Goal: Task Accomplishment & Management: Complete application form

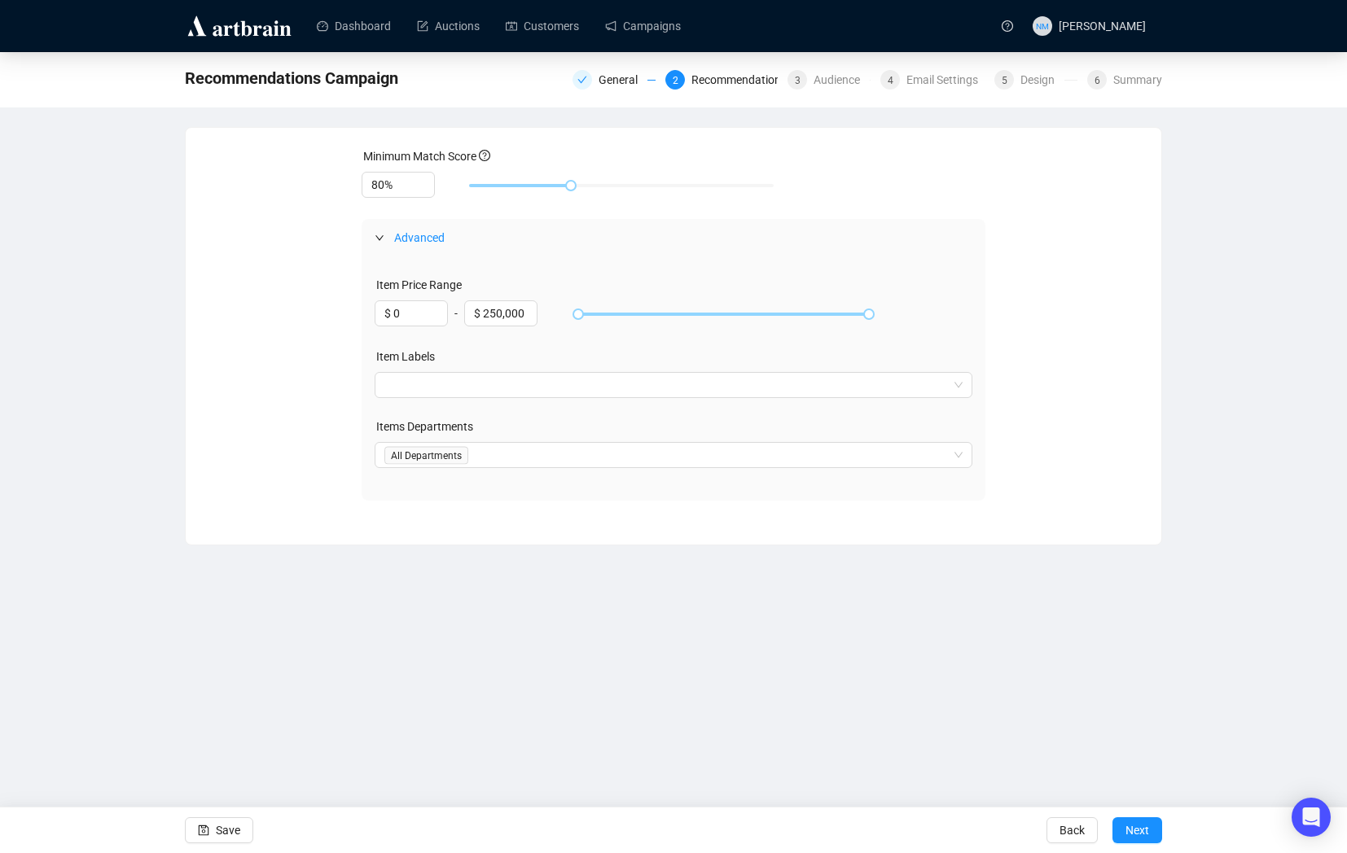
click at [1192, 441] on div "Recommendations Campaign General 2 Recommendations 3 Audience 4 Email Settings …" at bounding box center [673, 298] width 1347 height 493
click at [438, 461] on div at bounding box center [665, 455] width 575 height 23
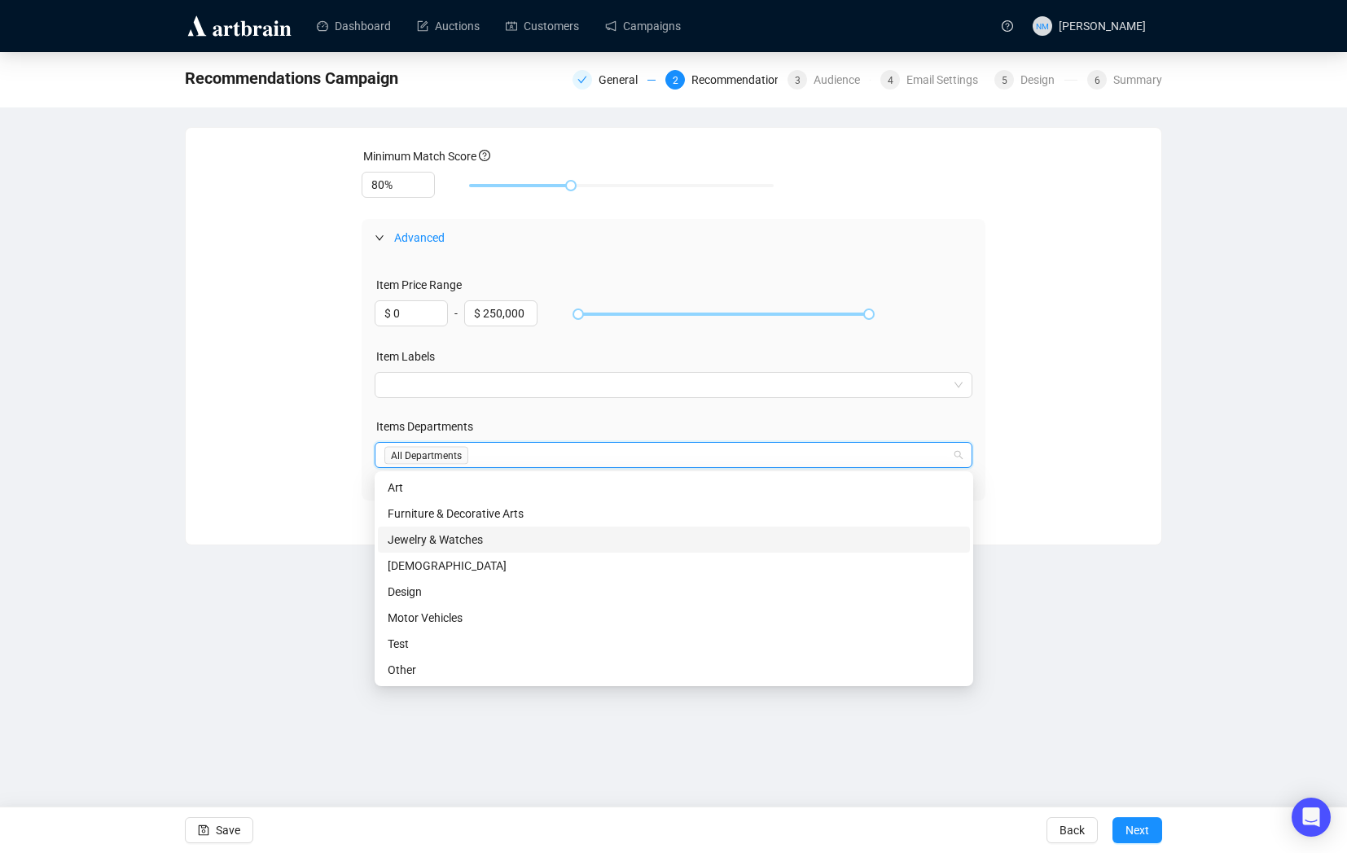
click at [429, 532] on div "Jewelry & Watches" at bounding box center [674, 540] width 572 height 18
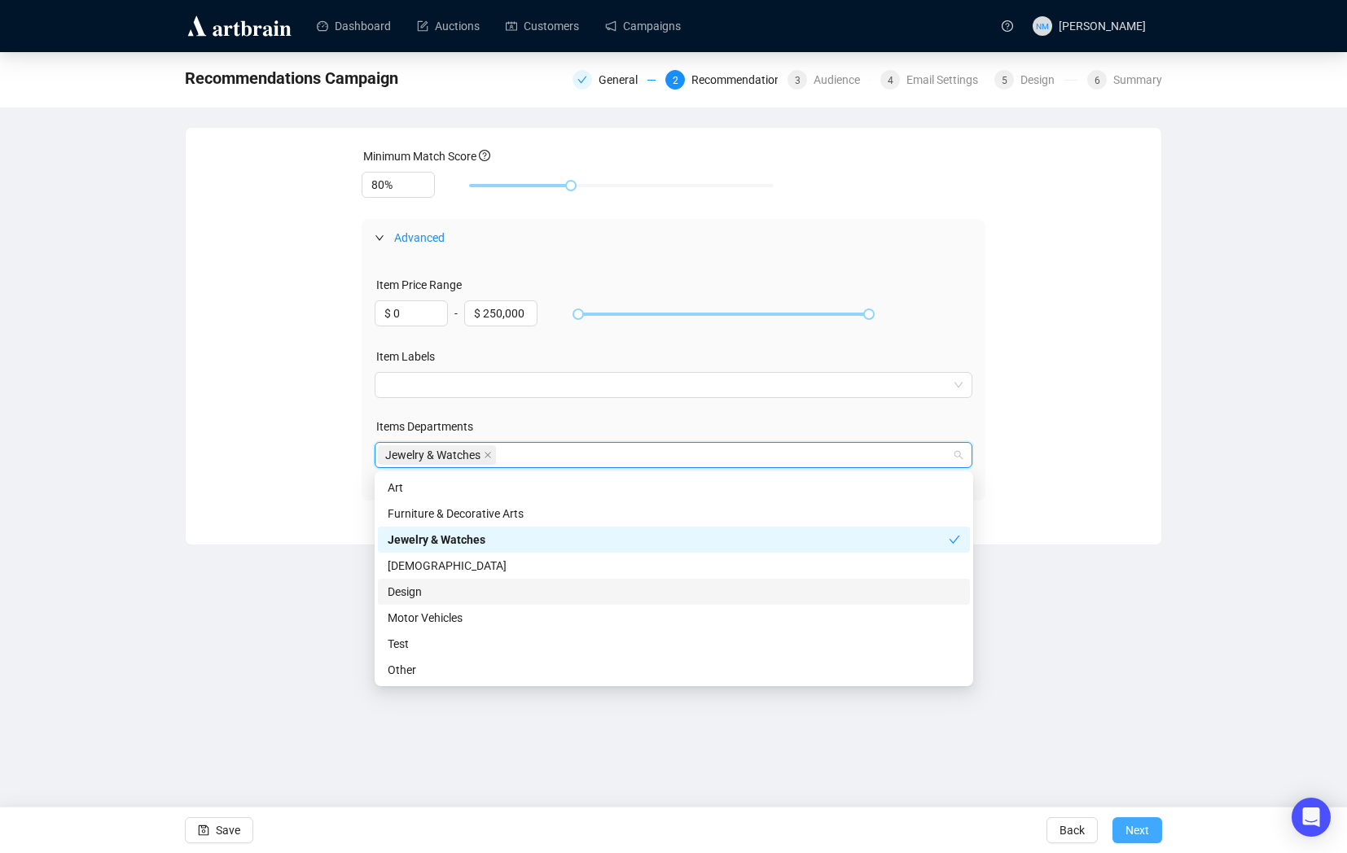
click at [1149, 833] on button "Next" at bounding box center [1137, 831] width 50 height 26
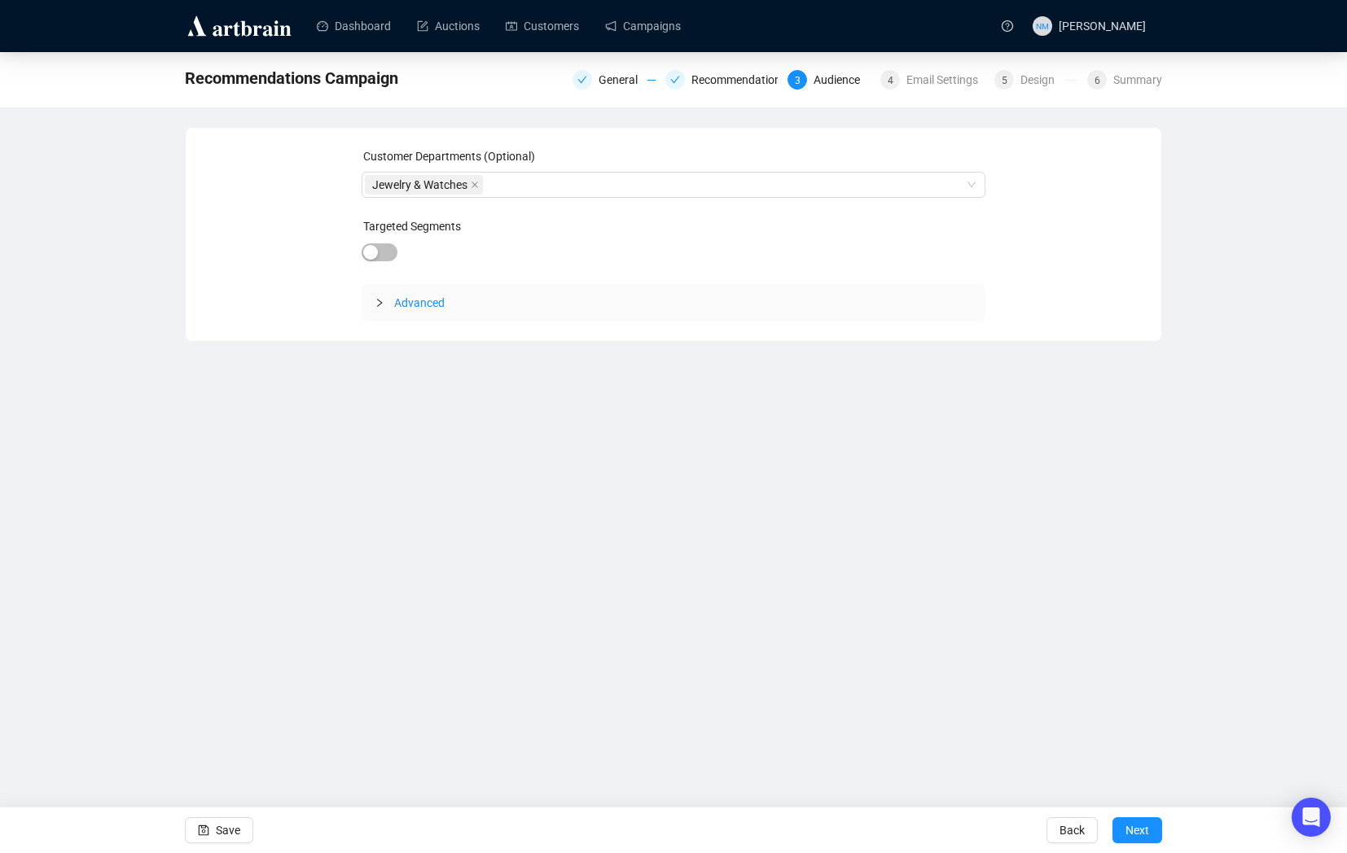
click at [377, 308] on div at bounding box center [385, 303] width 20 height 18
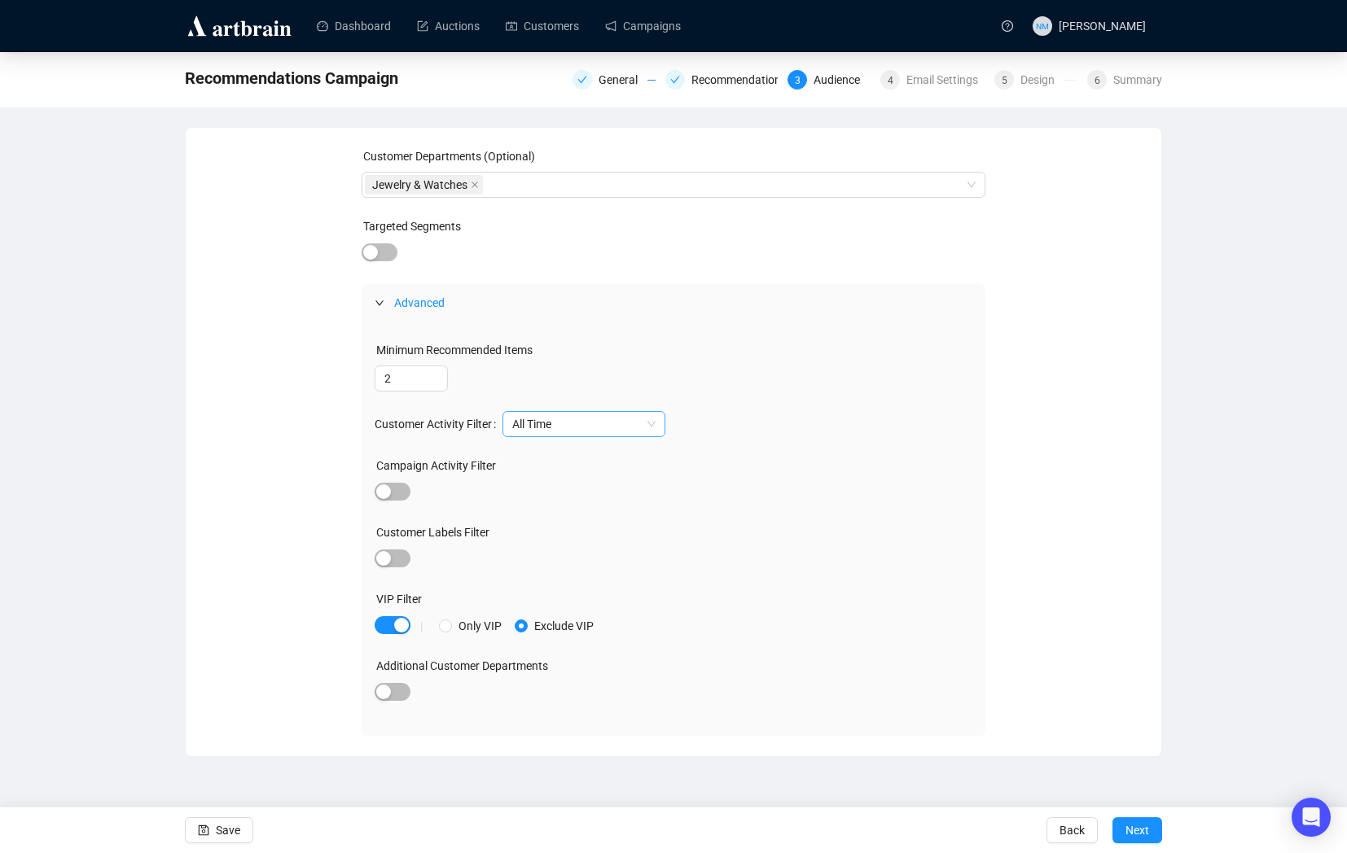
click at [647, 427] on span "All Time" at bounding box center [583, 424] width 143 height 24
click at [594, 480] on div "Last 2 Years" at bounding box center [590, 483] width 137 height 18
click at [1141, 834] on span "Next" at bounding box center [1137, 831] width 24 height 46
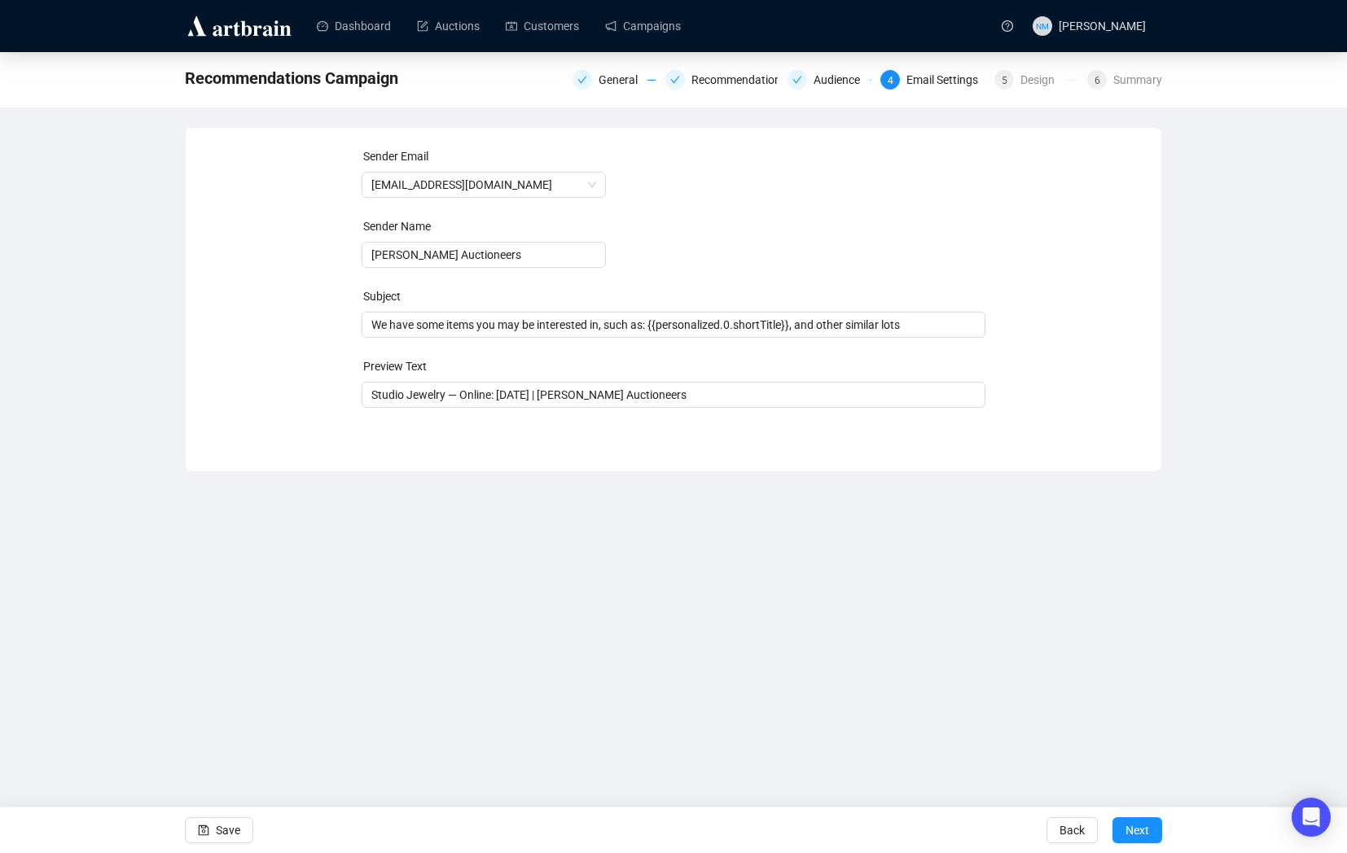
click at [446, 343] on form "Sender Email [EMAIL_ADDRESS][DOMAIN_NAME] Sender Name [PERSON_NAME] Auctioneers…" at bounding box center [674, 277] width 625 height 261
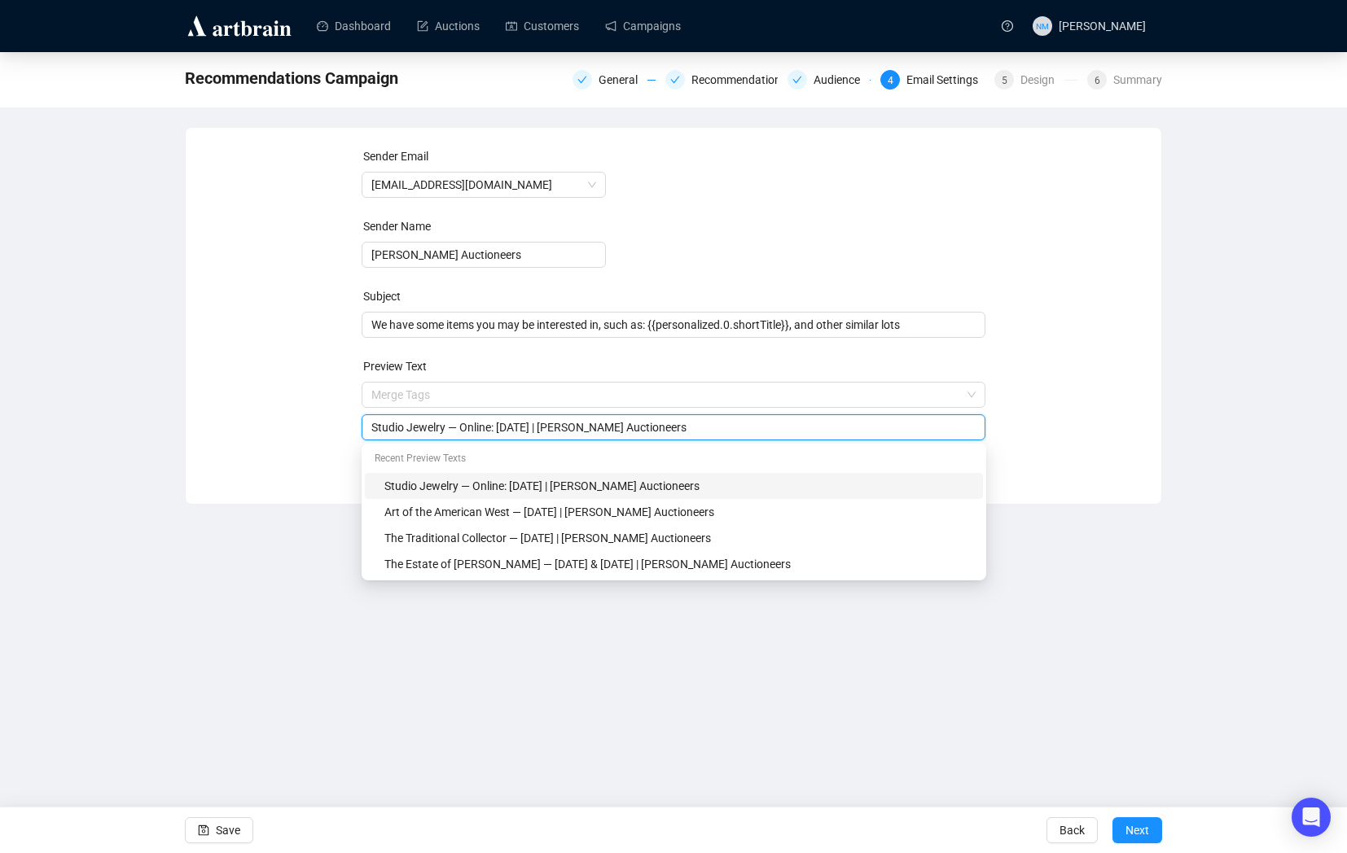
drag, startPoint x: 446, startPoint y: 397, endPoint x: 331, endPoint y: 396, distance: 114.8
click at [331, 396] on div "Sender Email [EMAIL_ADDRESS][DOMAIN_NAME] Sender Name [PERSON_NAME] Auctioneers…" at bounding box center [673, 303] width 936 height 313
drag, startPoint x: 448, startPoint y: 428, endPoint x: 331, endPoint y: 432, distance: 117.3
click at [331, 432] on div "Sender Email [EMAIL_ADDRESS][DOMAIN_NAME] Sender Name [PERSON_NAME] Auctioneers…" at bounding box center [673, 303] width 936 height 313
click at [519, 432] on input "Jewelry & Watches — Online: [DATE] | [PERSON_NAME] Auctioneers" at bounding box center [673, 428] width 605 height 18
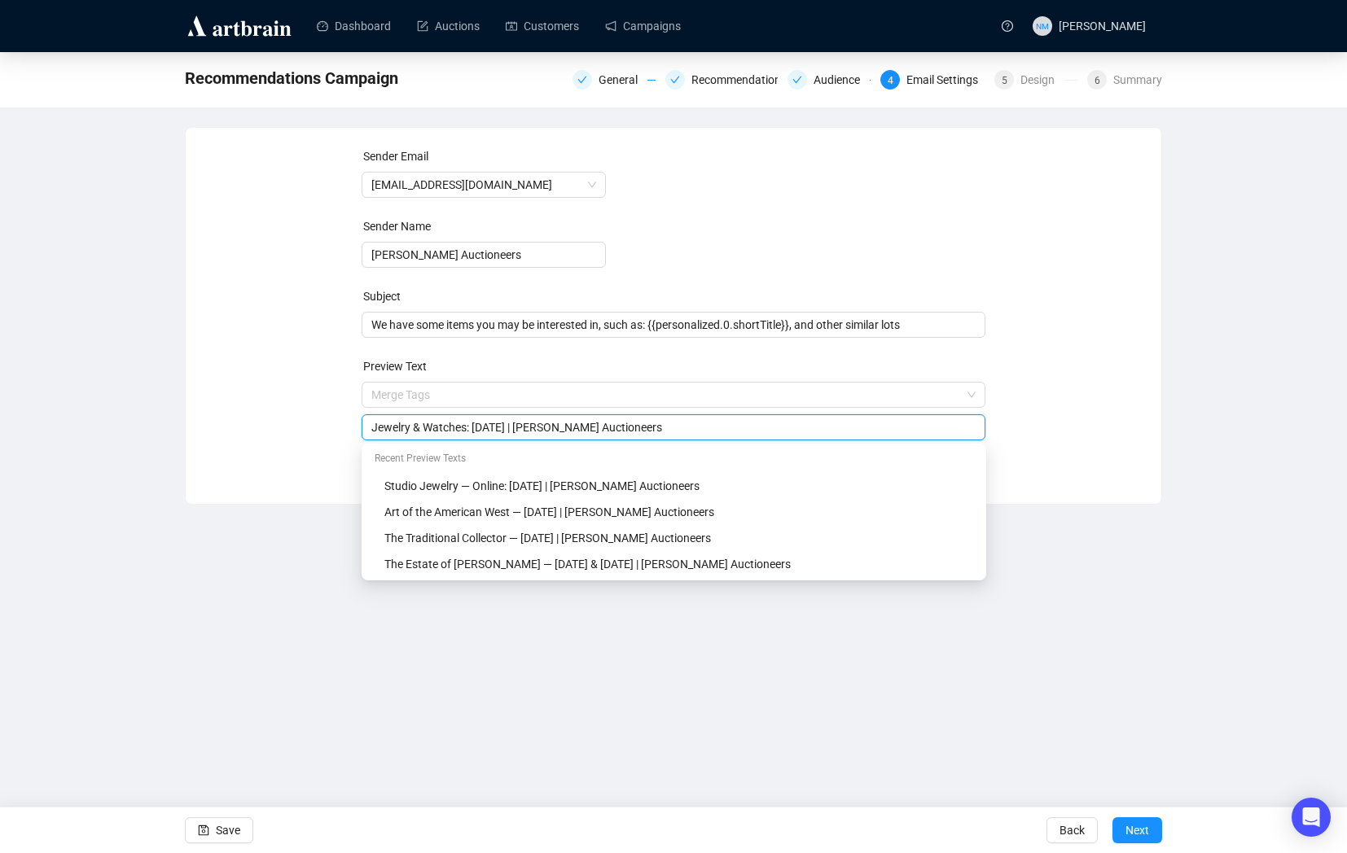
click at [514, 428] on input "Jewelry & Watches: [DATE] | [PERSON_NAME] Auctioneers" at bounding box center [673, 428] width 605 height 18
click at [554, 432] on input "Jewelry & Watches: [DATE] | [PERSON_NAME] Auctioneers" at bounding box center [673, 428] width 605 height 18
click at [650, 427] on input "Jewelry & Watches: [DATE] | [PERSON_NAME] Auctioneers" at bounding box center [673, 428] width 605 height 18
click at [758, 429] on input "Jewelry & Watches: [DATE] | [PERSON_NAME] Auctioneers" at bounding box center [673, 428] width 605 height 18
type input "Jewelry & Watches: [DATE] | [PERSON_NAME] Auctioneers"
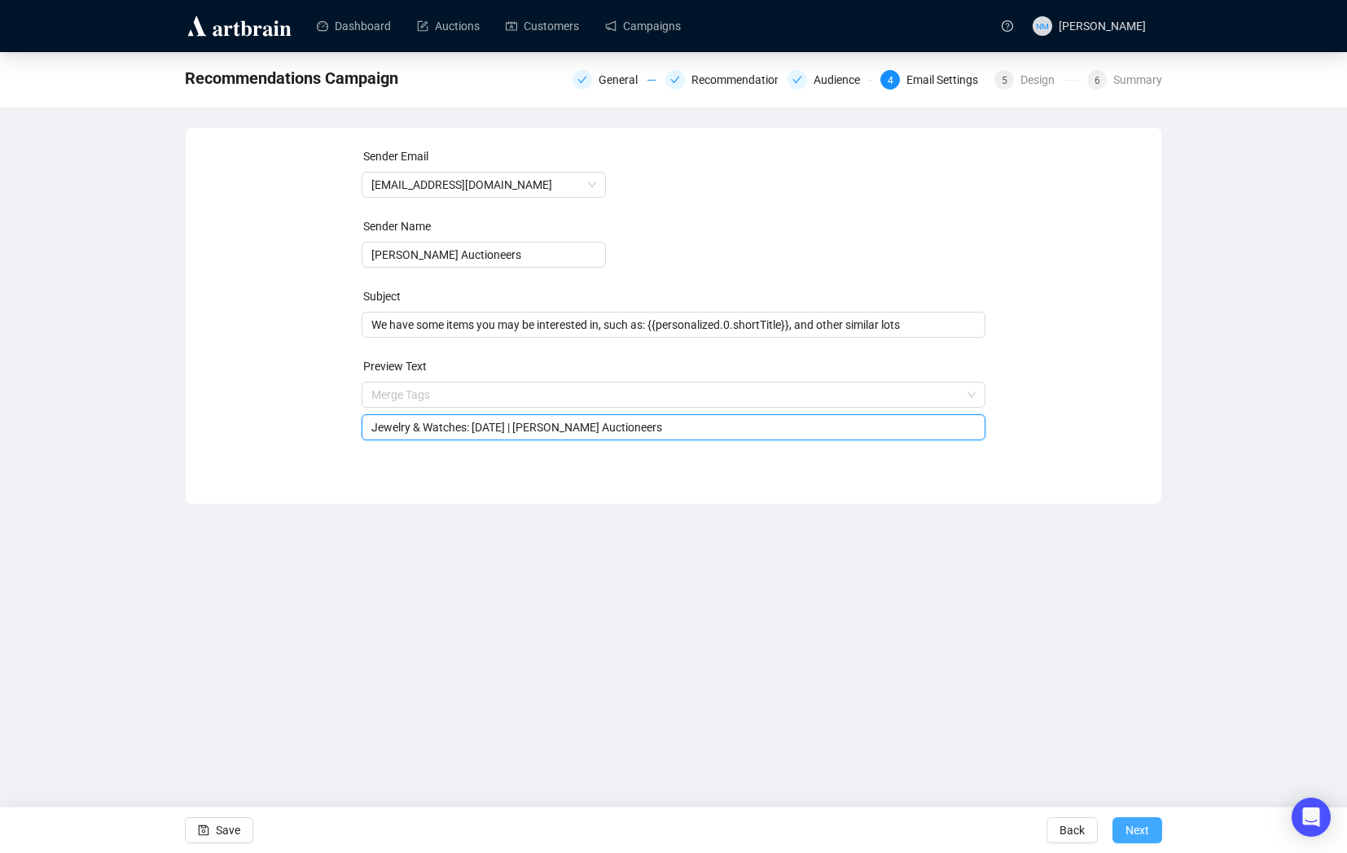
click at [1144, 829] on span "Next" at bounding box center [1137, 831] width 24 height 46
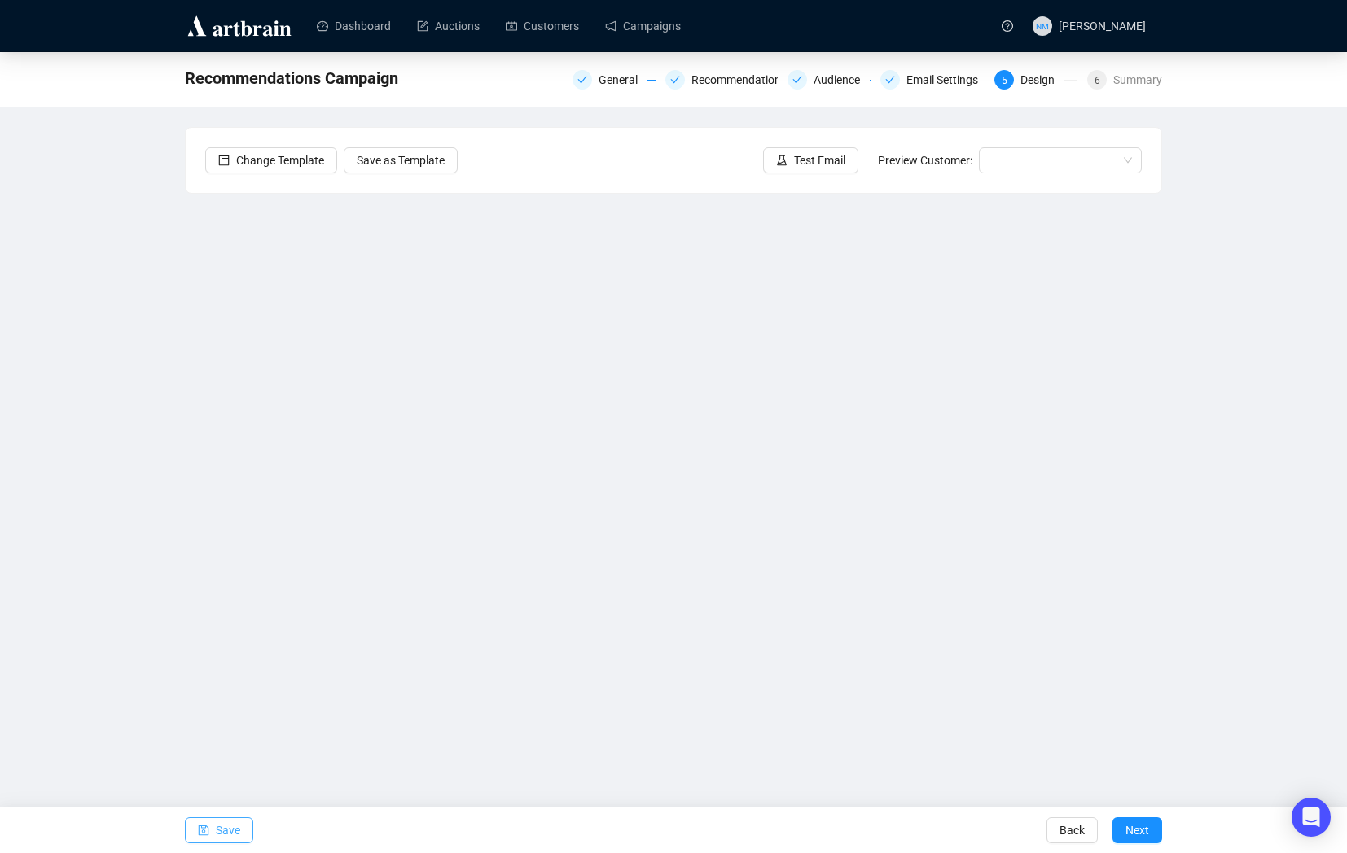
click at [237, 839] on span "Save" at bounding box center [228, 831] width 24 height 46
click at [799, 156] on span "Test Email" at bounding box center [819, 160] width 51 height 18
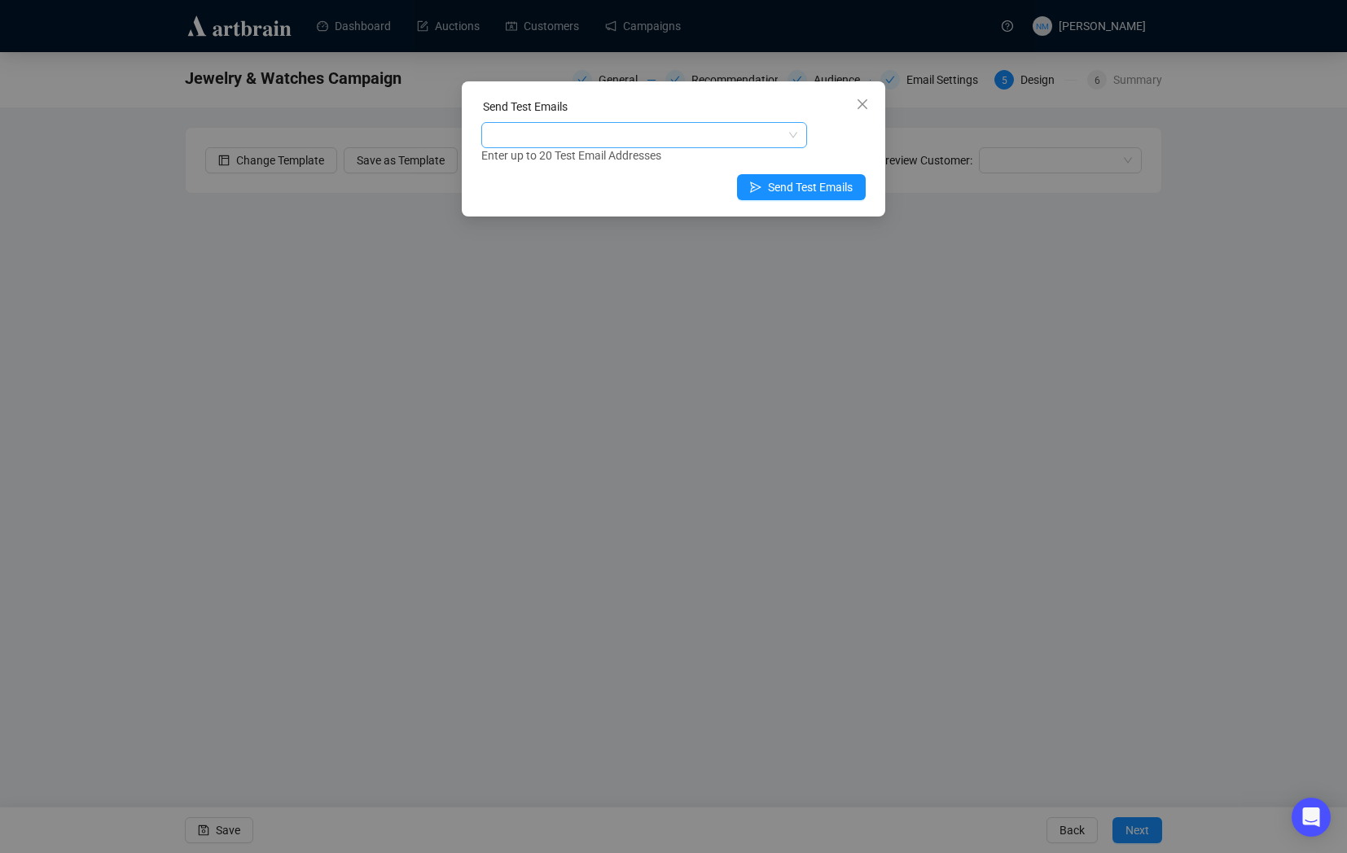
click at [612, 127] on div at bounding box center [636, 135] width 302 height 23
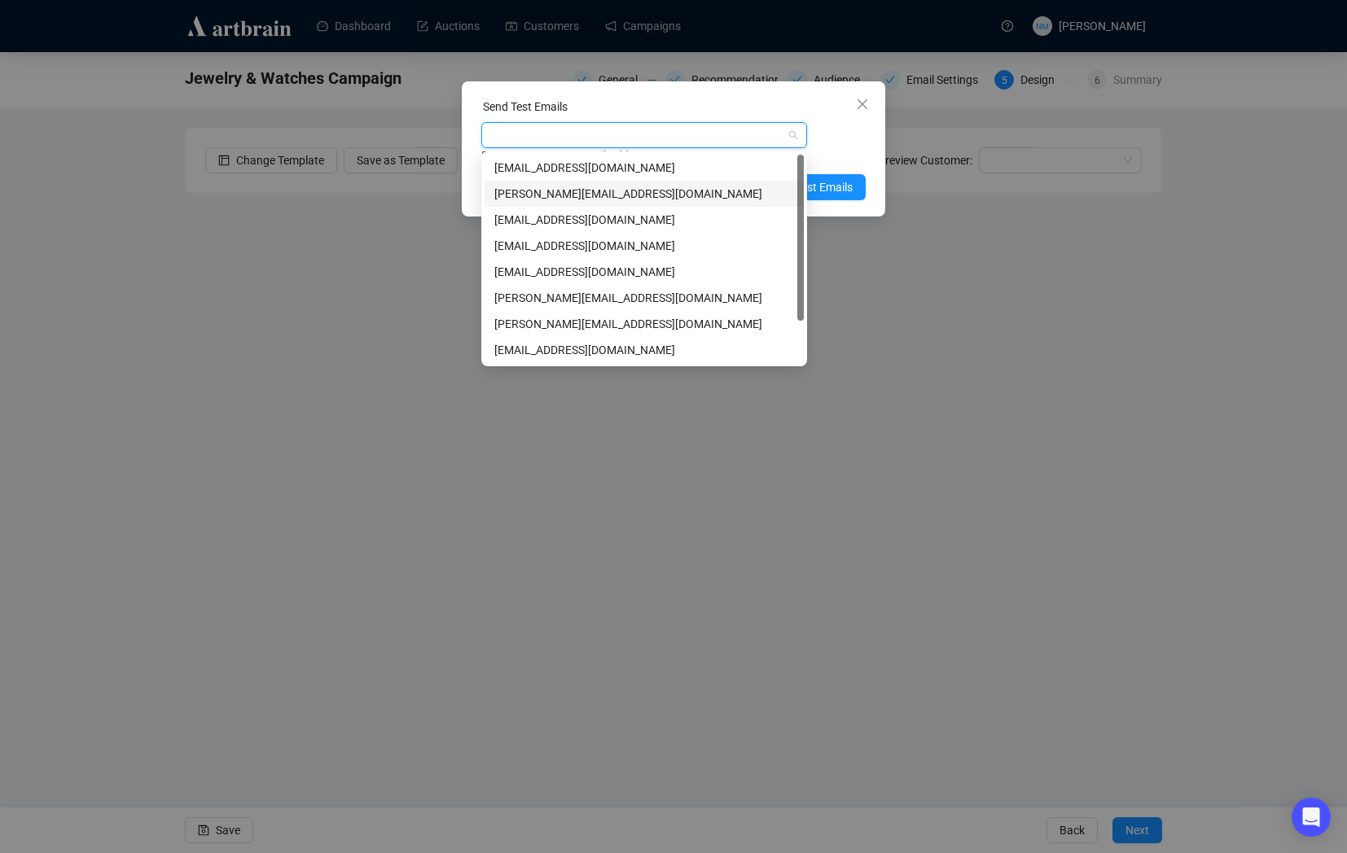
click at [587, 195] on div "[PERSON_NAME][EMAIL_ADDRESS][DOMAIN_NAME]" at bounding box center [644, 194] width 300 height 18
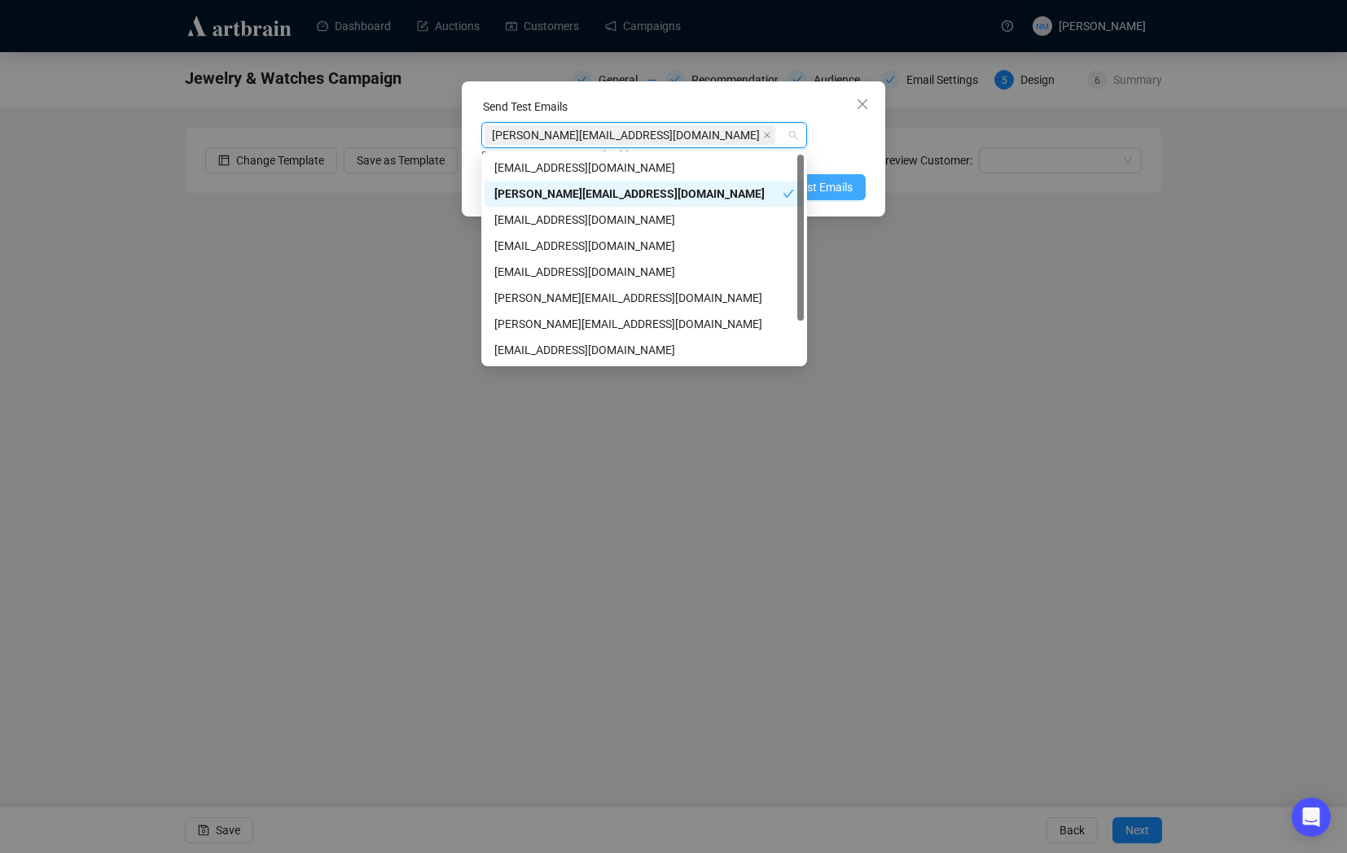
click at [848, 189] on span "Send Test Emails" at bounding box center [810, 187] width 85 height 18
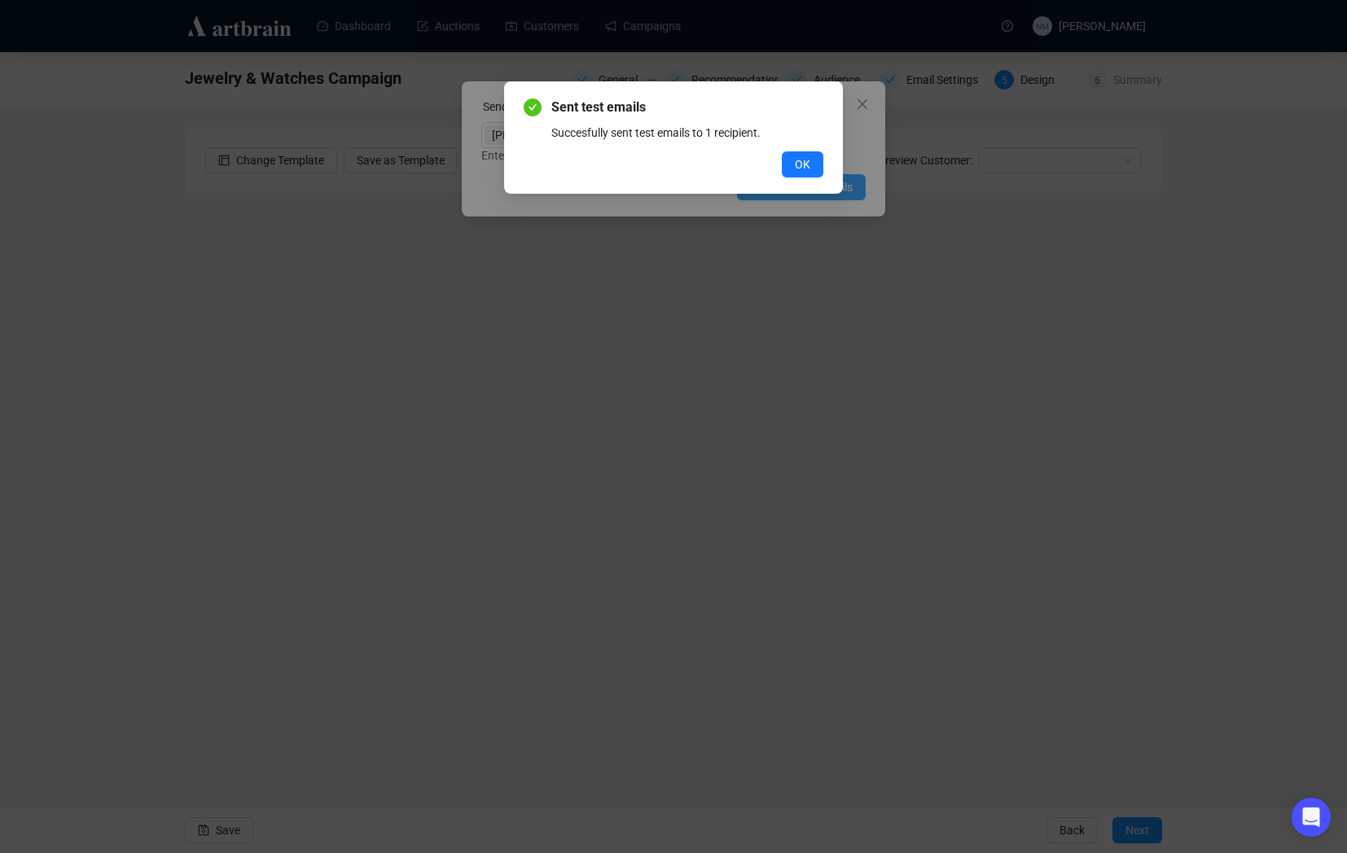
click at [848, 189] on div "Sent test emails Succesfully sent test emails to 1 recipient. OK" at bounding box center [673, 426] width 1347 height 853
click at [807, 170] on span "OK" at bounding box center [802, 165] width 15 height 18
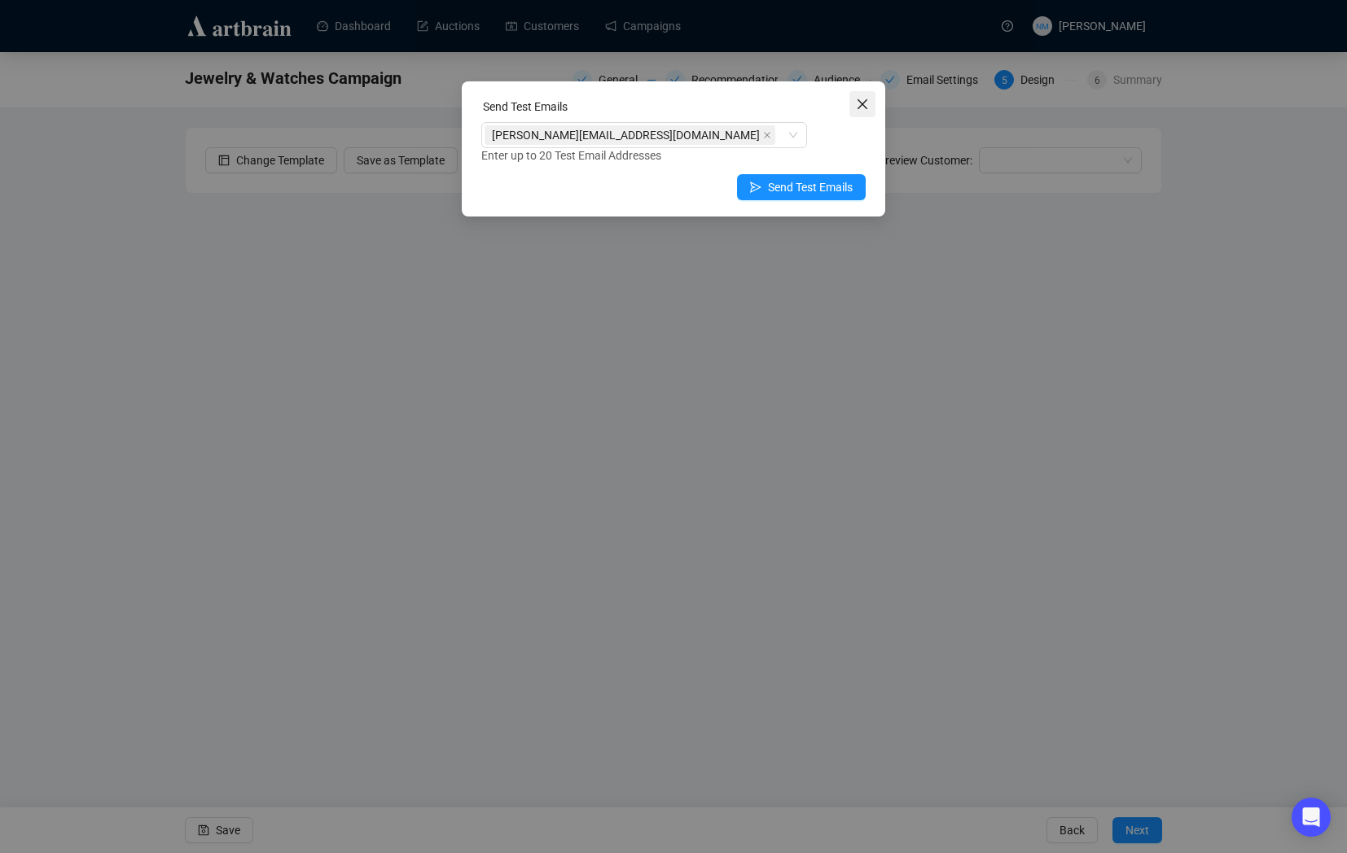
click at [856, 103] on icon "close" at bounding box center [862, 104] width 13 height 13
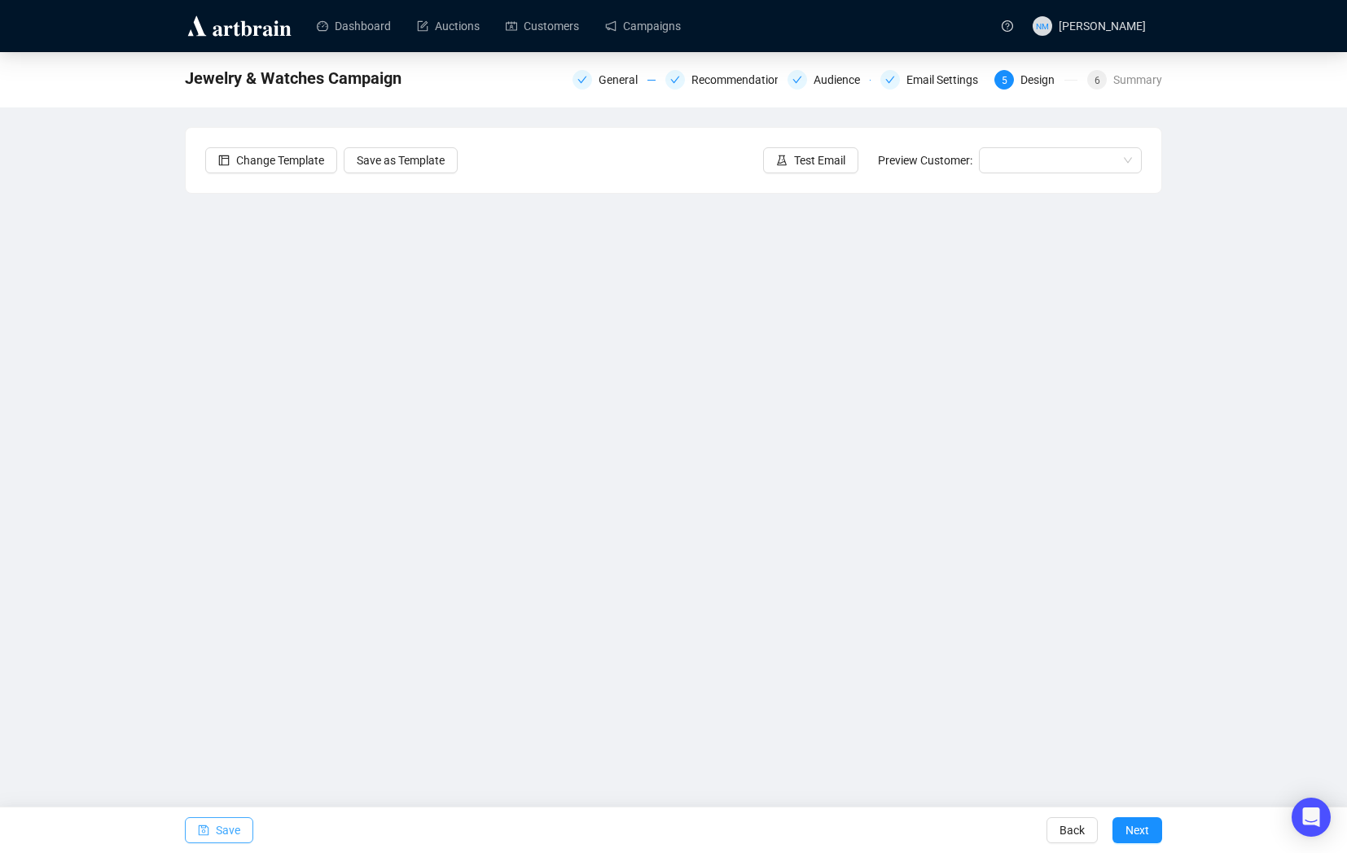
click at [225, 831] on span "Save" at bounding box center [228, 831] width 24 height 46
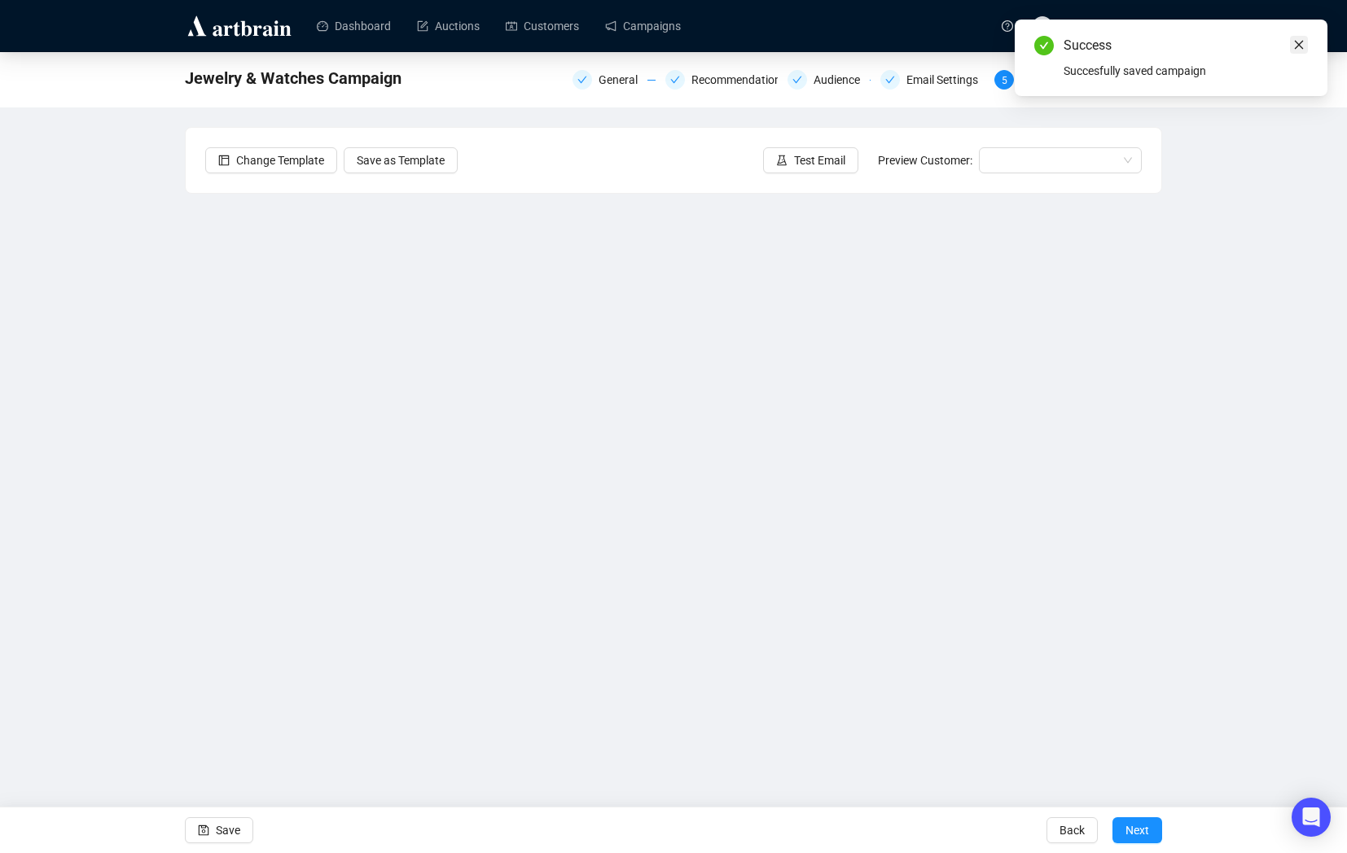
click at [1298, 44] on icon "close" at bounding box center [1299, 45] width 9 height 9
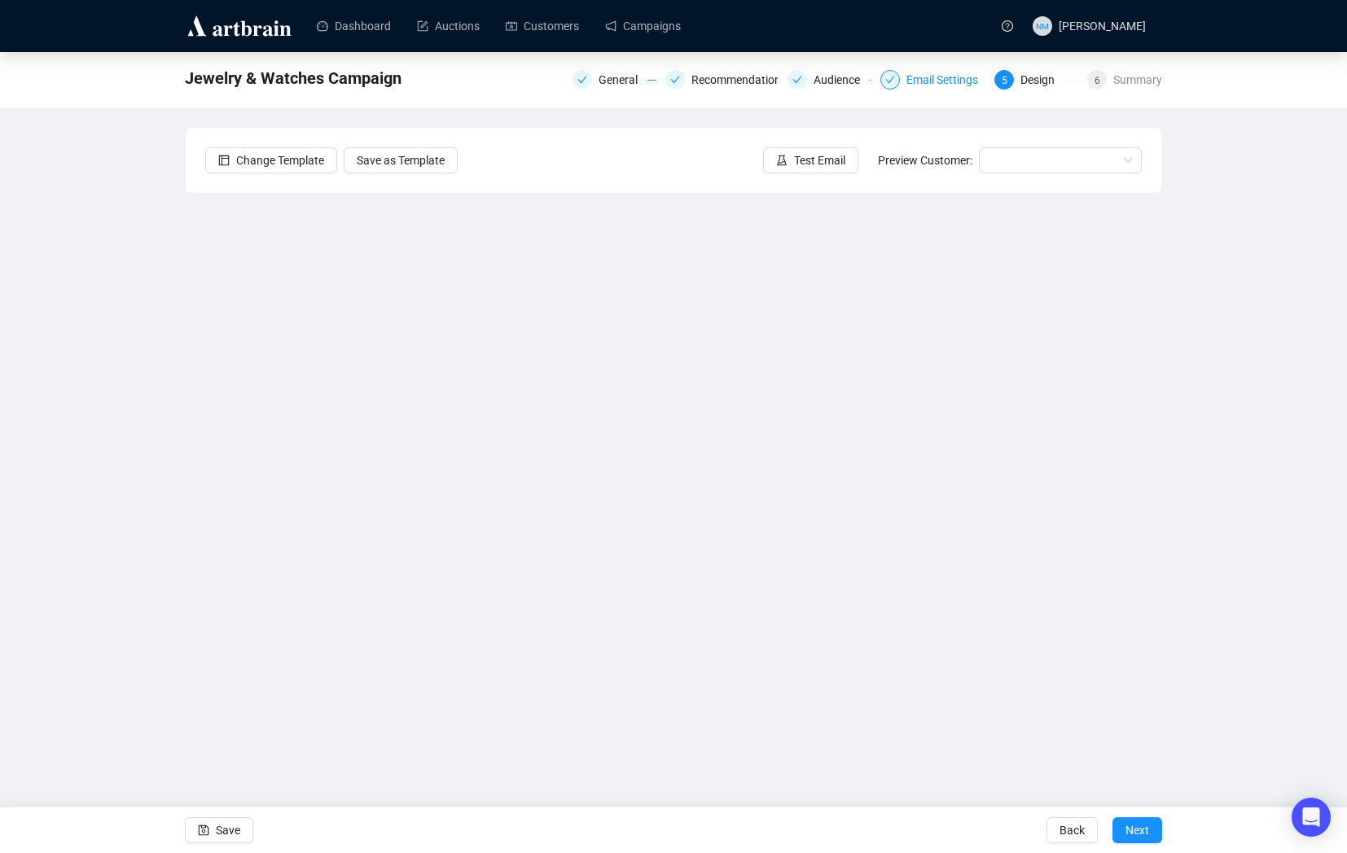
click at [939, 77] on div "Email Settings" at bounding box center [946, 80] width 81 height 20
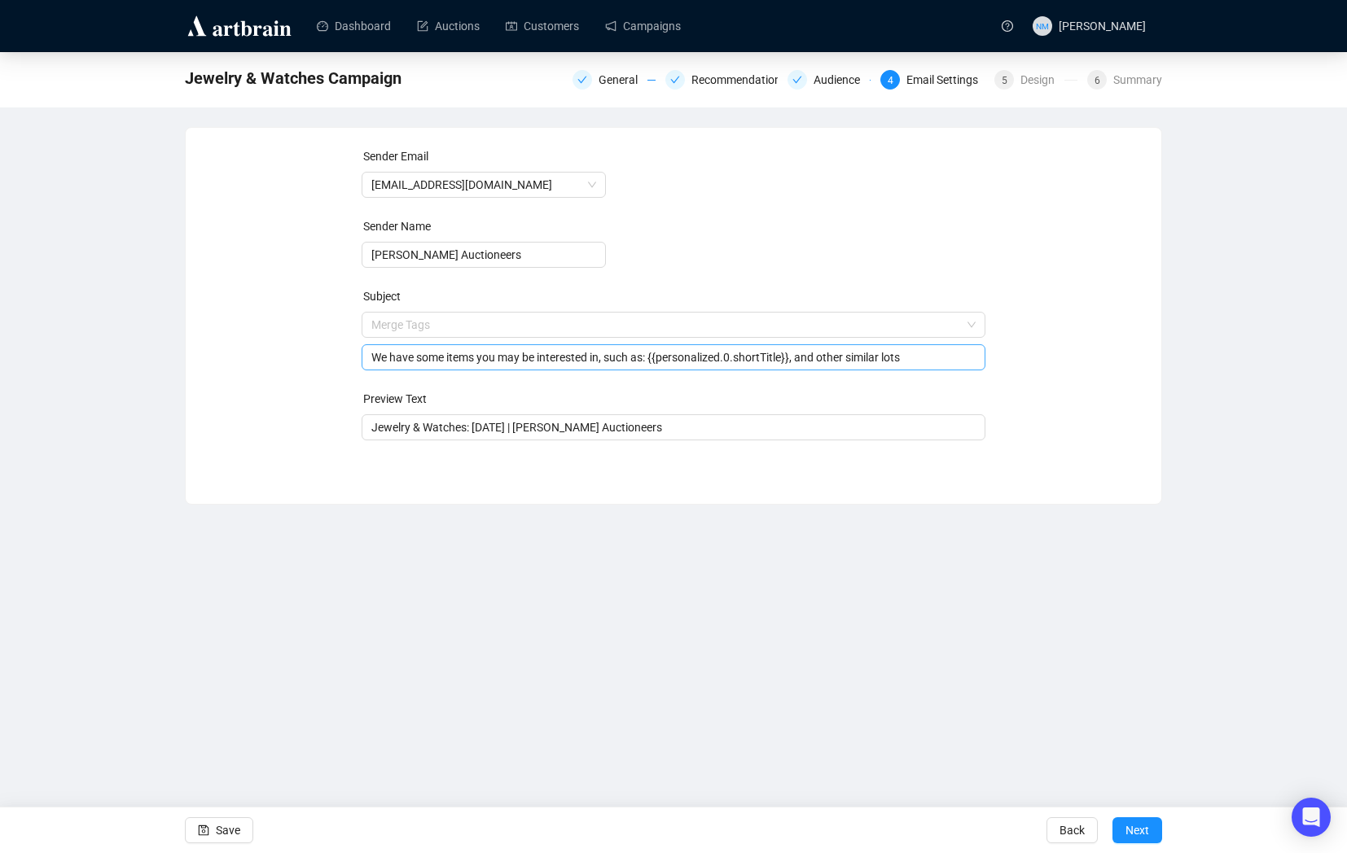
click at [375, 325] on span "Merge Tags We have some items you may be interested in, such as: {{personalized…" at bounding box center [674, 341] width 625 height 46
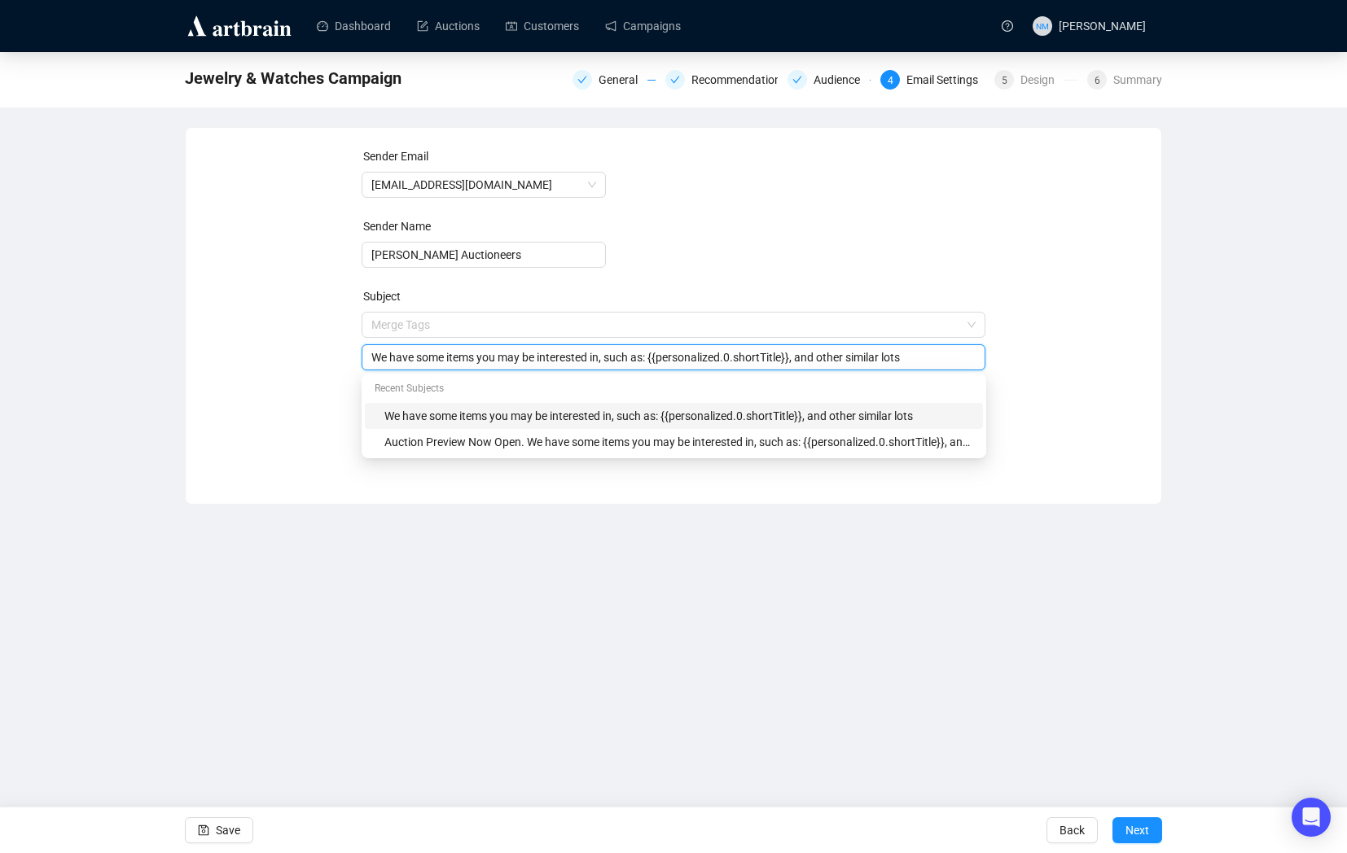
click at [372, 360] on input "We have some items you may be interested in, such as: {{personalized.0.shortTit…" at bounding box center [673, 358] width 605 height 18
click at [374, 360] on input "We have some items you may be interested in, such as: {{personalized.0.shortTit…" at bounding box center [673, 358] width 605 height 18
click at [920, 358] on input "In-Person Auction Preview Begins [DATE]: We have some items you may be interest…" at bounding box center [673, 358] width 605 height 18
click at [606, 362] on input "In-Person Auction Preview Begins [DATE]: We have some items you may be interest…" at bounding box center [673, 358] width 605 height 18
type input "In-Person Auction Preview Begins [DATE]! We have some items you may be interest…"
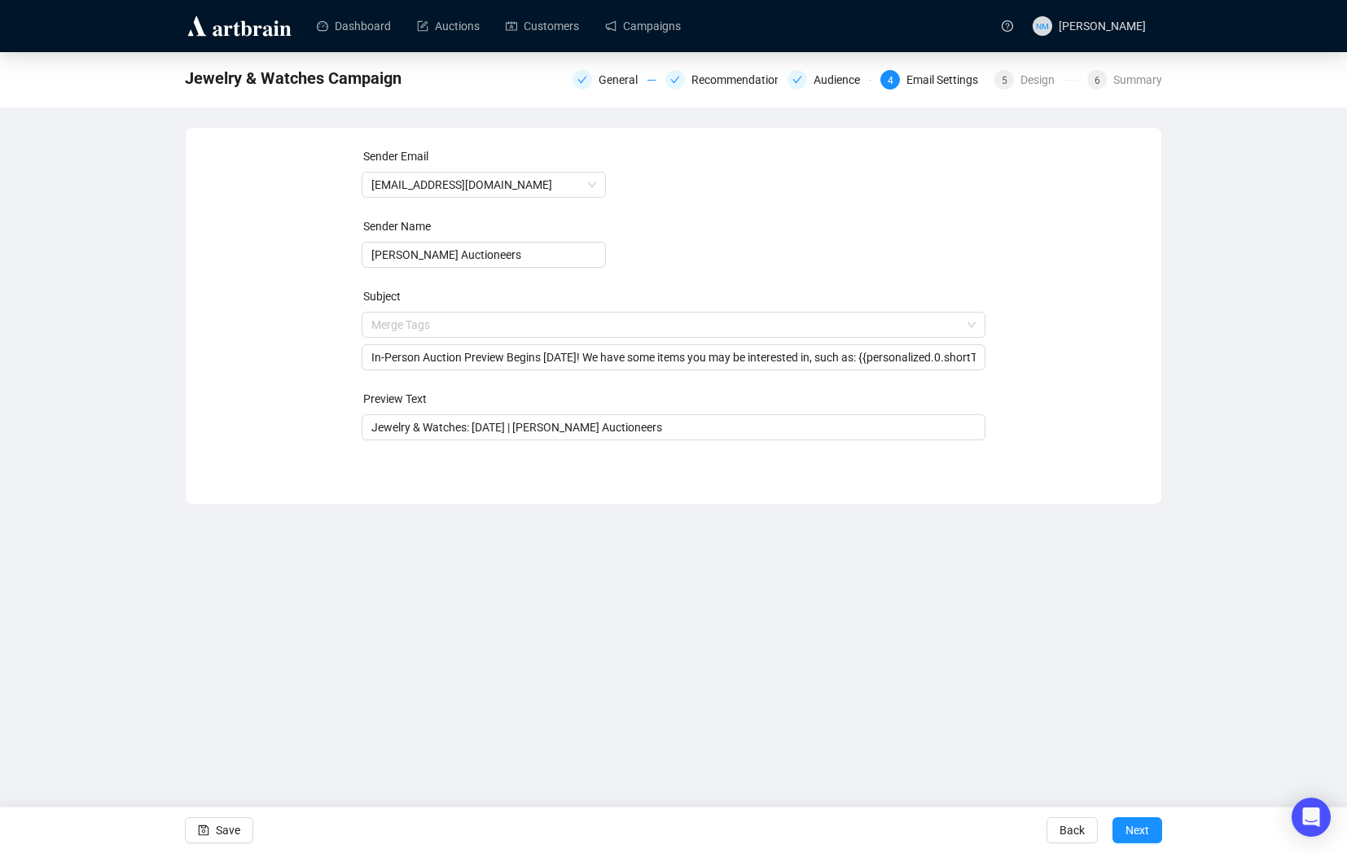
click at [888, 532] on div "Dashboard Auctions Customers Campaigns NM [PERSON_NAME] Jewelry & Watches Campa…" at bounding box center [673, 426] width 1347 height 853
click at [691, 378] on form "Sender Email [EMAIL_ADDRESS][DOMAIN_NAME] Sender Name [PERSON_NAME] Auctioneers…" at bounding box center [674, 293] width 625 height 293
click at [746, 436] on div "Jewelry & Watches: [DATE] | [PERSON_NAME] Auctioneers" at bounding box center [674, 428] width 625 height 26
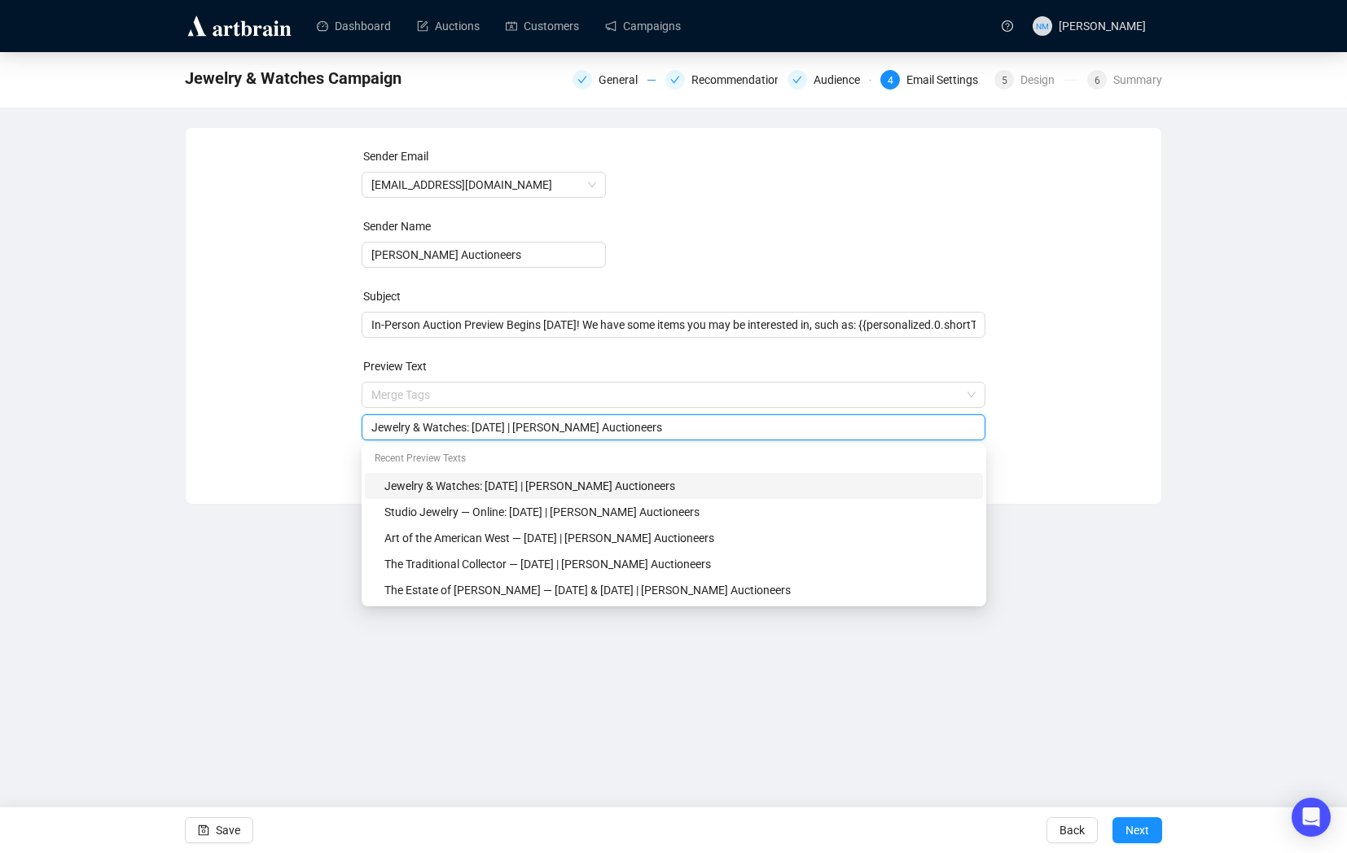
click at [1112, 503] on div "Sender Email [EMAIL_ADDRESS][DOMAIN_NAME] Sender Name [PERSON_NAME] Auctioneers…" at bounding box center [673, 316] width 977 height 378
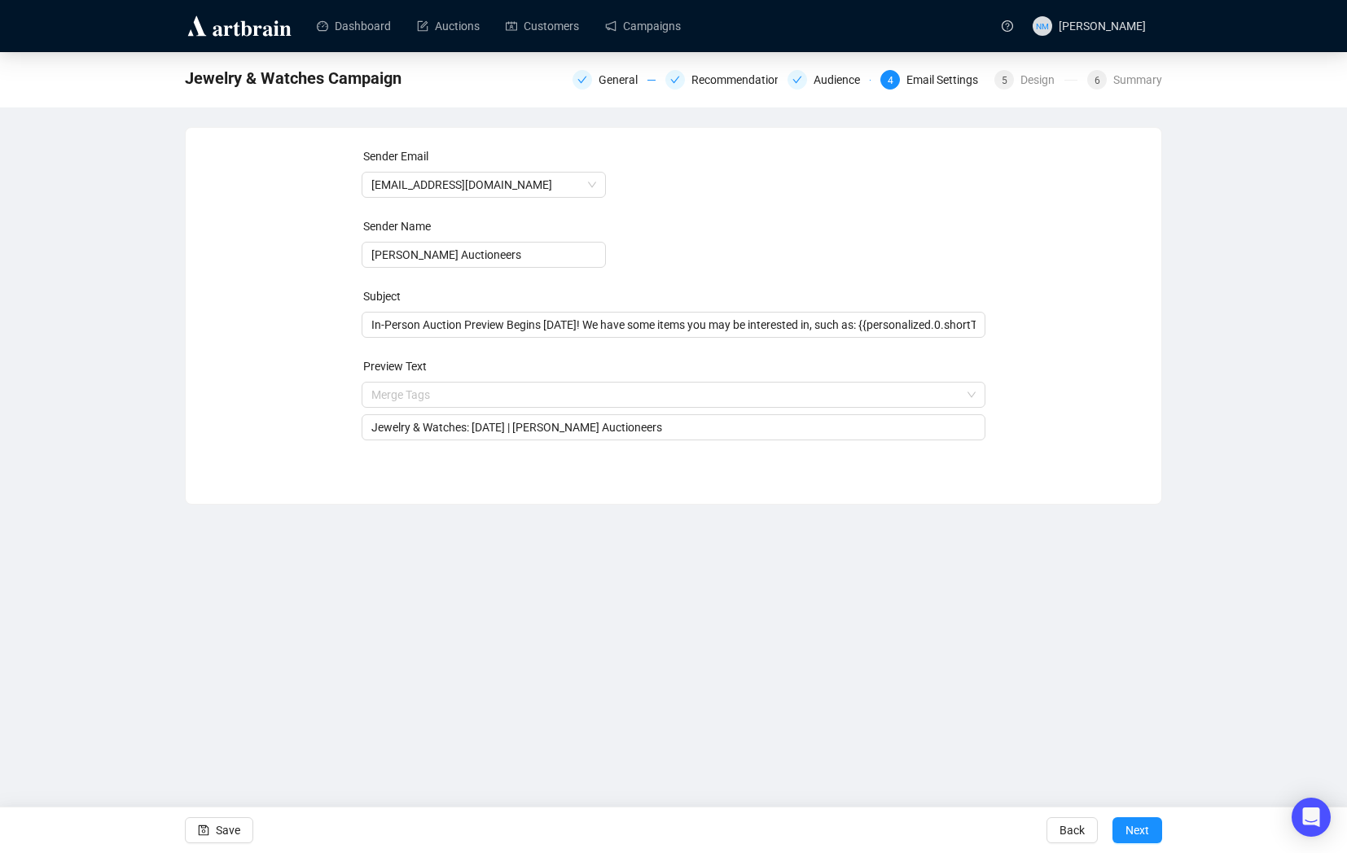
click at [1119, 634] on div "Dashboard Auctions Customers Campaigns NM [PERSON_NAME] Jewelry & Watches Campa…" at bounding box center [673, 426] width 1347 height 853
click at [222, 830] on span "Save" at bounding box center [228, 831] width 24 height 46
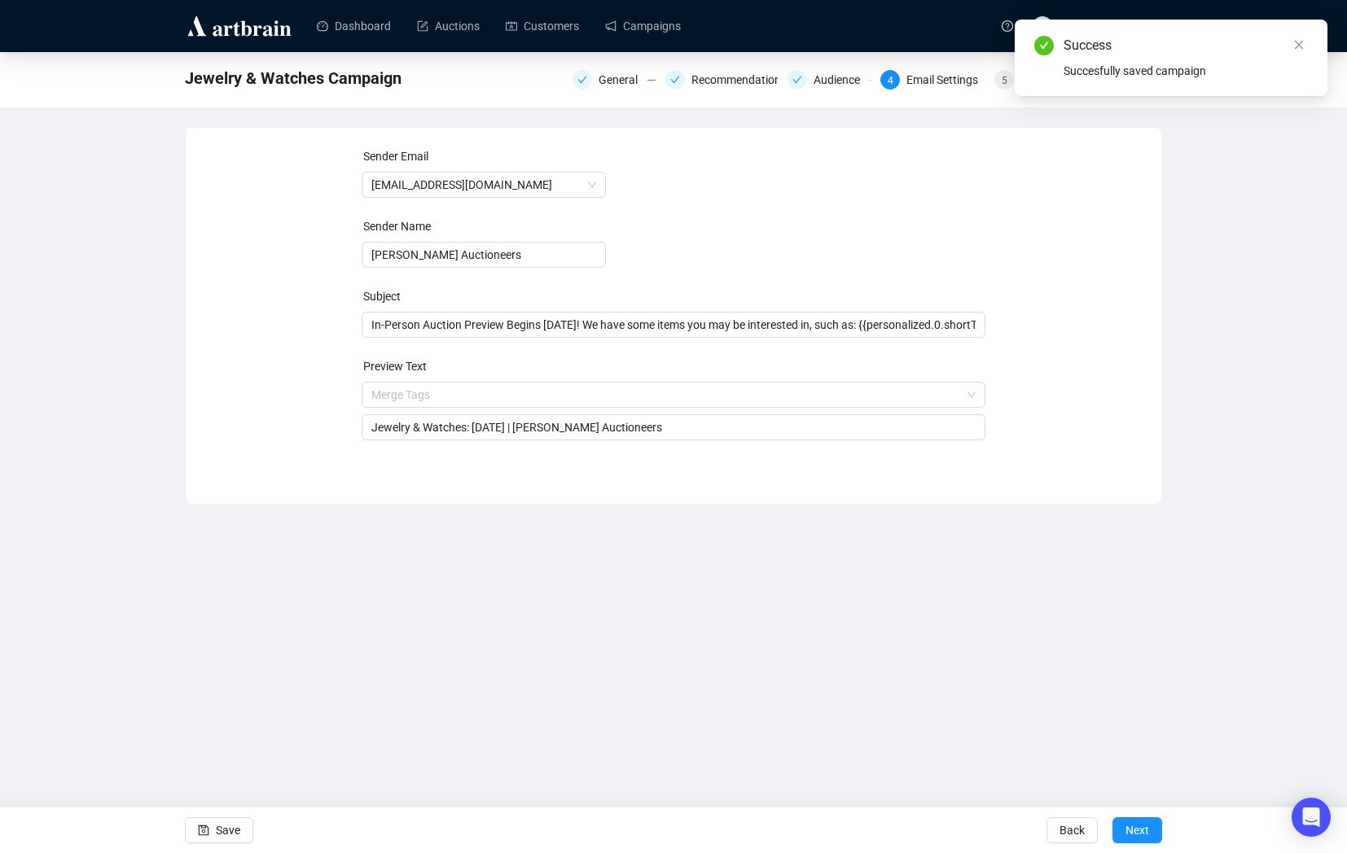
click at [1009, 702] on div "Dashboard Auctions Customers Campaigns NM [PERSON_NAME] Jewelry & Watches Campa…" at bounding box center [673, 426] width 1347 height 853
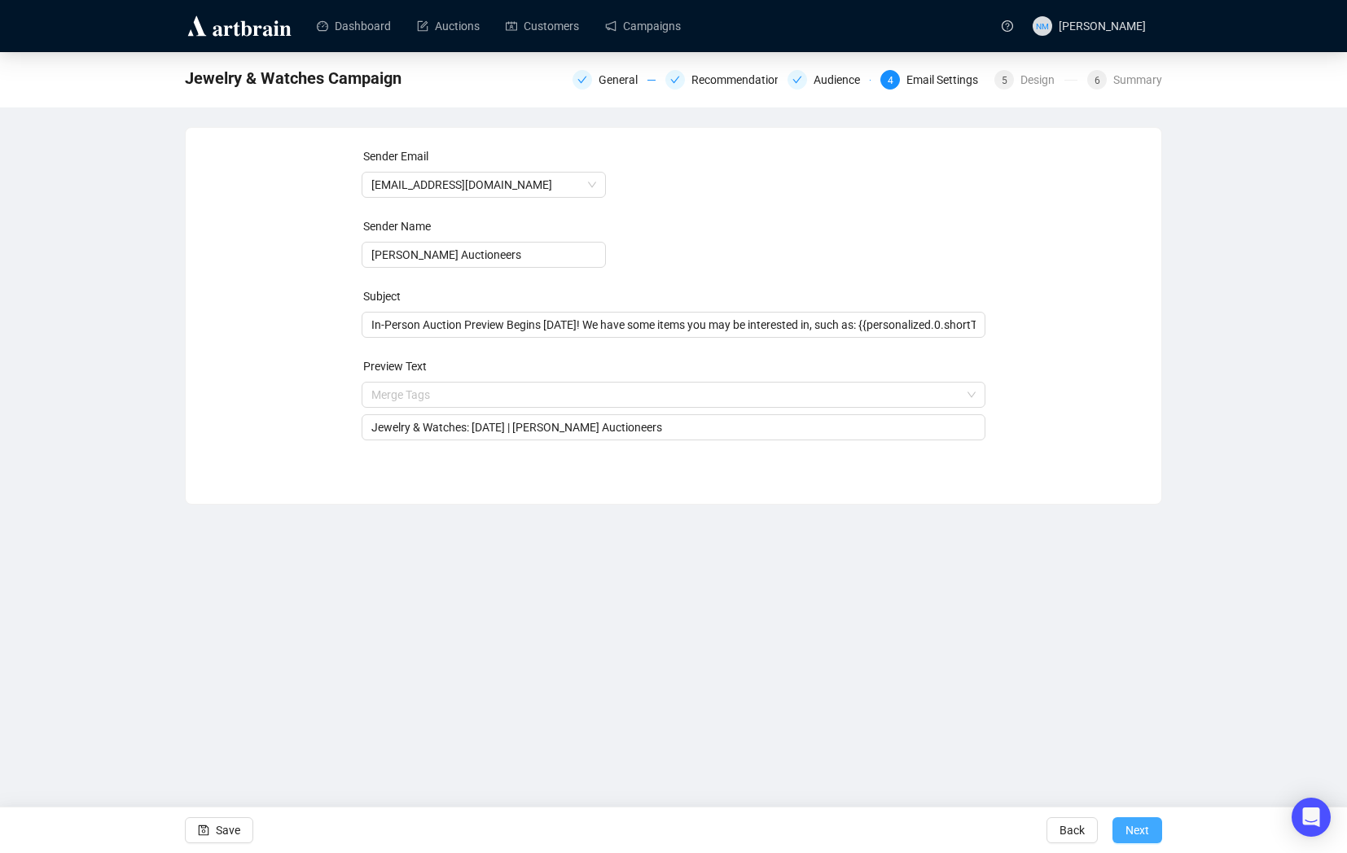
click at [1139, 834] on span "Next" at bounding box center [1137, 831] width 24 height 46
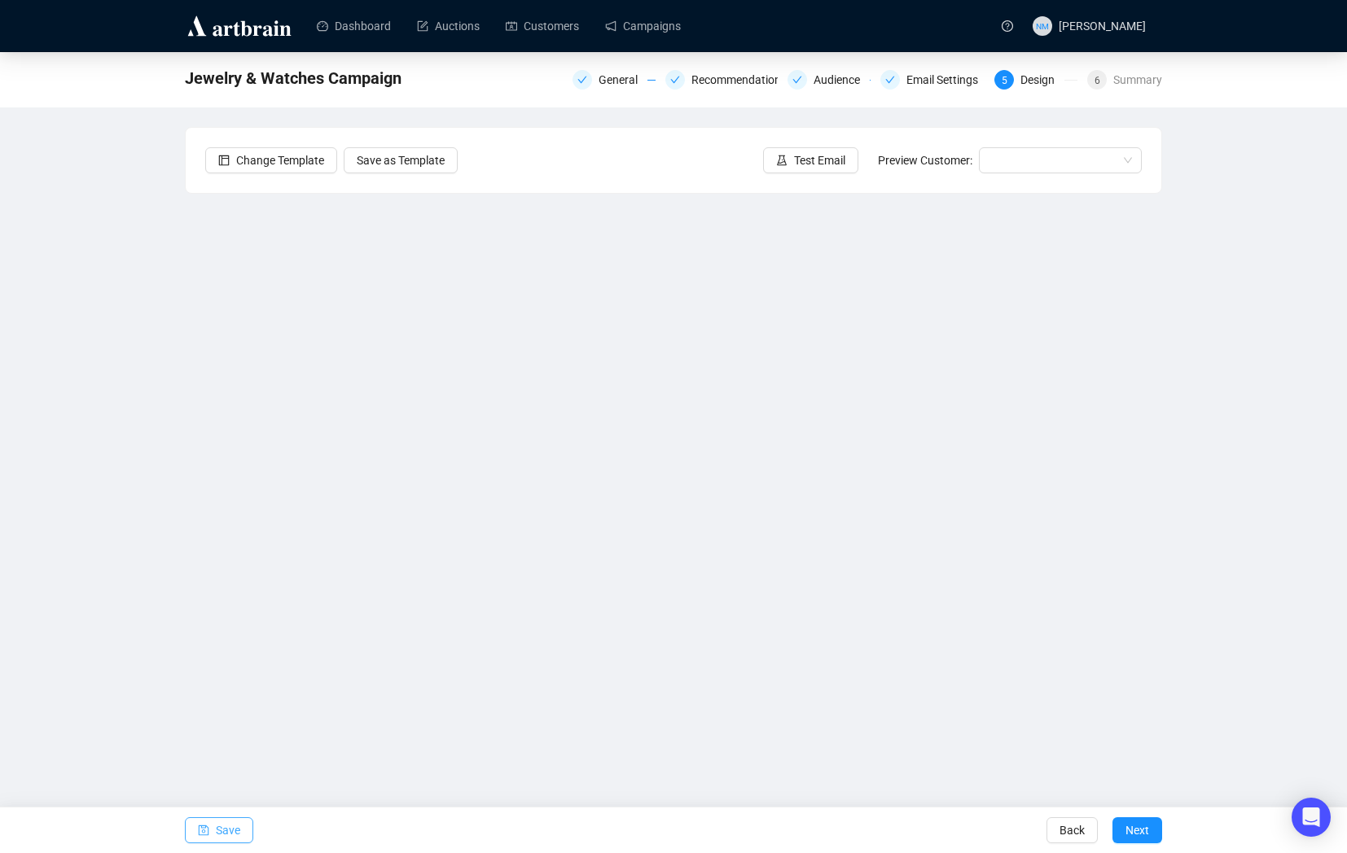
click at [247, 819] on button "Save" at bounding box center [219, 831] width 68 height 26
click at [1263, 786] on div "Dashboard Auctions Customers Campaigns NM [PERSON_NAME] Jewelry & Watches Campa…" at bounding box center [673, 426] width 1347 height 853
click at [1257, 680] on div "Jewelry & Watches Campaign General Recommendations Audience Email Settings 5 De…" at bounding box center [673, 387] width 1347 height 671
click at [226, 829] on span "Save" at bounding box center [228, 831] width 24 height 46
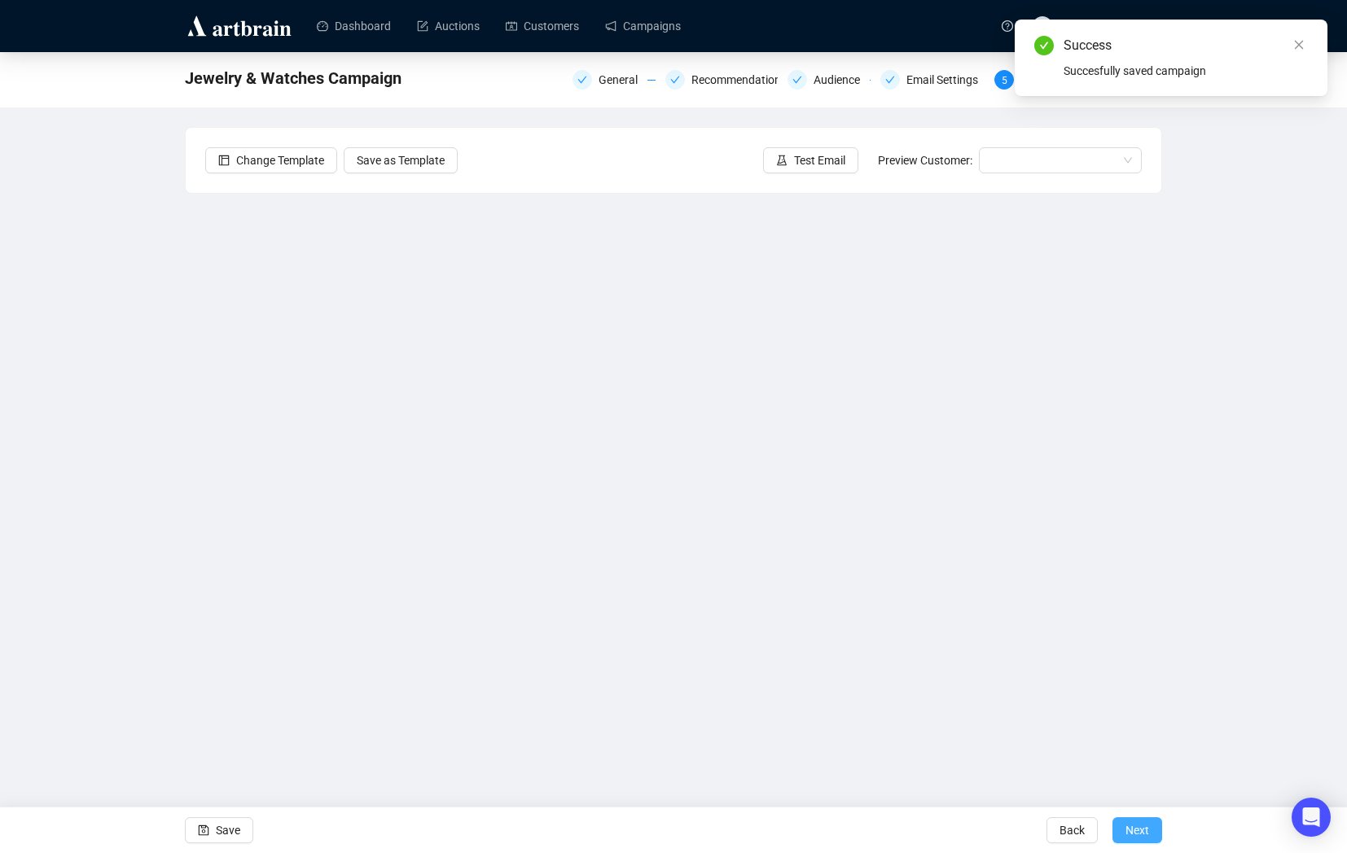
click at [1136, 825] on span "Next" at bounding box center [1137, 831] width 24 height 46
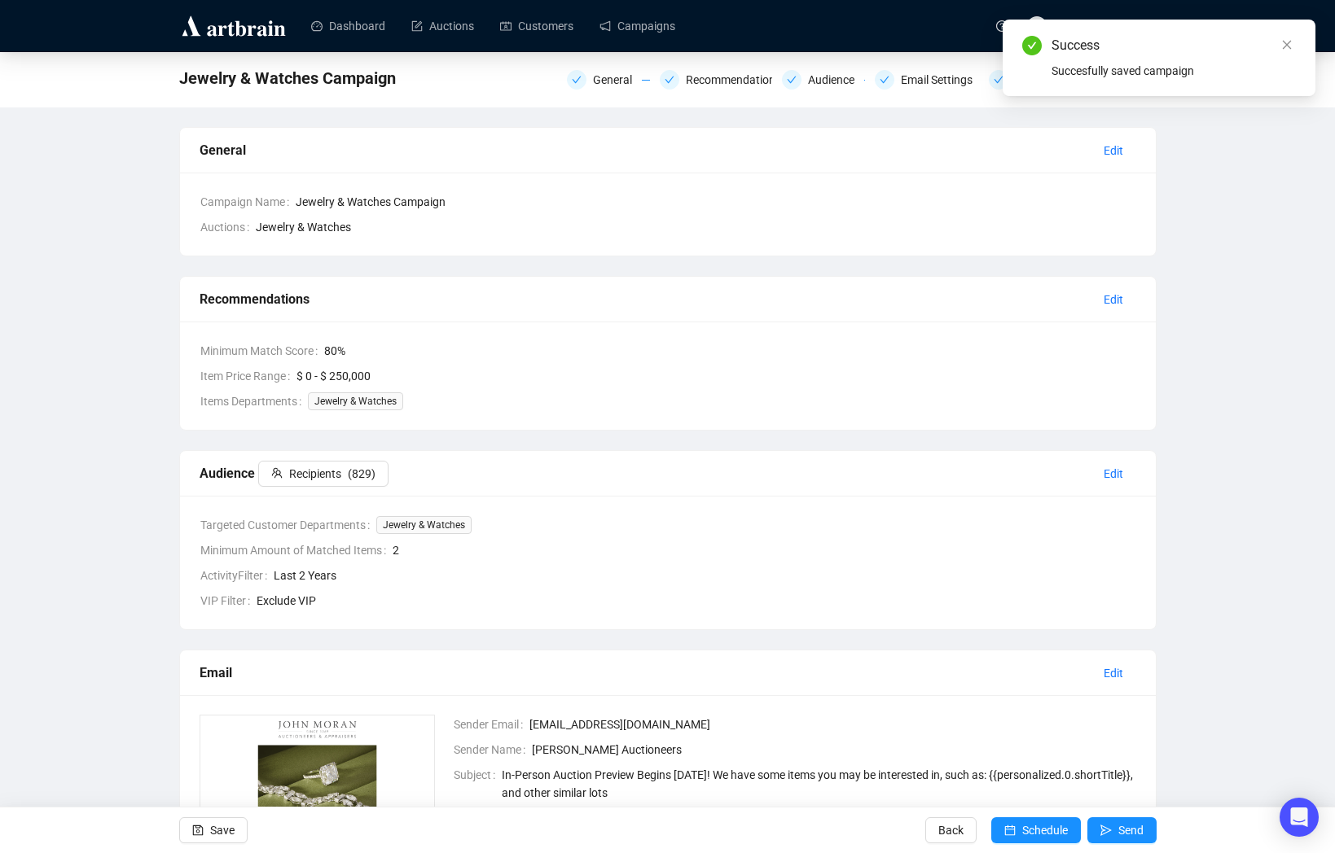
click at [1303, 250] on div "Jewelry & Watches Campaign General Recommendations Audience Email Settings Desi…" at bounding box center [667, 557] width 1335 height 1011
click at [1287, 46] on icon "close" at bounding box center [1287, 45] width 9 height 9
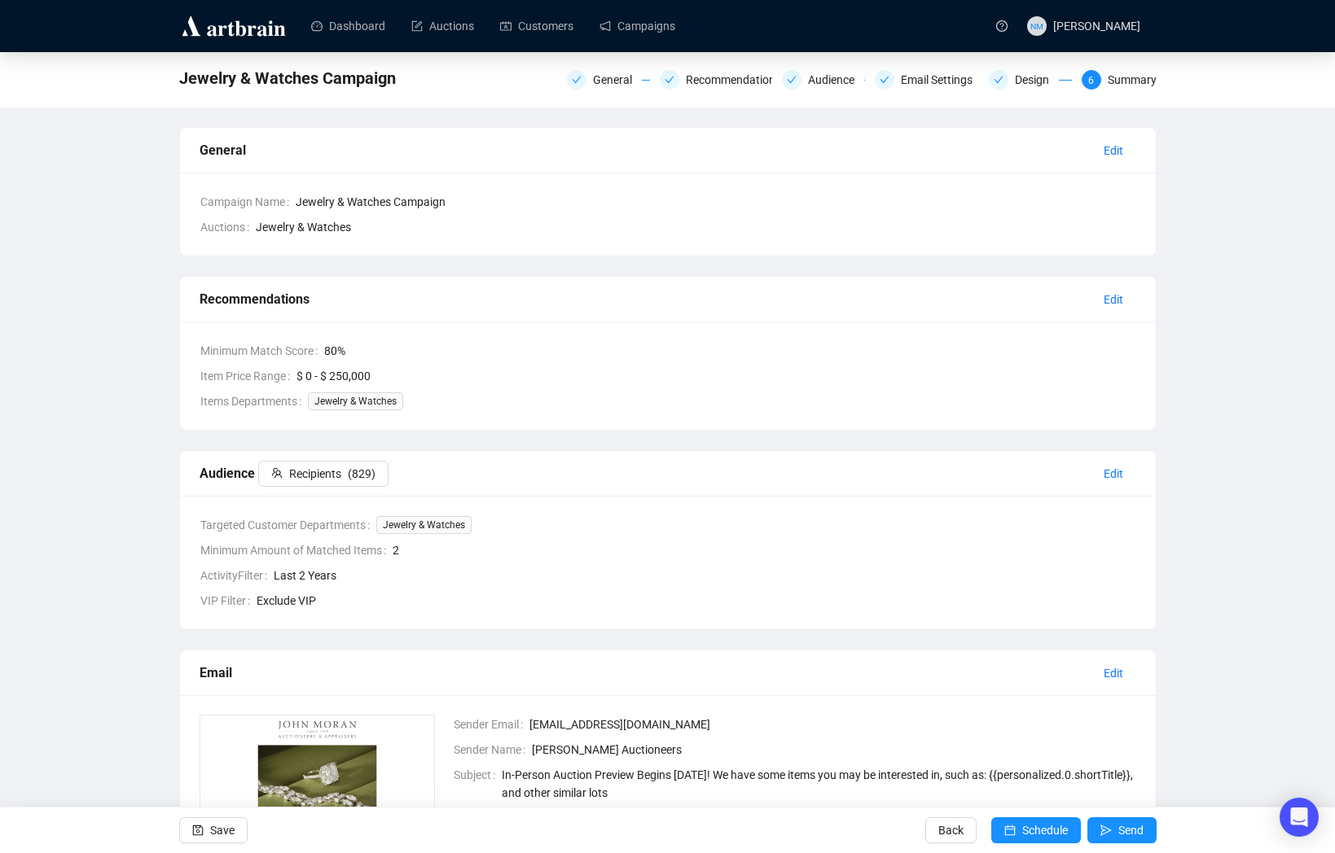
click at [1262, 331] on div "Jewelry & Watches Campaign General Recommendations Audience Email Settings Desi…" at bounding box center [667, 557] width 1335 height 1011
click at [1274, 393] on div "Jewelry & Watches Campaign General Recommendations Audience Email Settings Desi…" at bounding box center [667, 557] width 1335 height 1011
click at [1210, 348] on div "Jewelry & Watches Campaign General Recommendations Audience Email Settings Desi…" at bounding box center [667, 557] width 1335 height 1011
click at [1109, 300] on span "Edit" at bounding box center [1113, 300] width 20 height 18
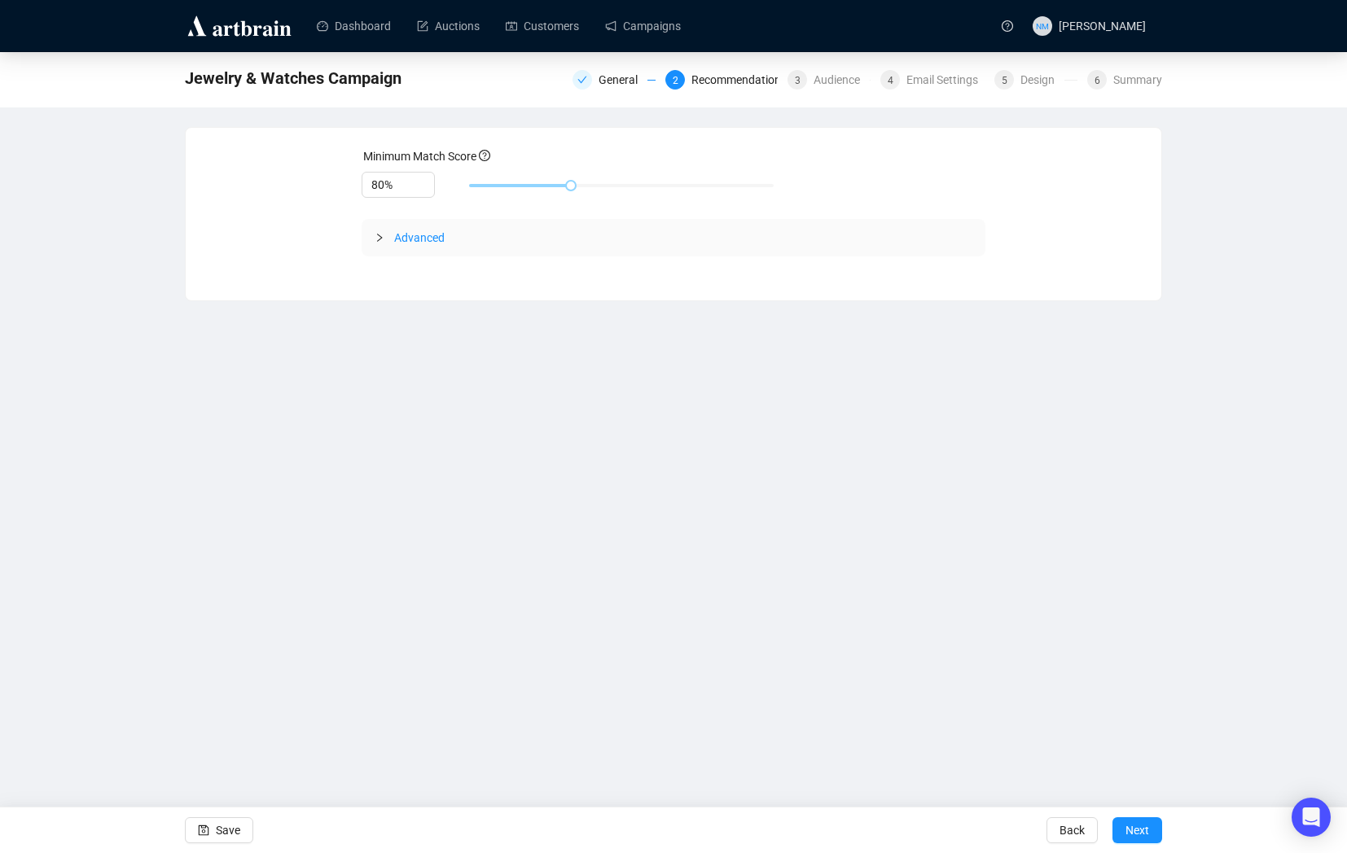
click at [375, 242] on icon "collapsed" at bounding box center [380, 238] width 10 height 10
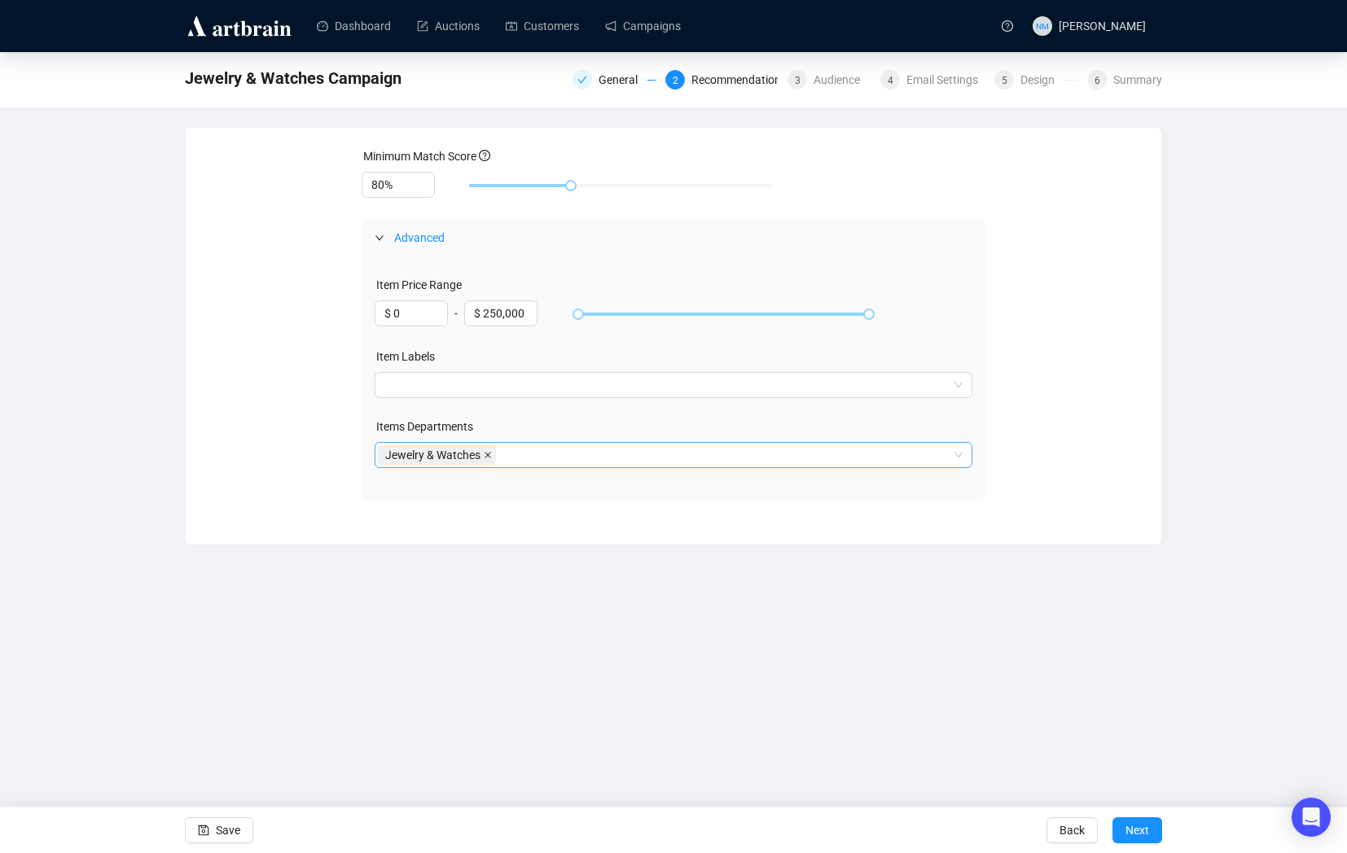
click at [491, 454] on icon "close" at bounding box center [488, 455] width 7 height 7
click at [1150, 836] on button "Next" at bounding box center [1137, 831] width 50 height 26
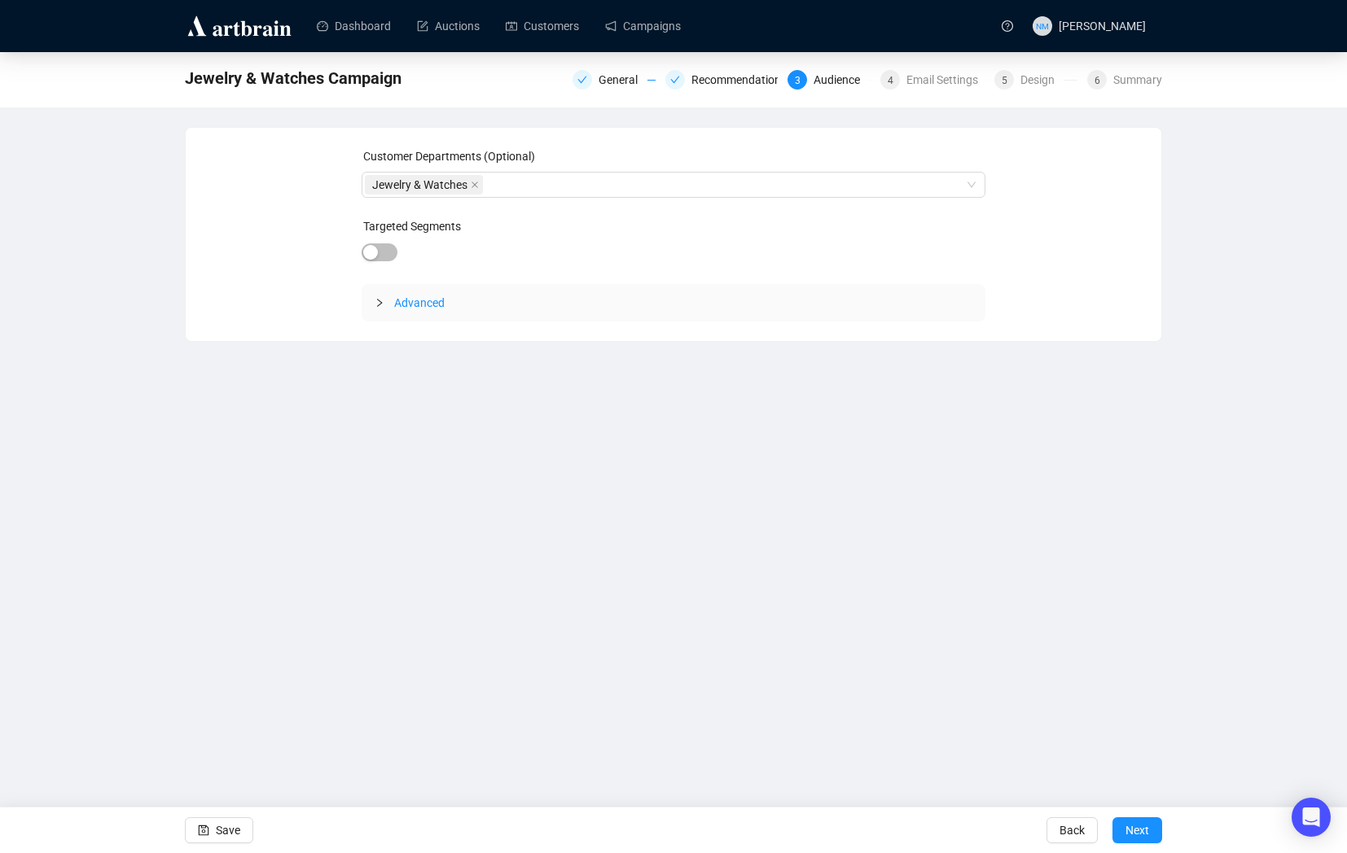
click at [378, 303] on icon "collapsed" at bounding box center [380, 303] width 10 height 10
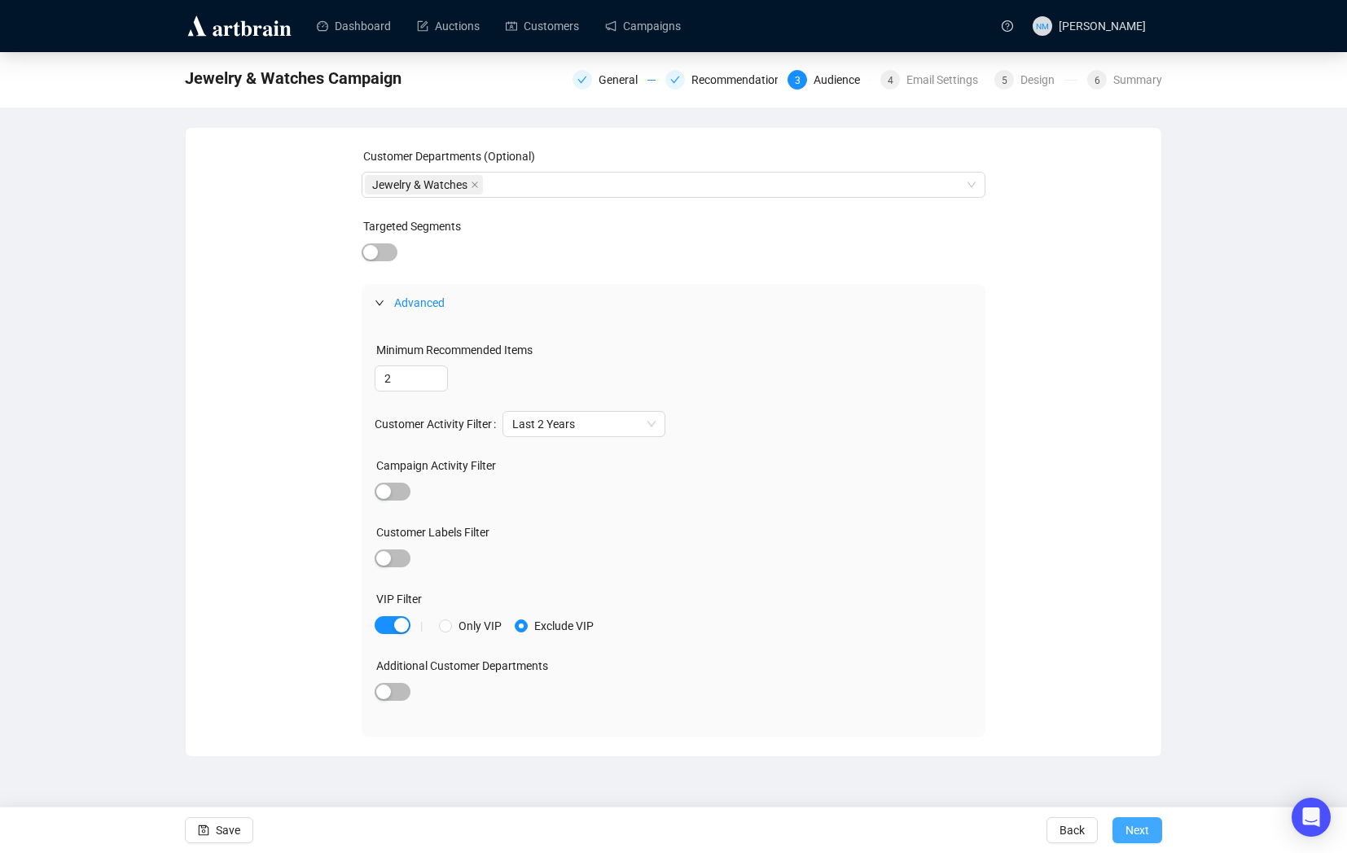
click at [1138, 832] on span "Next" at bounding box center [1137, 831] width 24 height 46
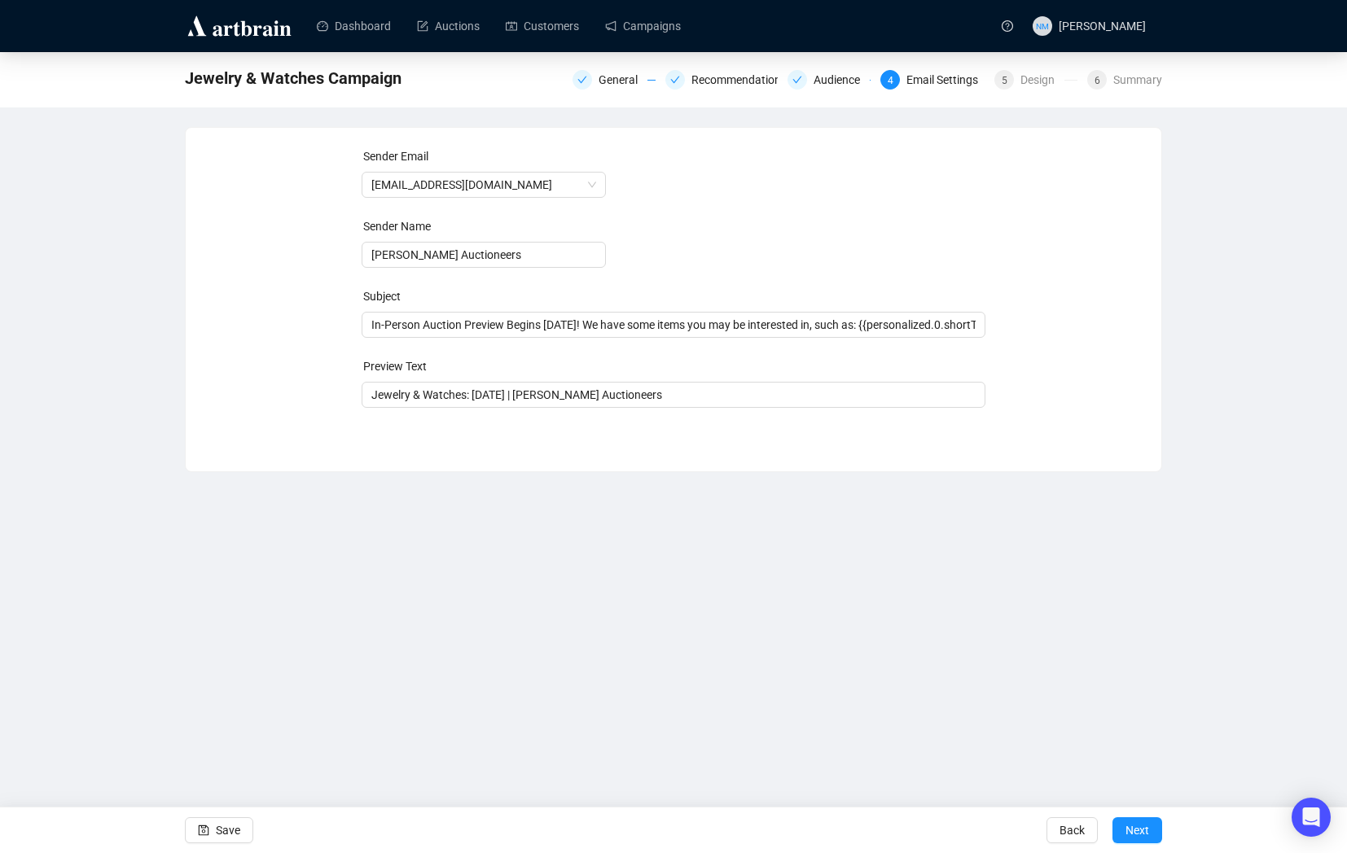
click at [1138, 832] on span "Next" at bounding box center [1137, 831] width 24 height 46
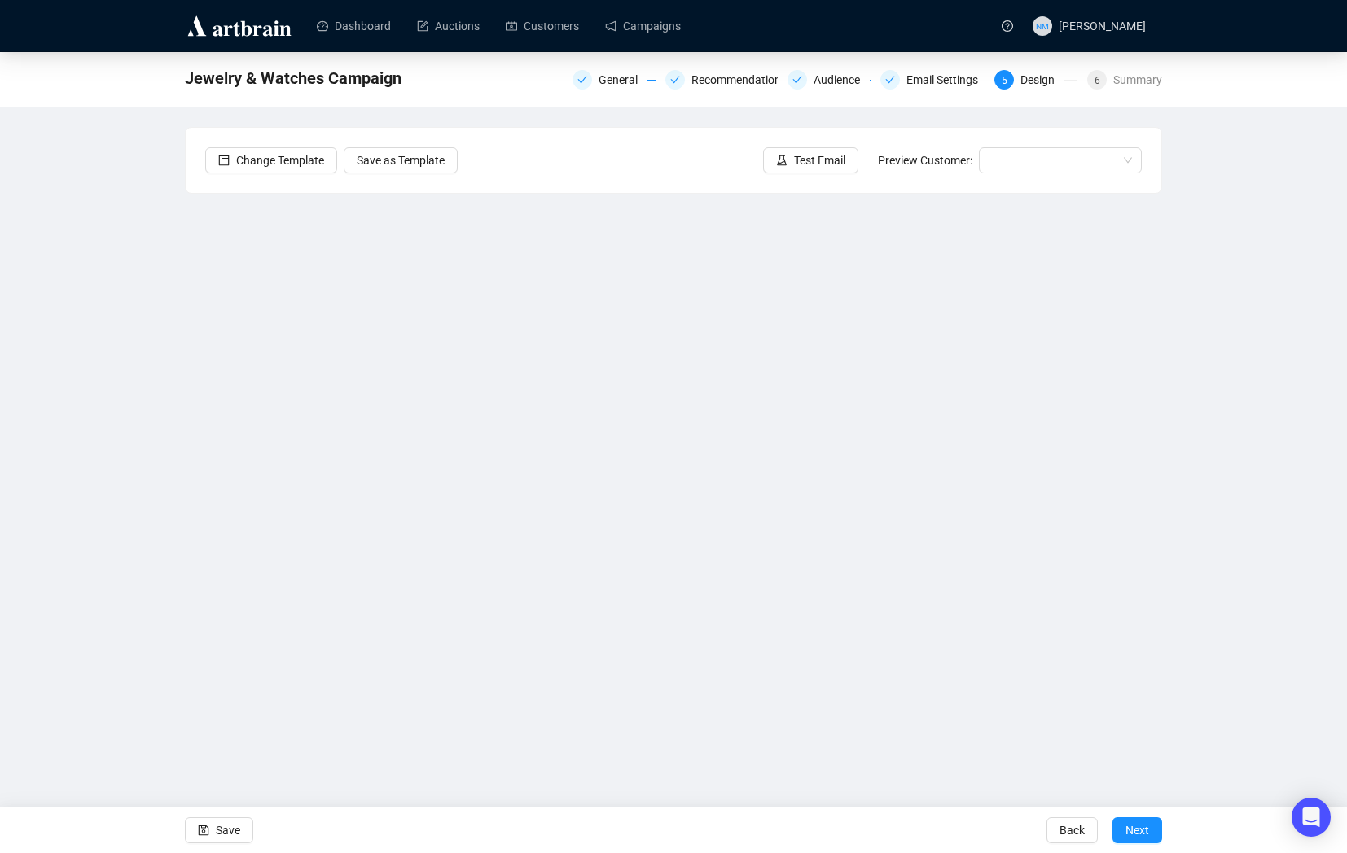
click at [1138, 832] on span "Next" at bounding box center [1137, 831] width 24 height 46
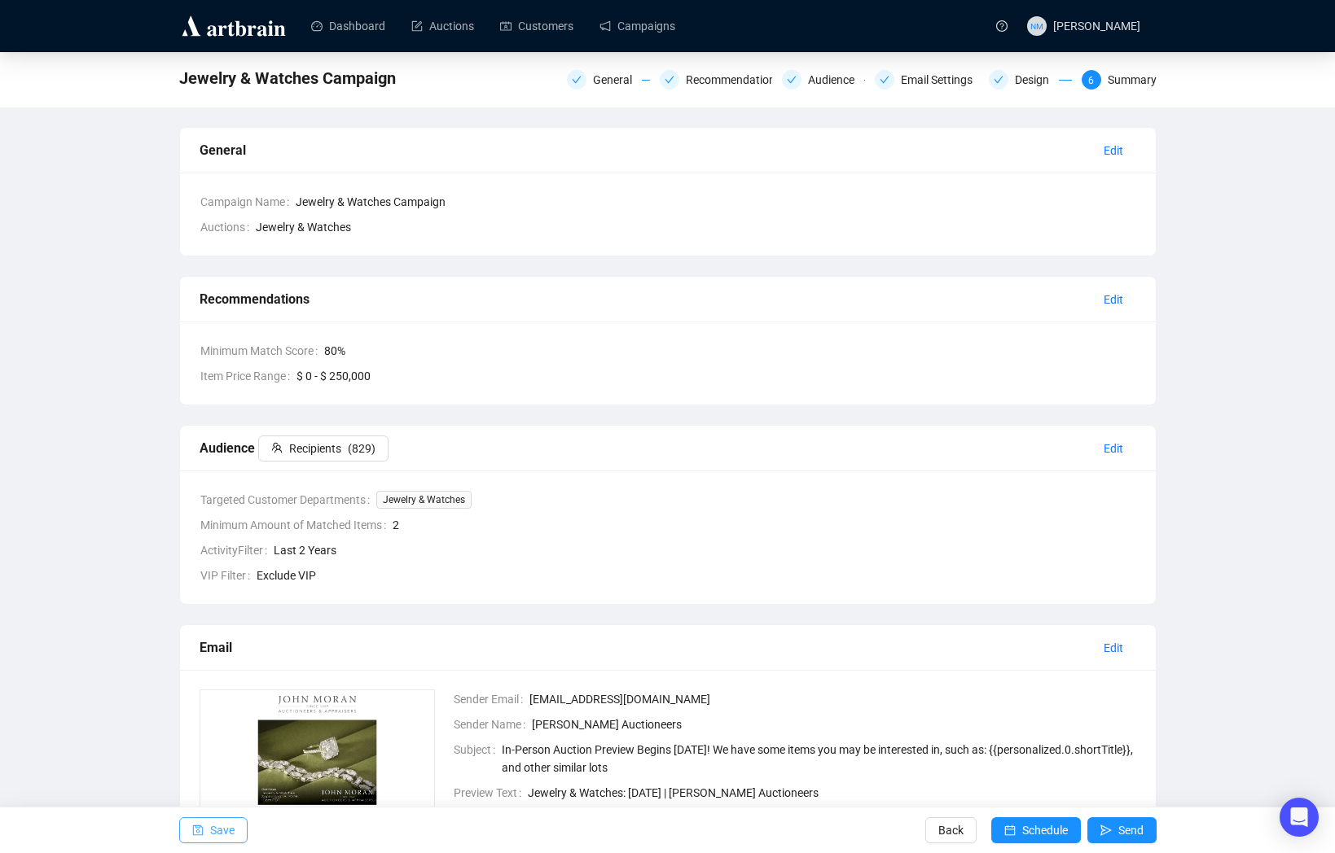
click at [229, 837] on span "Save" at bounding box center [222, 831] width 24 height 46
click at [1116, 453] on span "Edit" at bounding box center [1113, 449] width 20 height 18
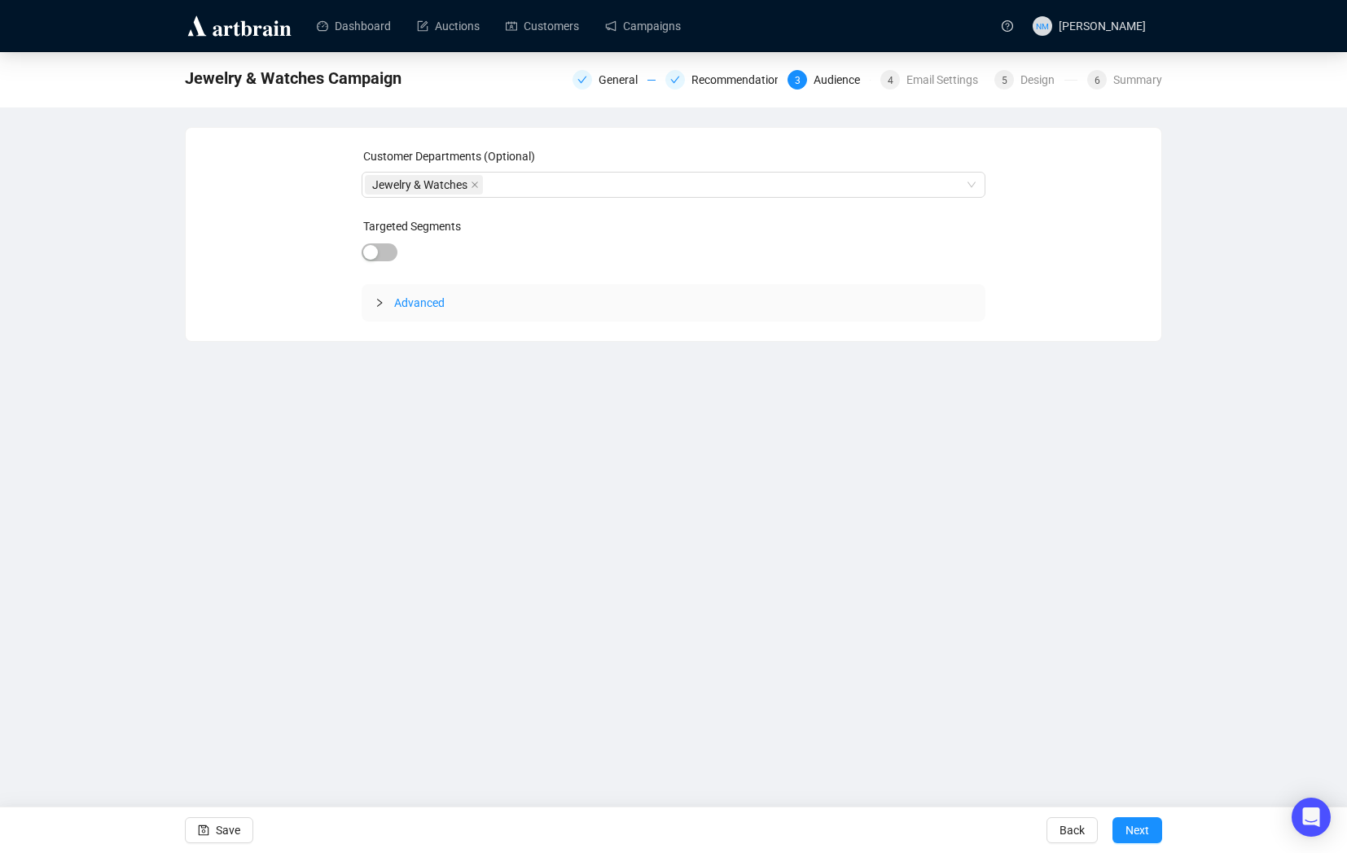
click at [376, 305] on icon "collapsed" at bounding box center [380, 303] width 10 height 10
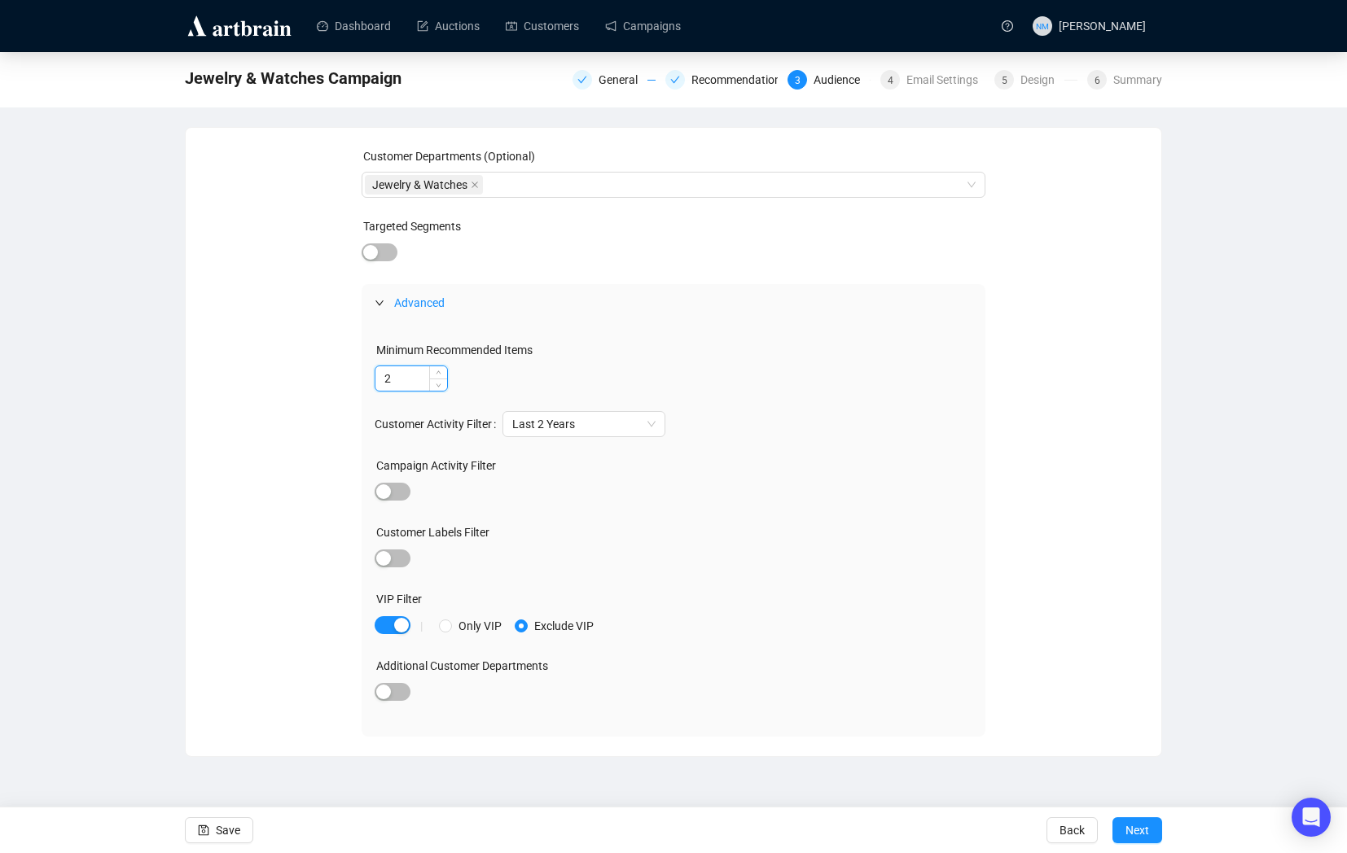
click at [406, 382] on input "2" at bounding box center [411, 378] width 72 height 24
click at [438, 388] on span "Decrease Value" at bounding box center [438, 383] width 18 height 15
click at [438, 372] on icon "up" at bounding box center [439, 374] width 6 height 6
click at [438, 372] on icon "up" at bounding box center [438, 373] width 5 height 3
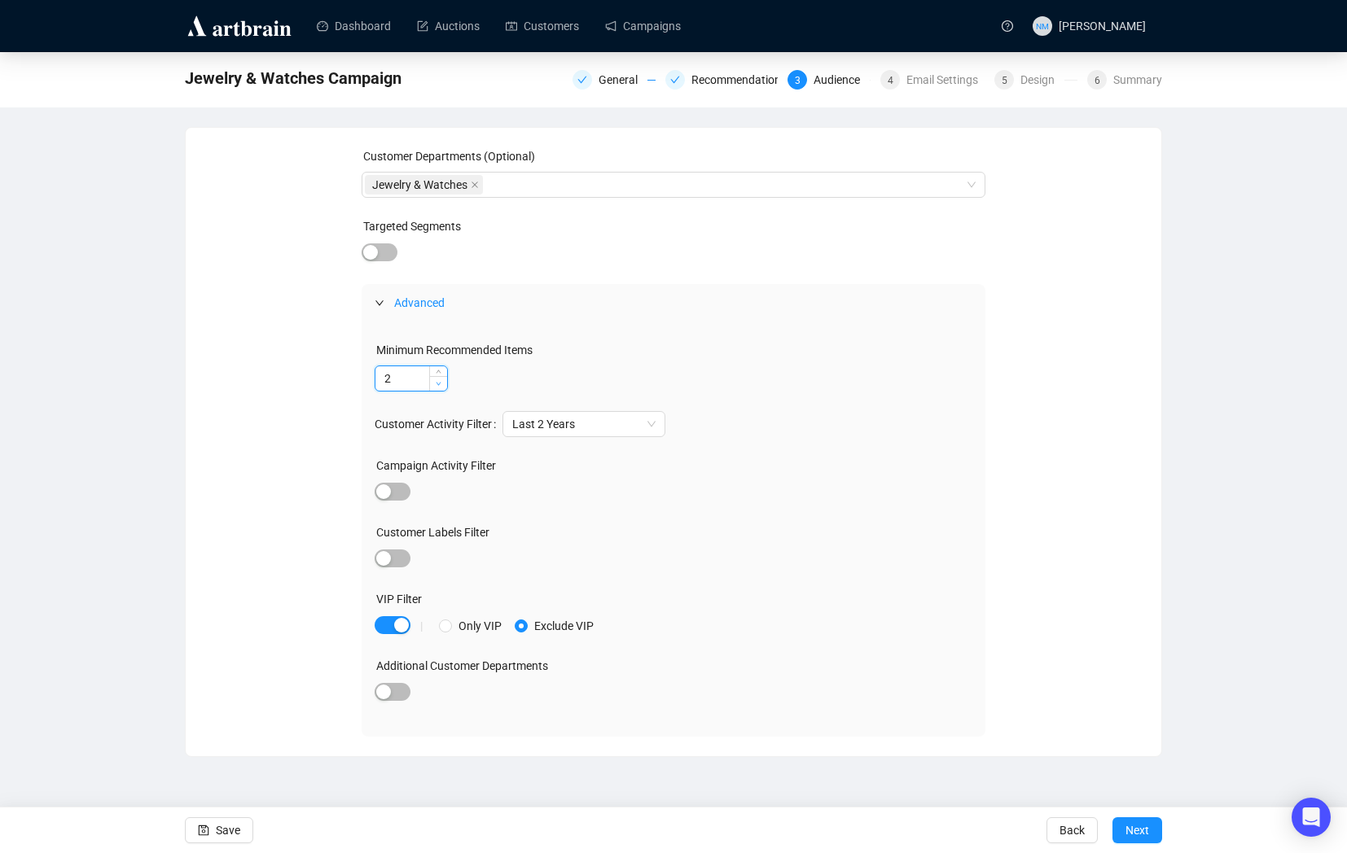
click at [438, 385] on icon "down" at bounding box center [439, 384] width 6 height 6
type input "1"
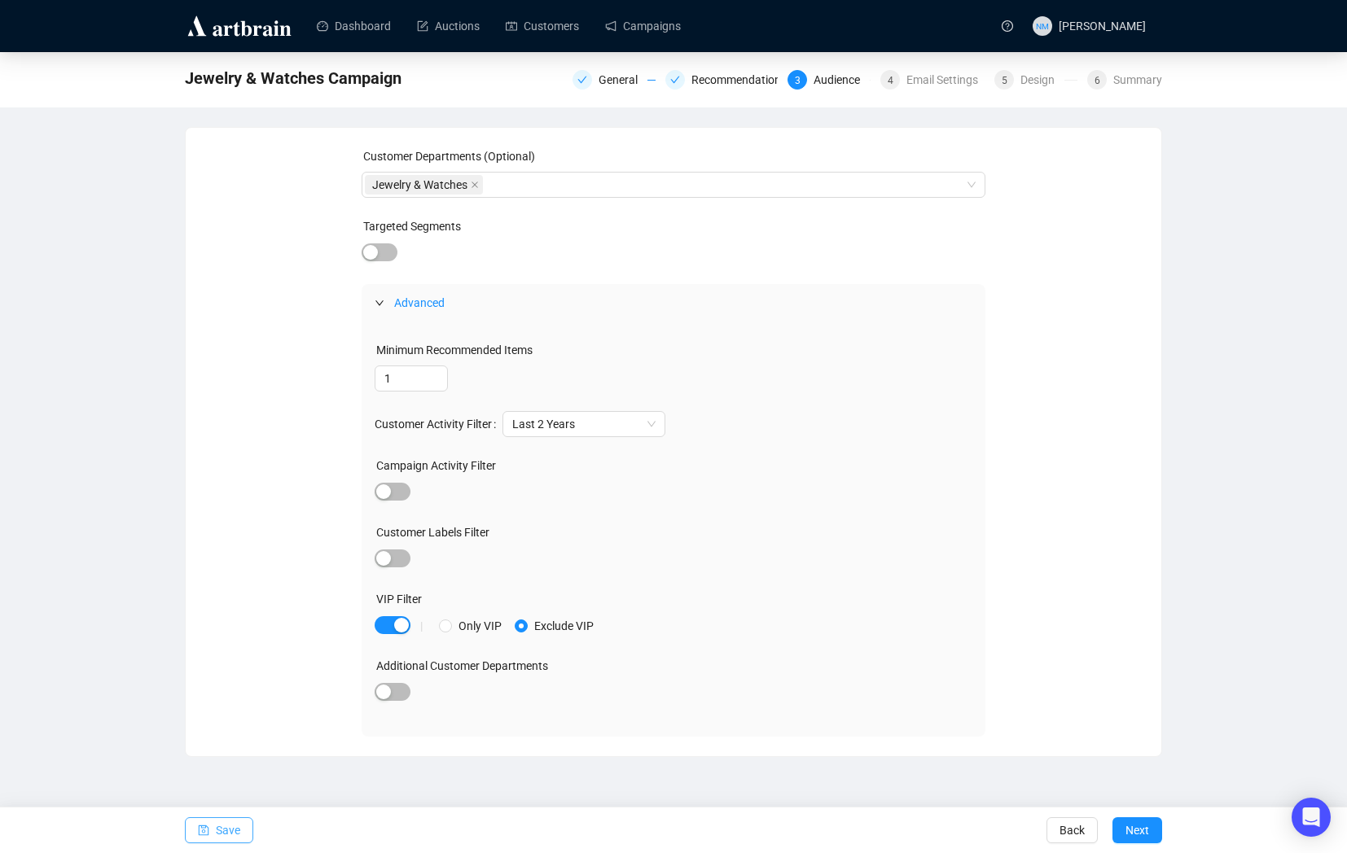
click at [239, 834] on span "Save" at bounding box center [228, 831] width 24 height 46
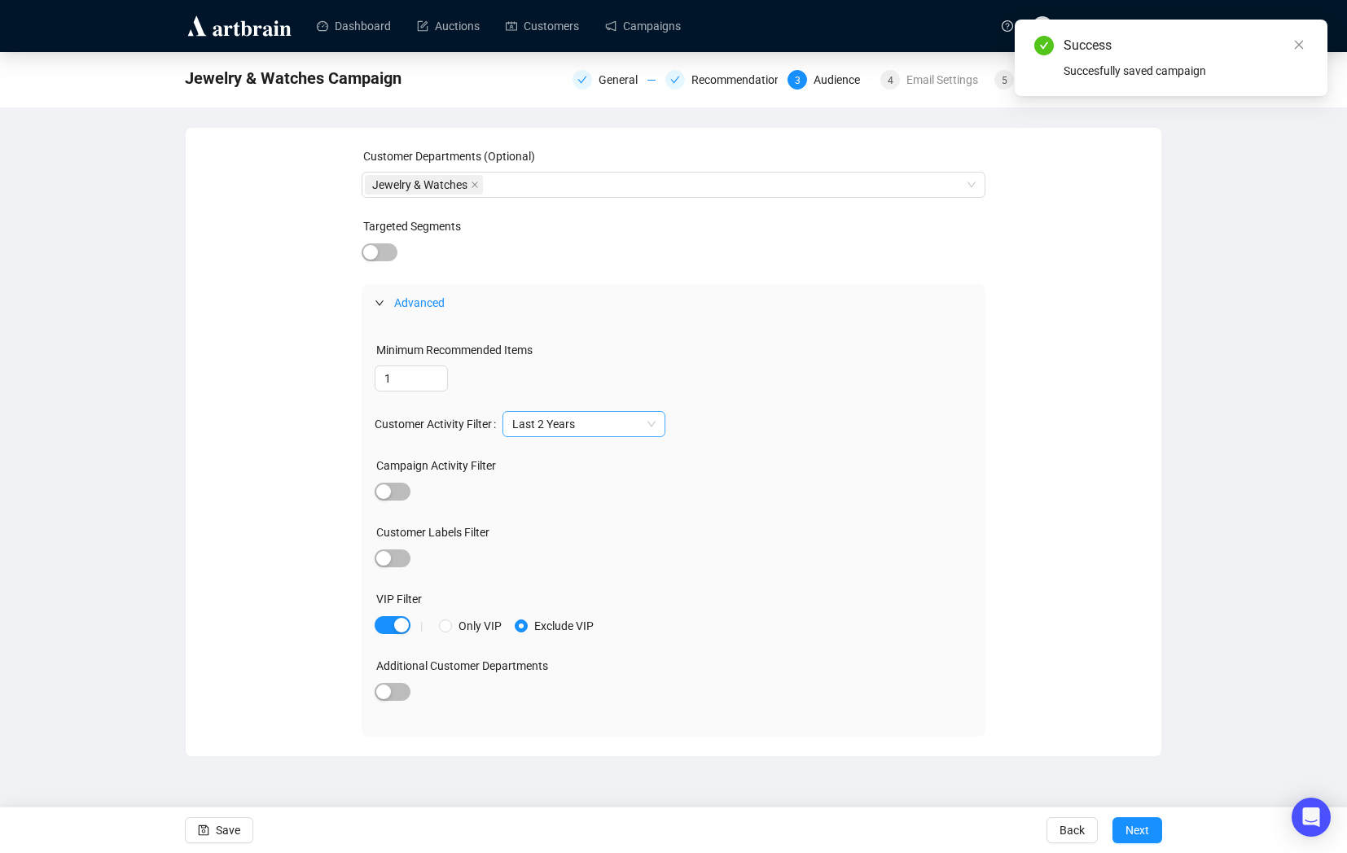
click at [650, 428] on span "Last 2 Years" at bounding box center [583, 424] width 143 height 24
click at [857, 558] on div at bounding box center [674, 559] width 599 height 23
click at [1142, 829] on span "Next" at bounding box center [1137, 831] width 24 height 46
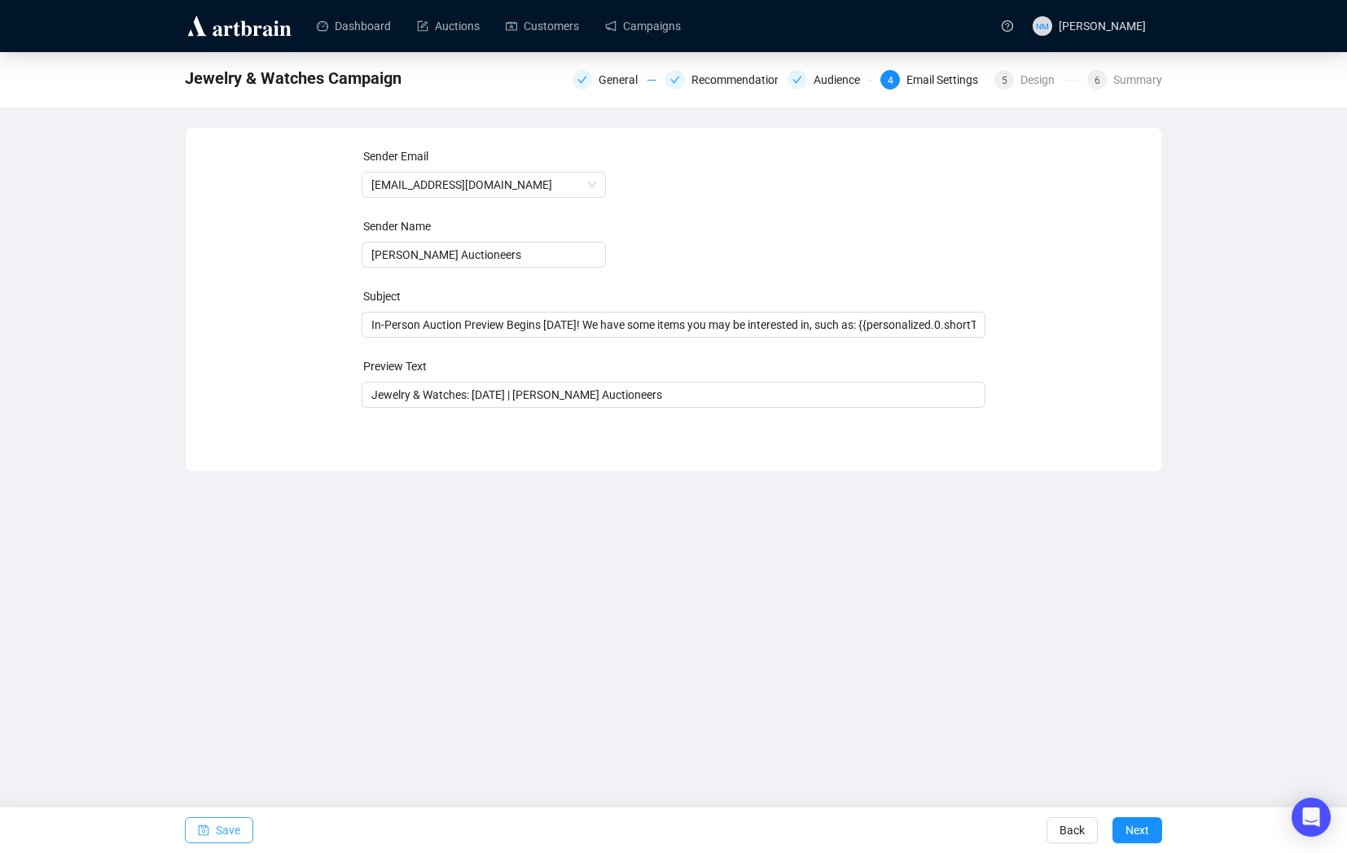
click at [223, 839] on span "Save" at bounding box center [228, 831] width 24 height 46
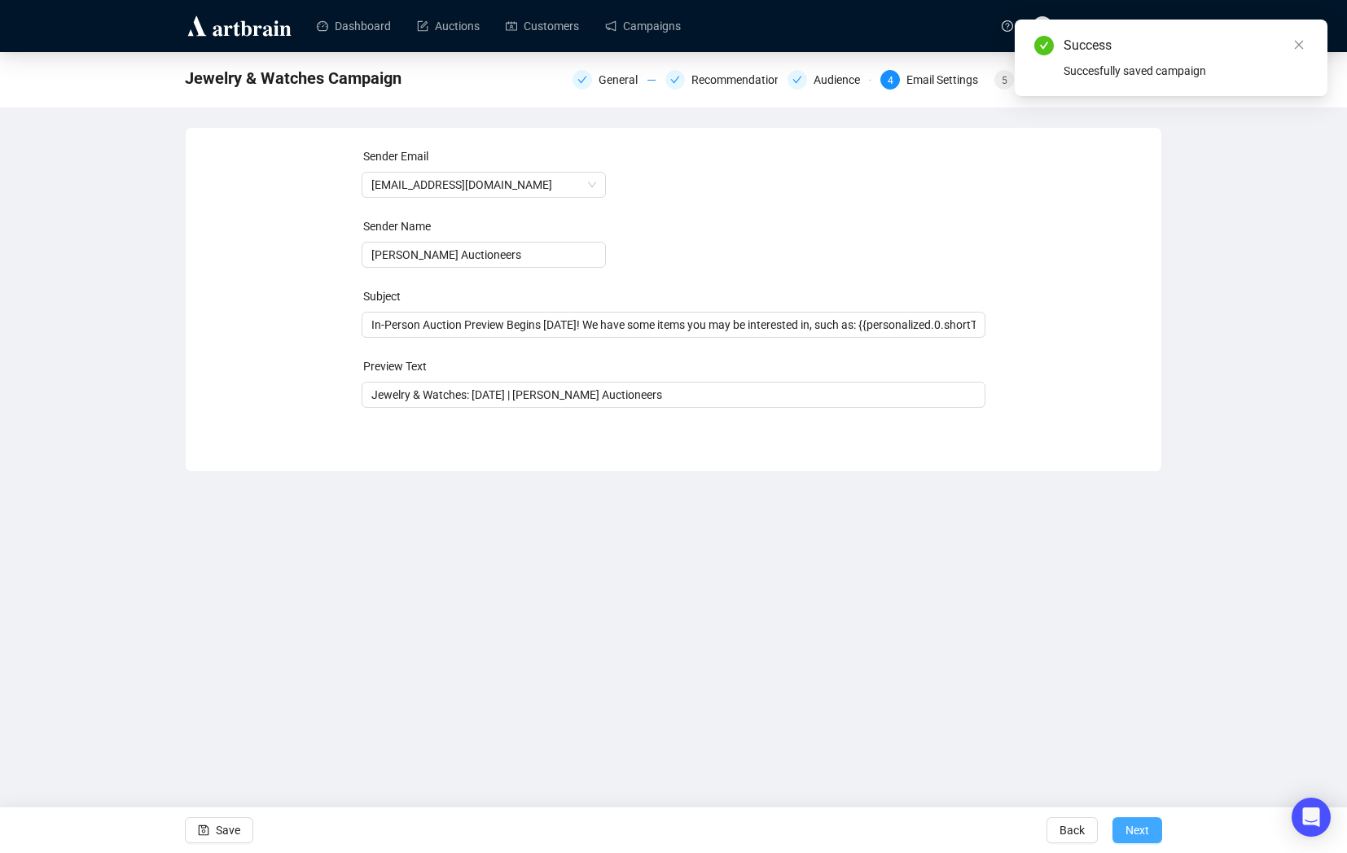
click at [1139, 834] on span "Next" at bounding box center [1137, 831] width 24 height 46
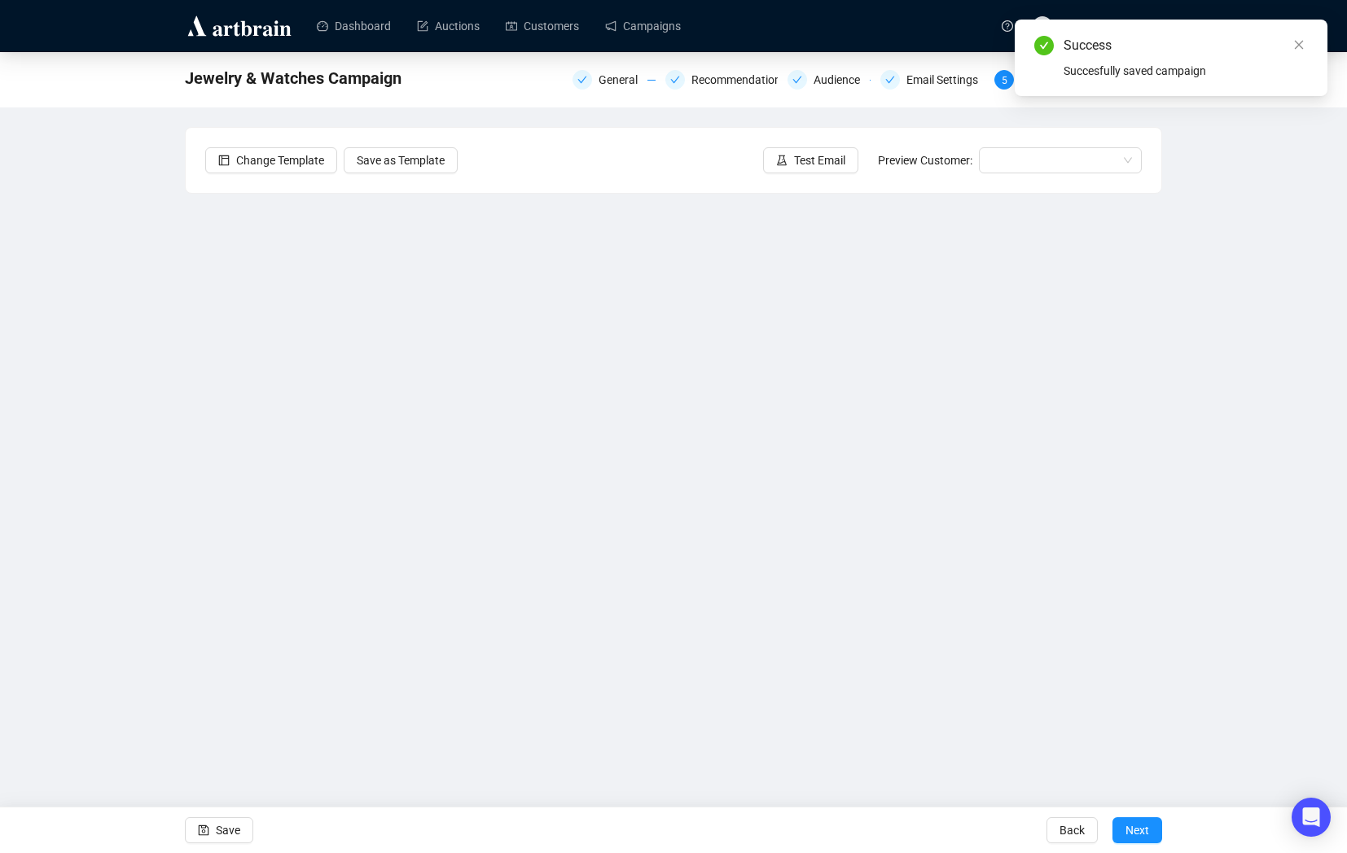
click at [1139, 834] on span "Next" at bounding box center [1137, 831] width 24 height 46
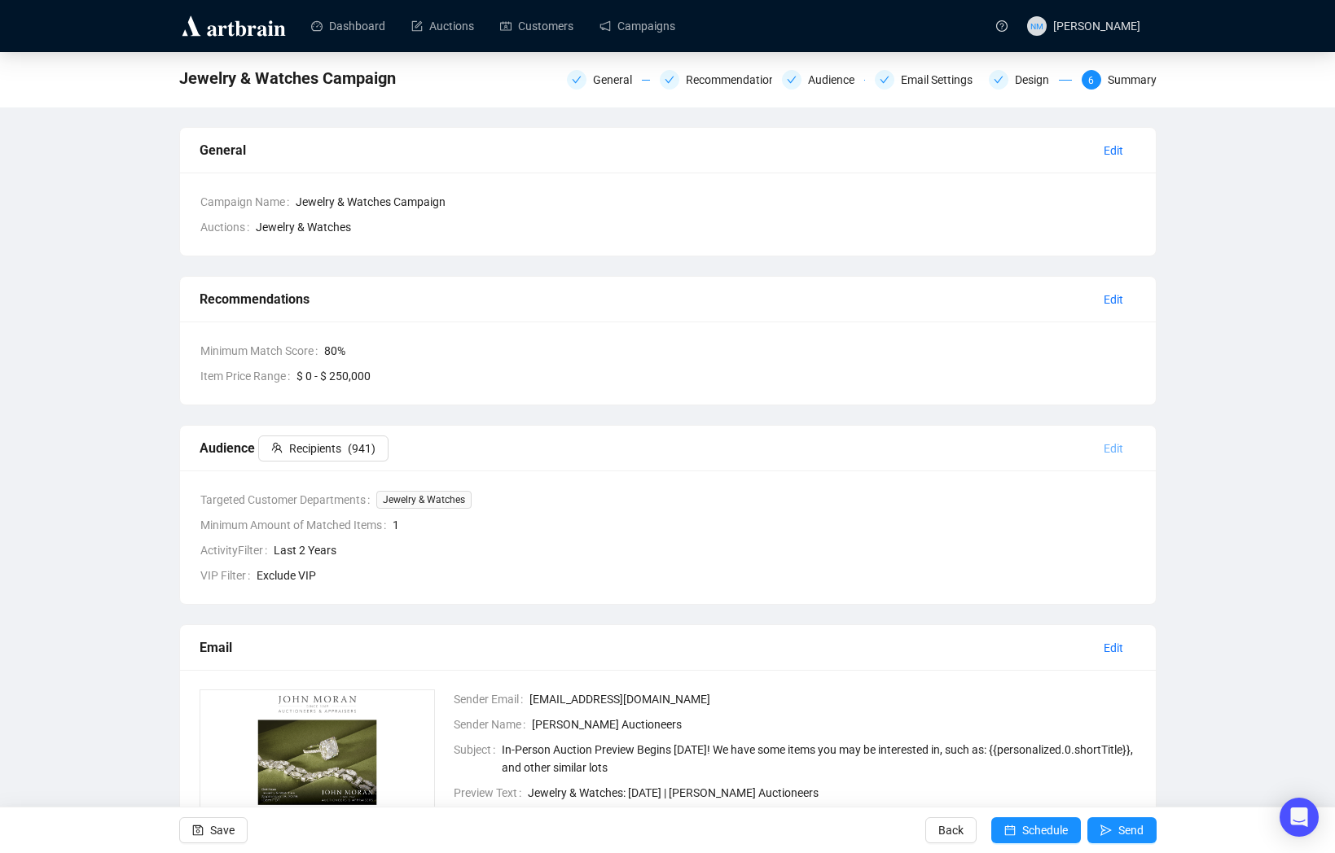
click at [1113, 448] on span "Edit" at bounding box center [1113, 449] width 20 height 18
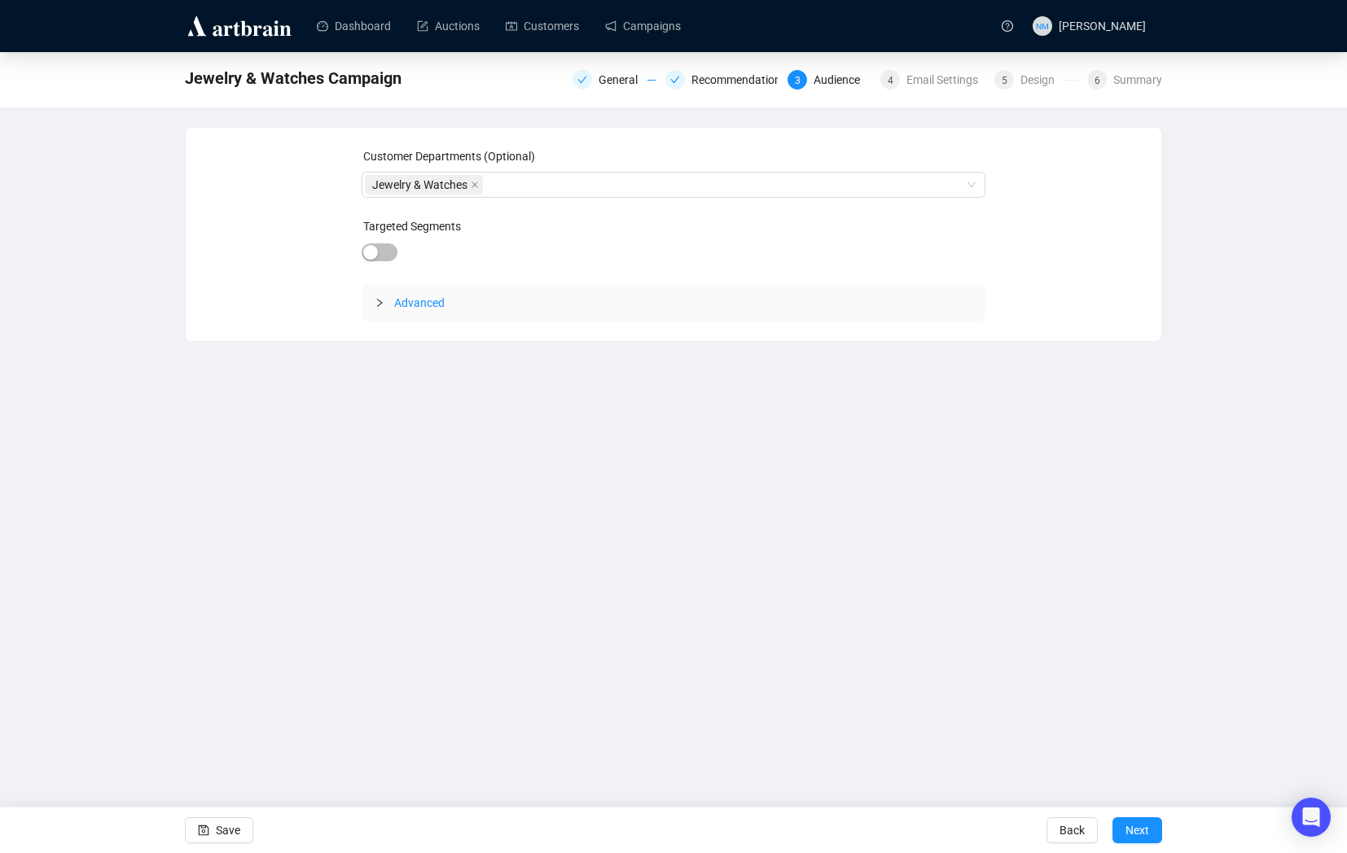
click at [380, 305] on icon "collapsed" at bounding box center [380, 303] width 10 height 10
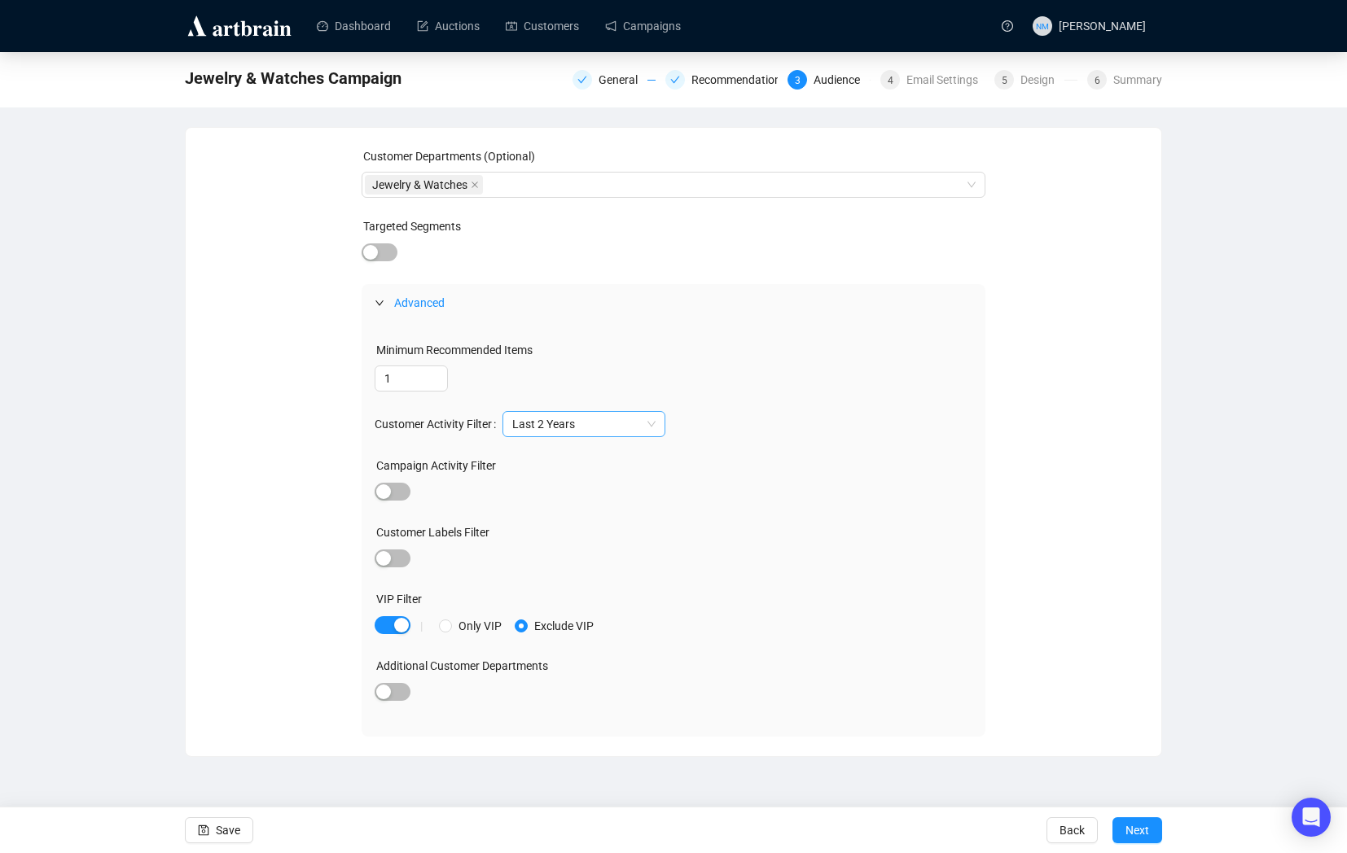
click at [569, 436] on span "Last 2 Years" at bounding box center [583, 424] width 143 height 24
click at [569, 454] on div "All Time" at bounding box center [590, 457] width 137 height 18
click at [1128, 834] on span "Next" at bounding box center [1137, 831] width 24 height 46
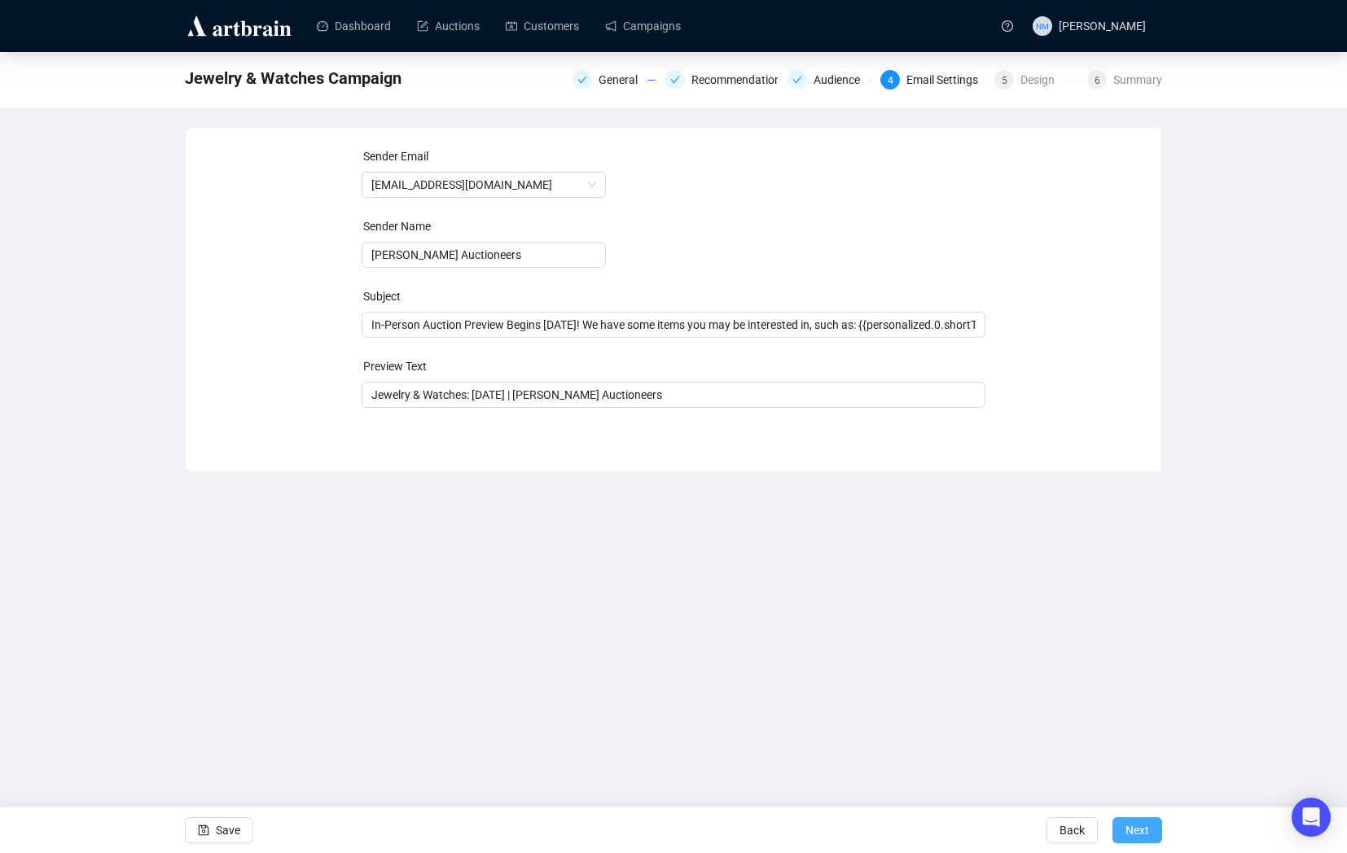
click at [1135, 830] on span "Next" at bounding box center [1137, 831] width 24 height 46
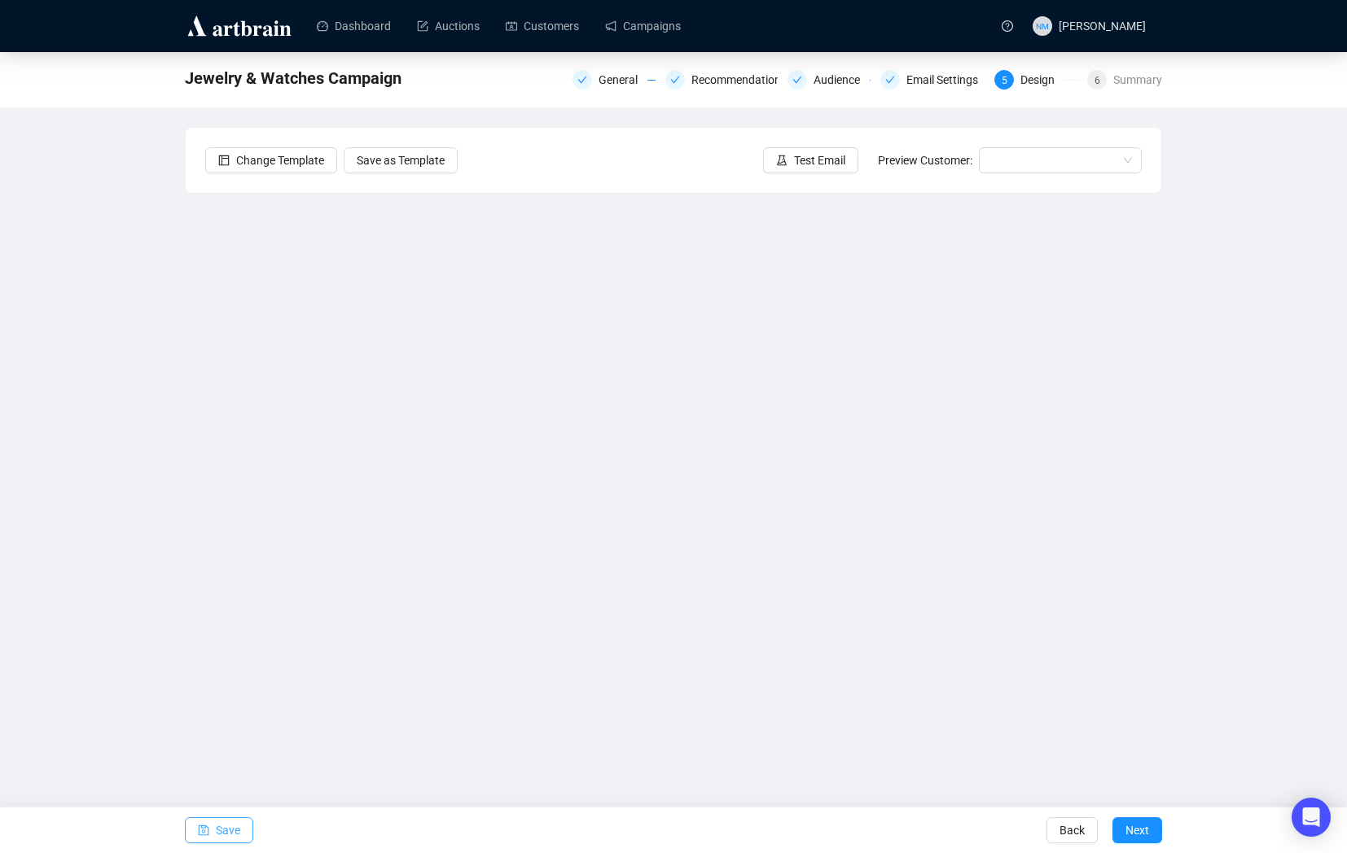
click at [217, 825] on span "Save" at bounding box center [228, 831] width 24 height 46
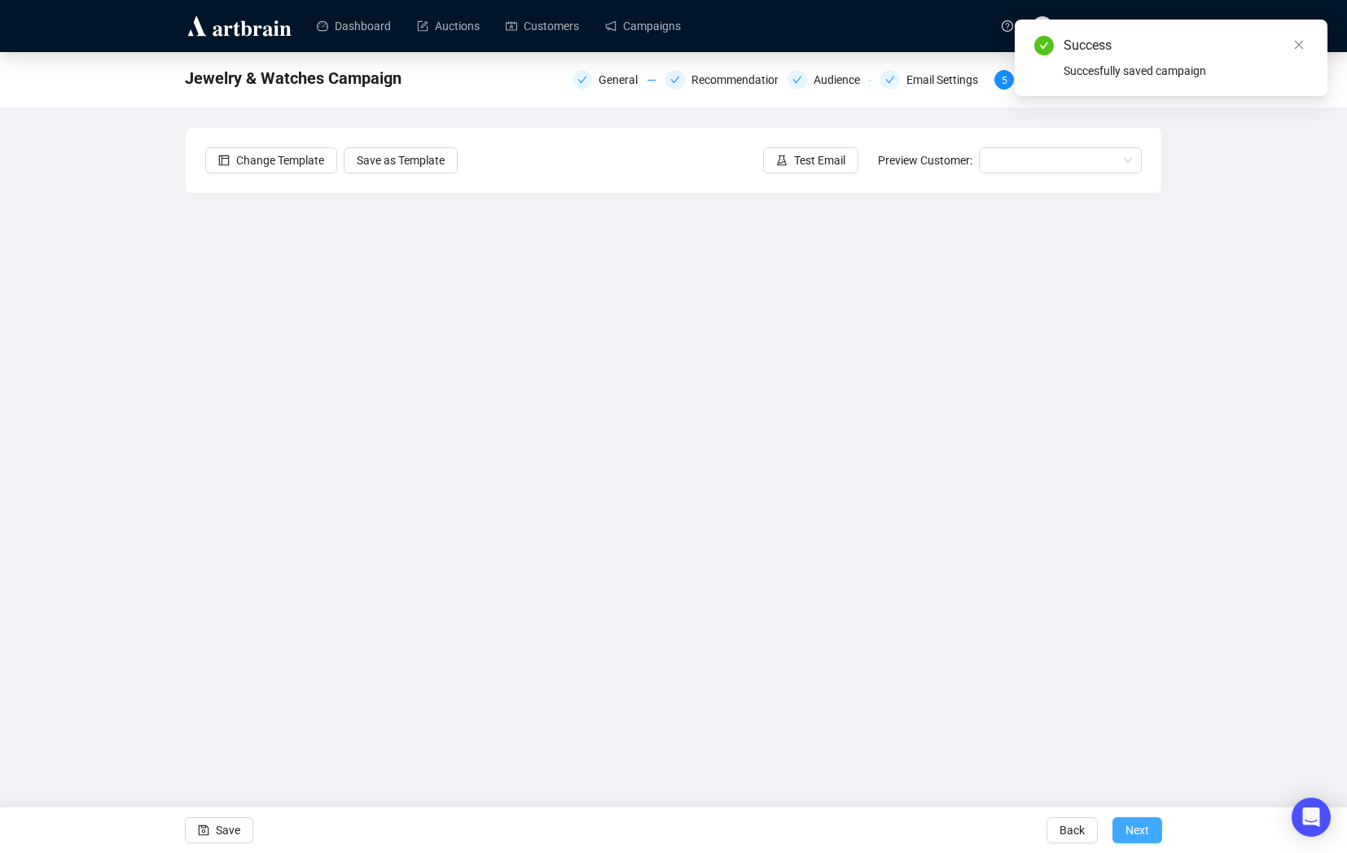
click at [1131, 833] on span "Next" at bounding box center [1137, 831] width 24 height 46
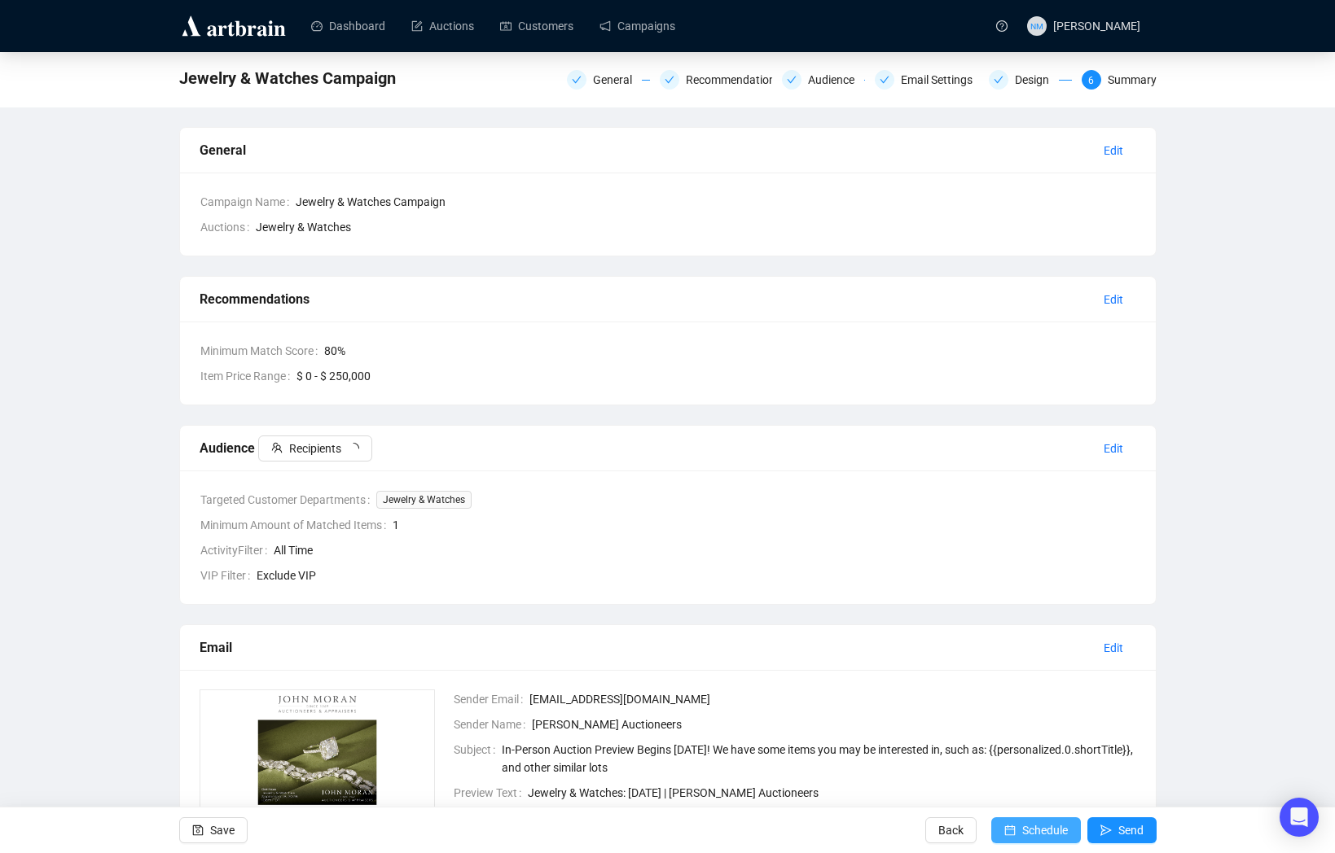
click at [1037, 829] on span "Schedule" at bounding box center [1045, 831] width 46 height 46
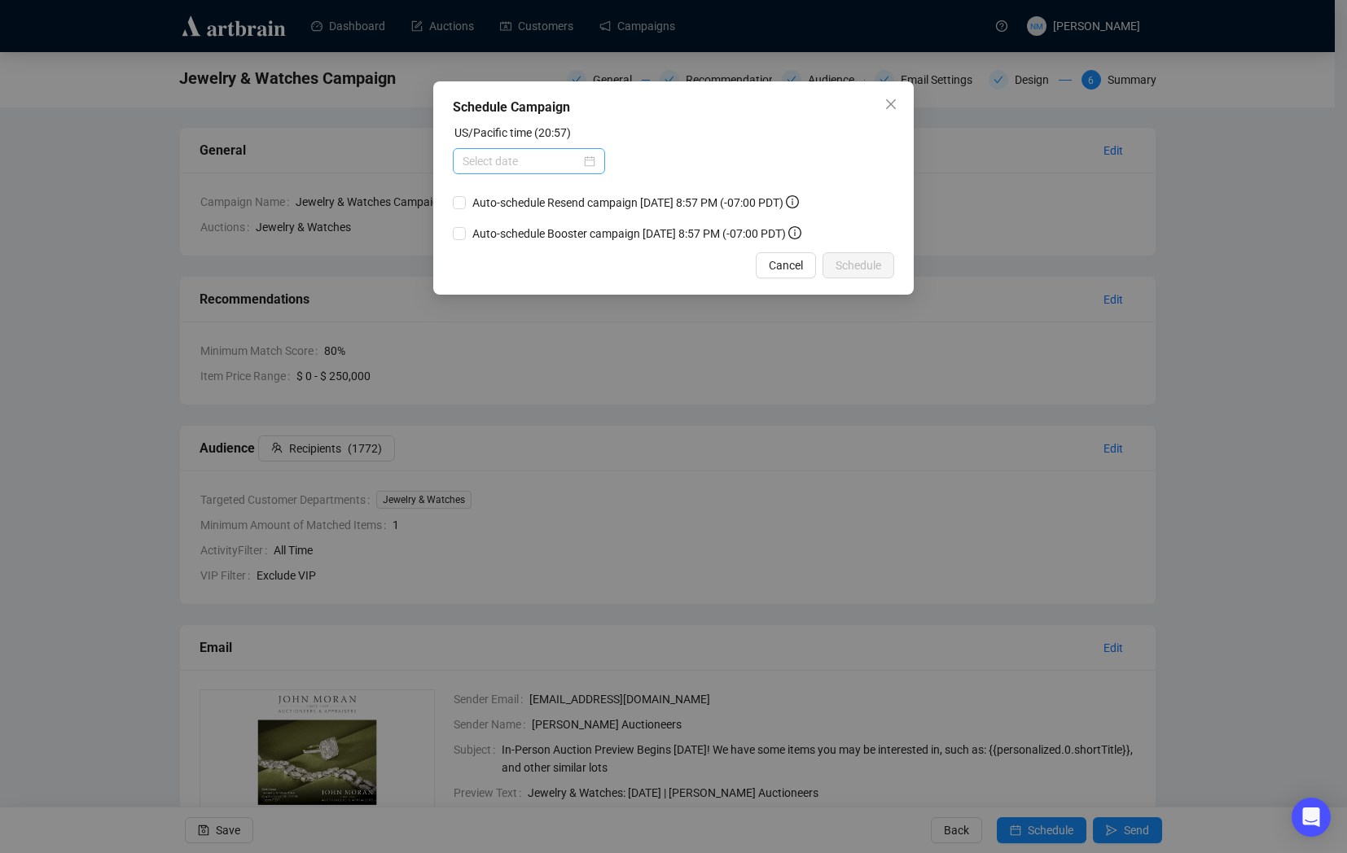
click at [587, 168] on div at bounding box center [529, 161] width 133 height 18
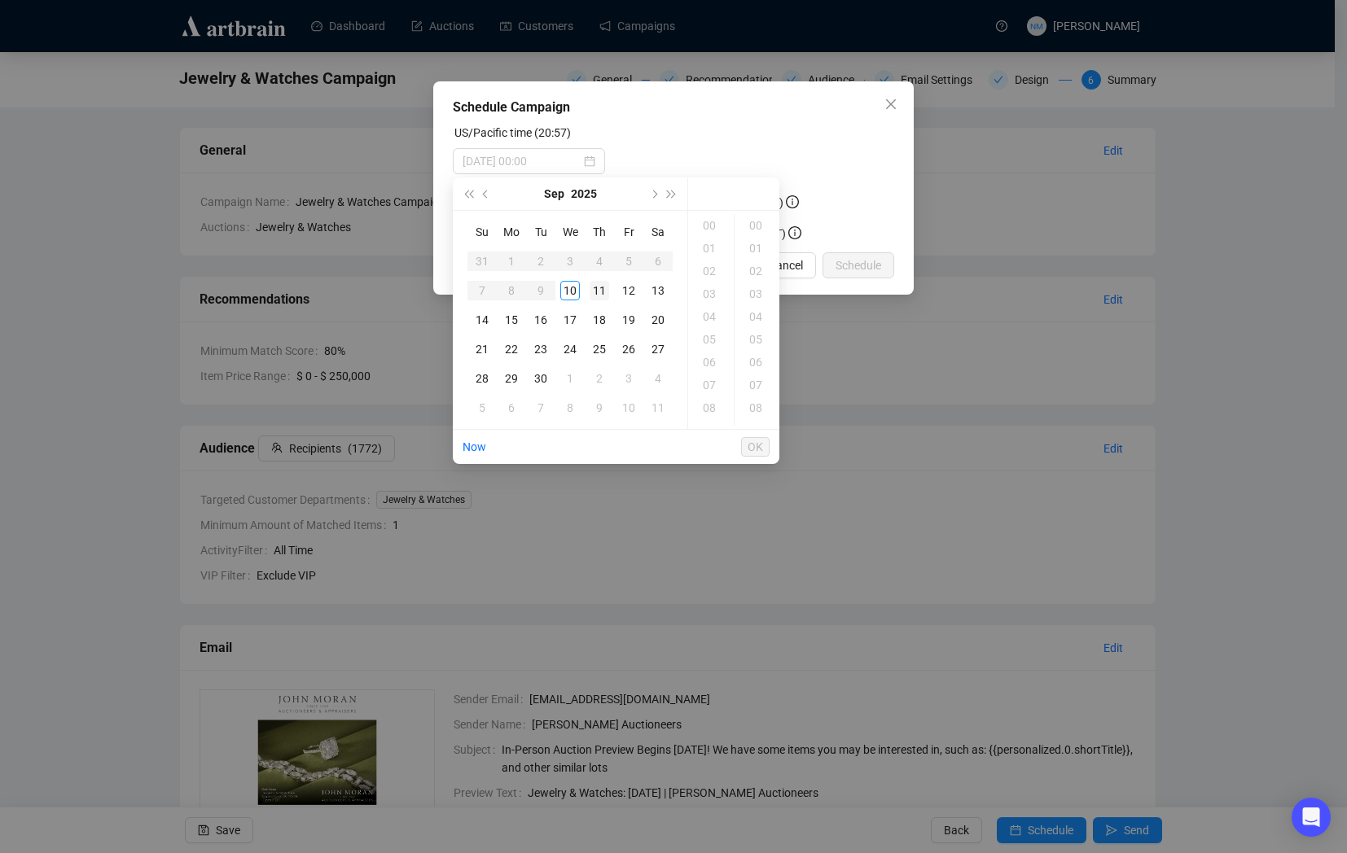
click at [601, 291] on div "11" at bounding box center [600, 291] width 20 height 20
click at [715, 308] on div "10" at bounding box center [710, 316] width 39 height 23
click at [713, 266] on div "09" at bounding box center [710, 267] width 39 height 23
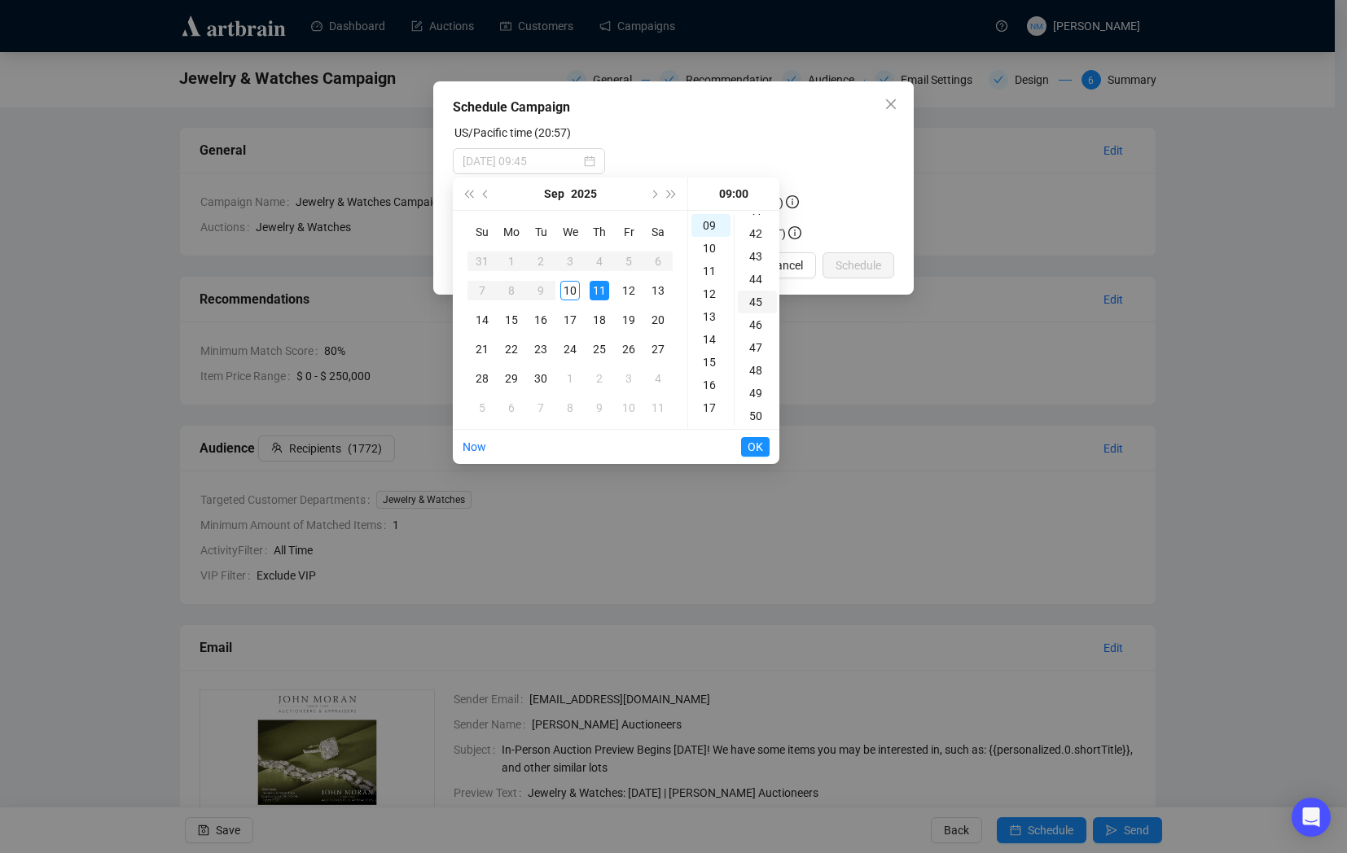
click at [752, 292] on div "45" at bounding box center [757, 302] width 39 height 23
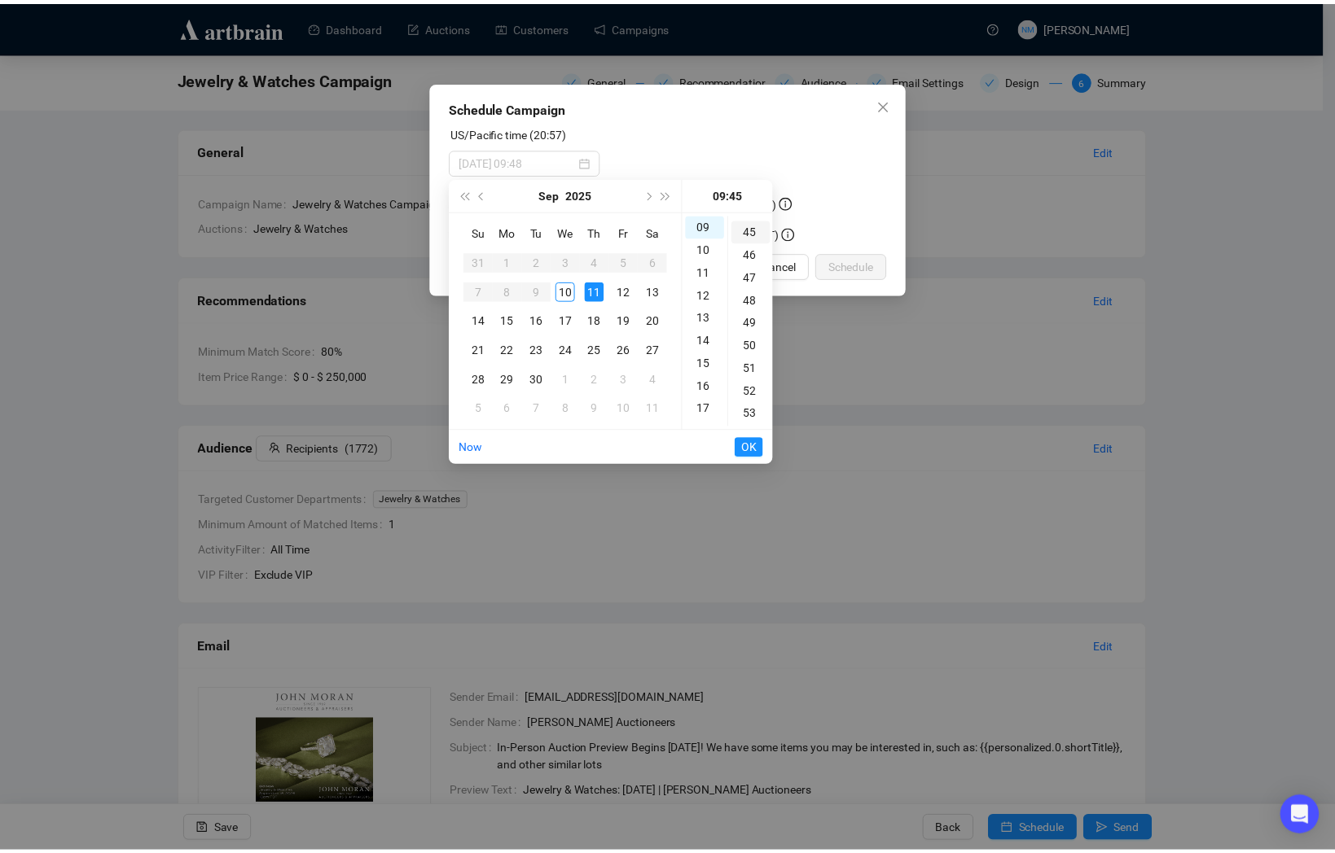
scroll to position [1026, 0]
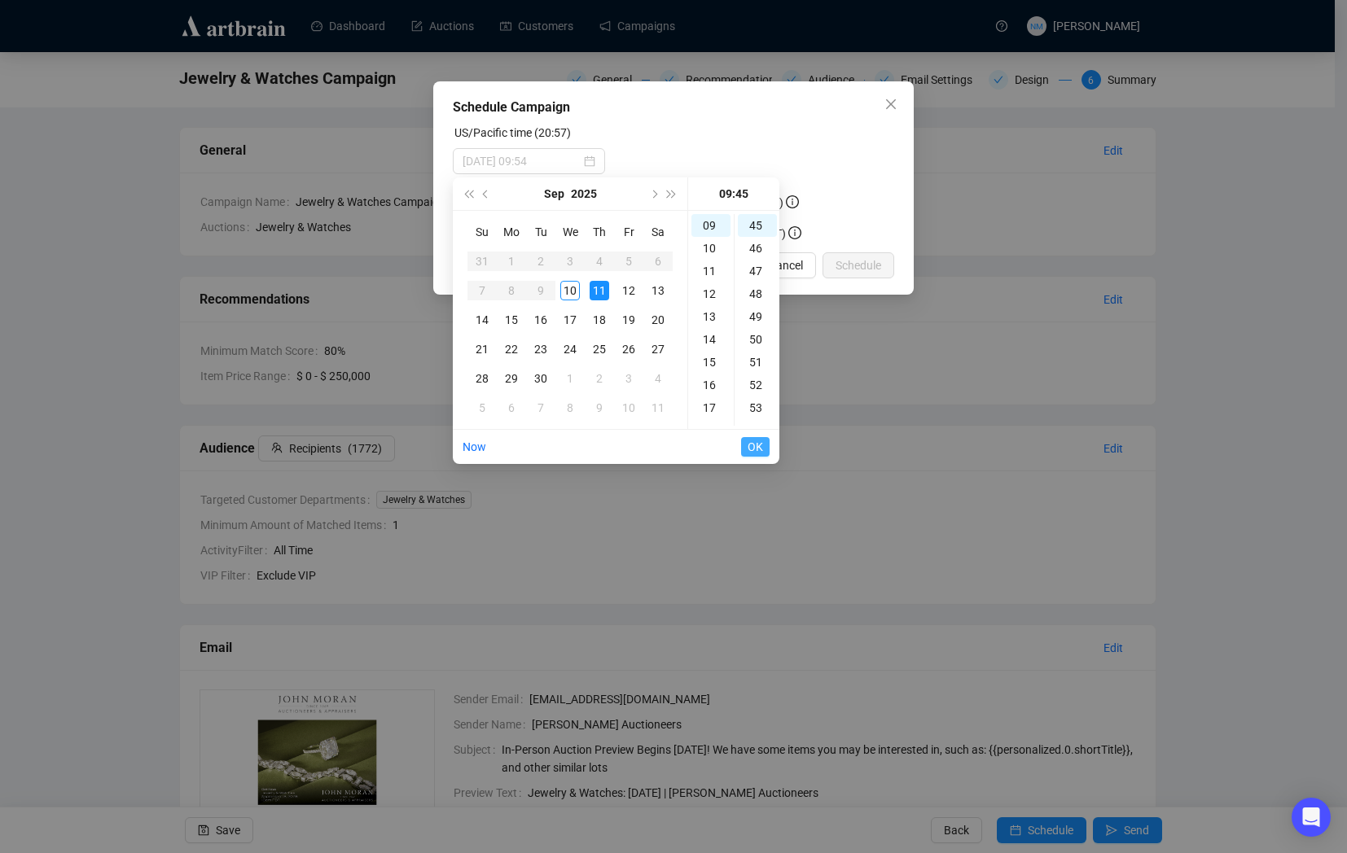
type input "[DATE] 09:45"
click at [753, 456] on span "OK" at bounding box center [755, 447] width 15 height 31
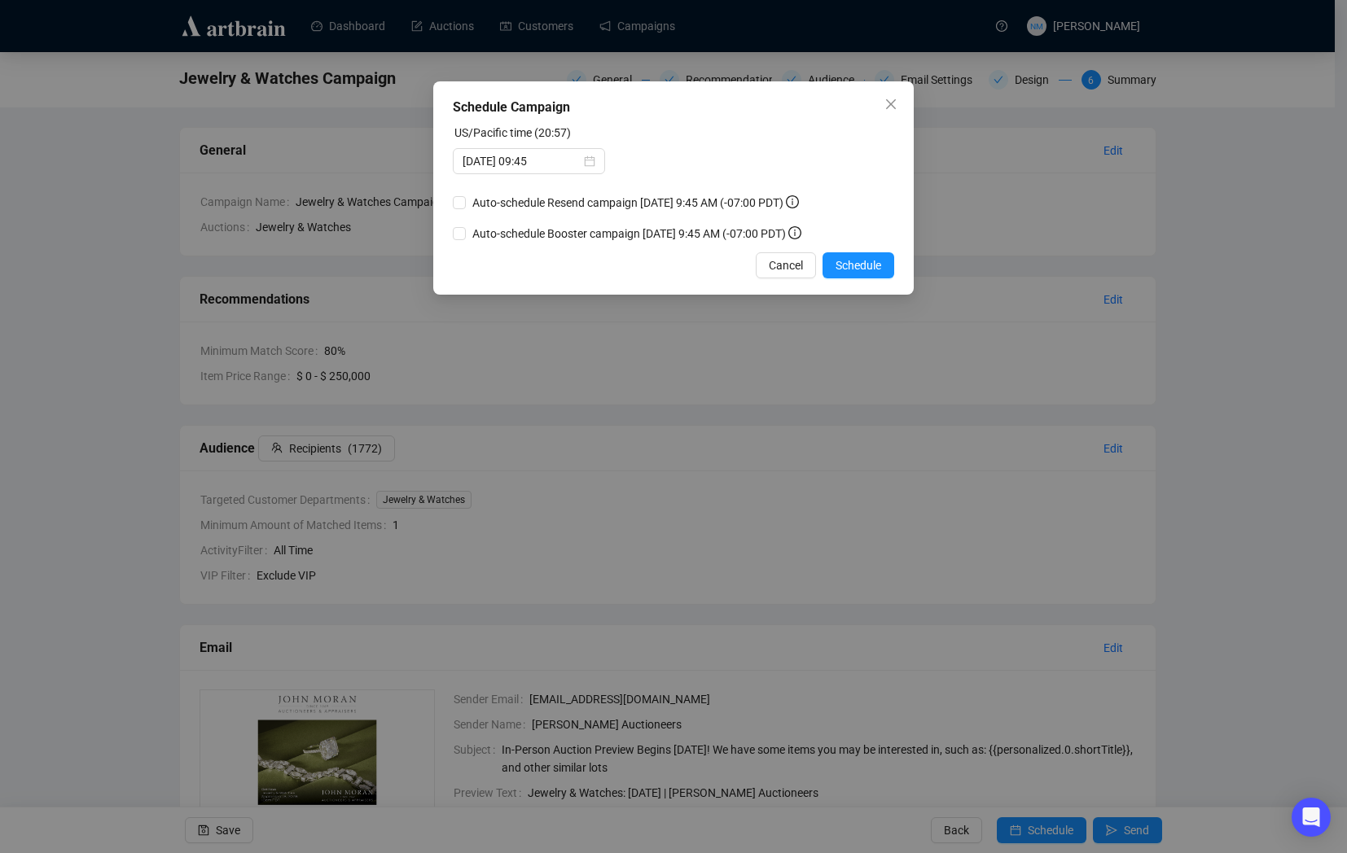
click at [659, 381] on div "Schedule Campaign US/Pacific time (20:57) [DATE] 09:45 Auto-schedule Resend cam…" at bounding box center [673, 426] width 1347 height 853
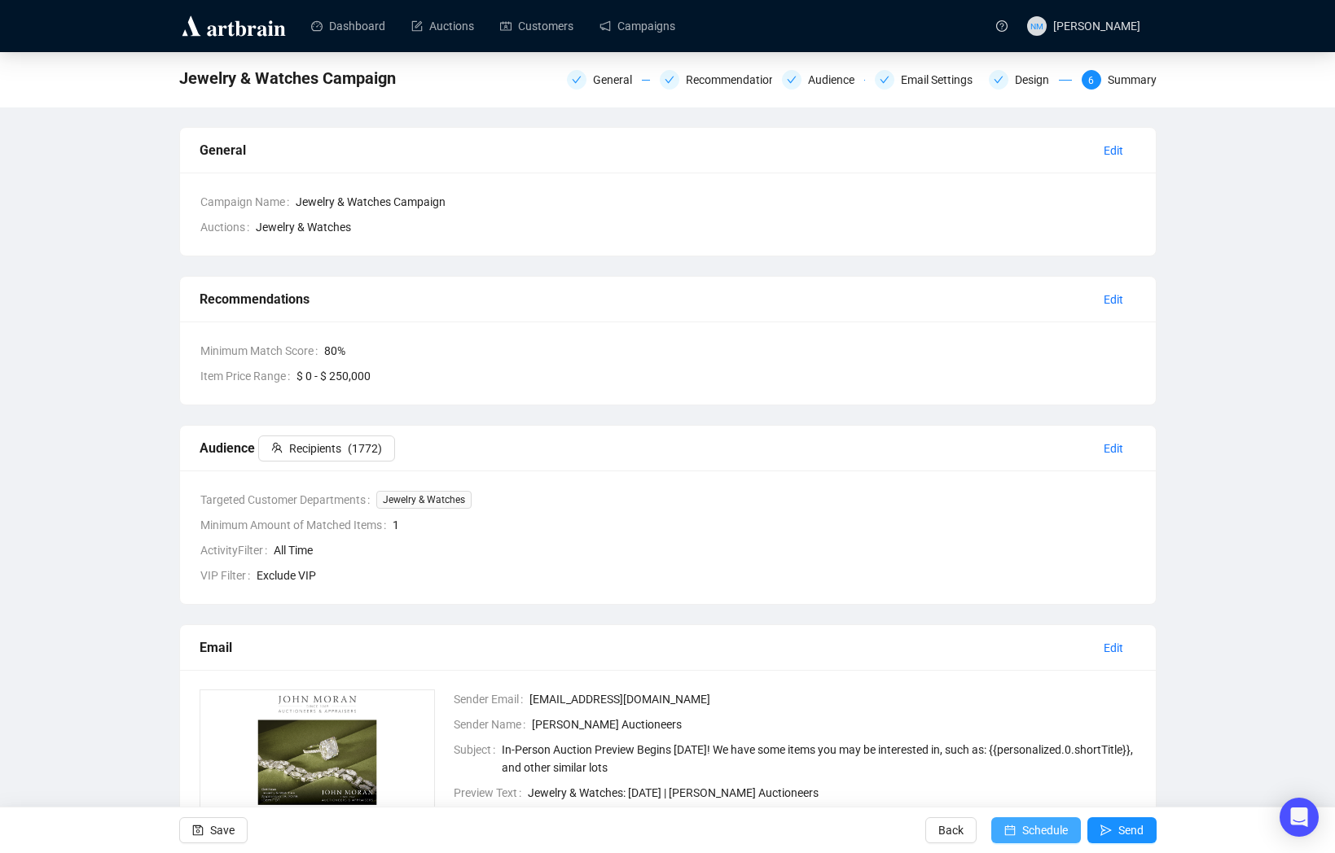
click at [1045, 834] on span "Schedule" at bounding box center [1045, 831] width 46 height 46
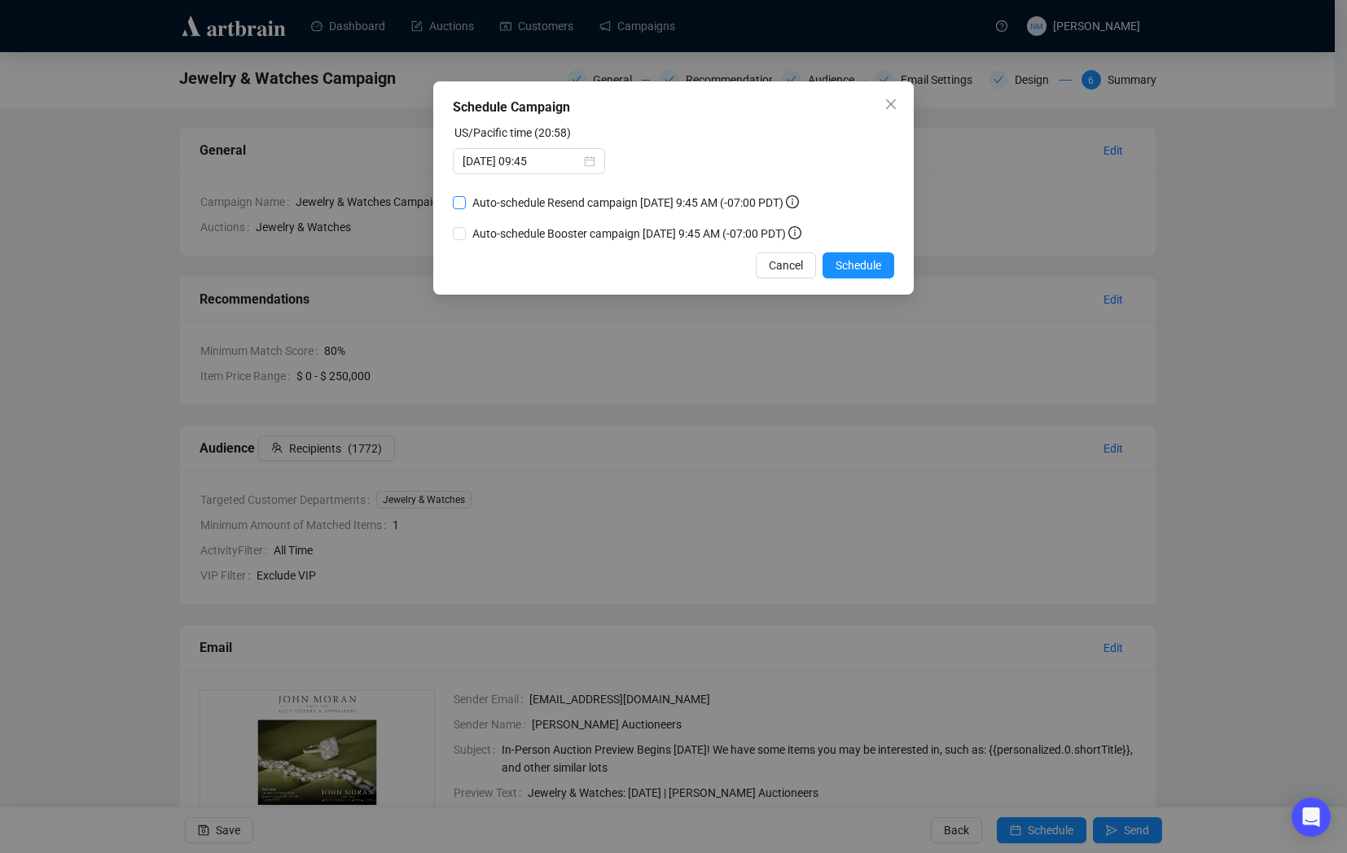
click at [455, 209] on input "Auto-schedule Resend campaign [DATE] 9:45 AM (-07:00 PDT)" at bounding box center [459, 202] width 13 height 13
checkbox input "true"
click at [694, 145] on div "US/Pacific time (20:58)" at bounding box center [673, 136] width 441 height 24
click at [845, 274] on span "Schedule" at bounding box center [859, 266] width 46 height 18
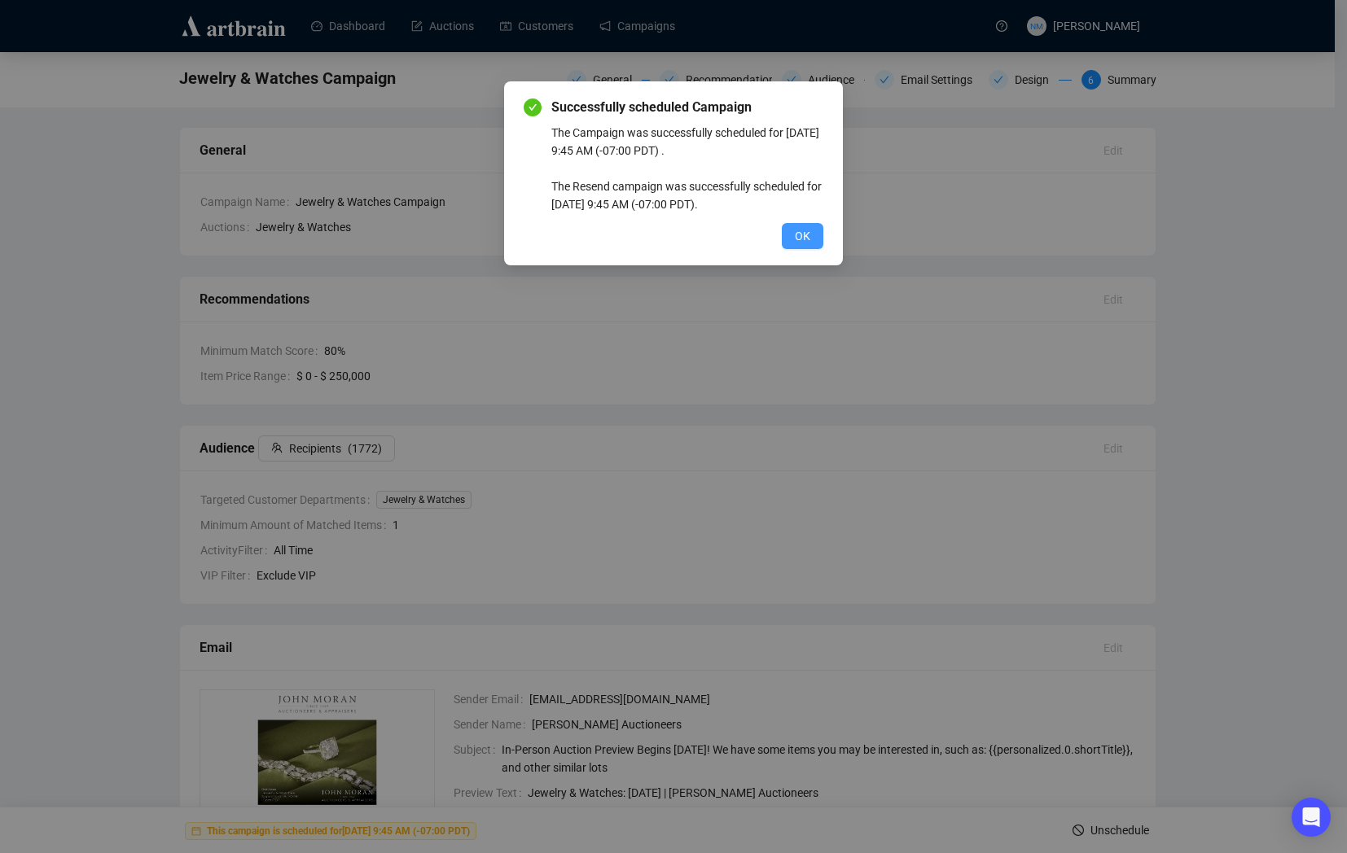
click at [809, 239] on span "OK" at bounding box center [802, 236] width 15 height 18
